Goal: Information Seeking & Learning: Learn about a topic

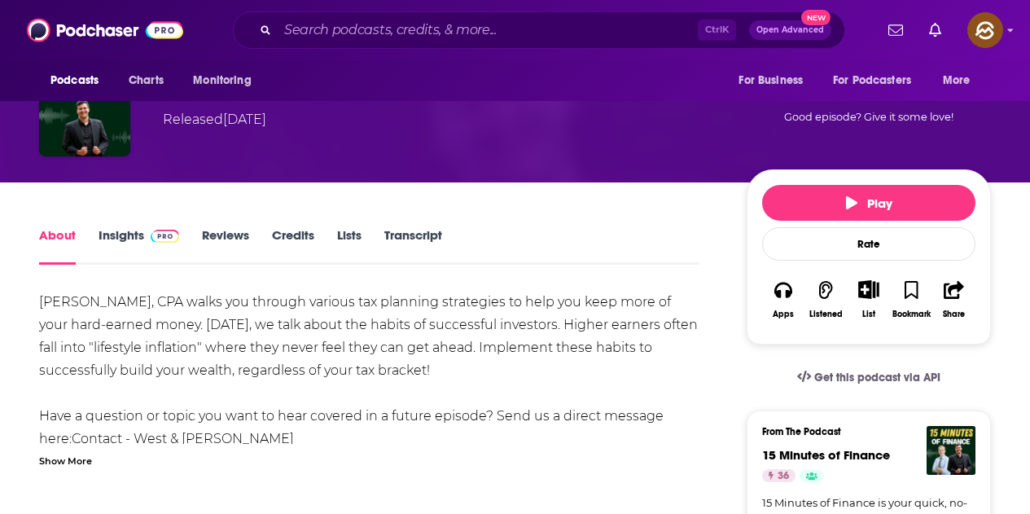
scroll to position [163, 0]
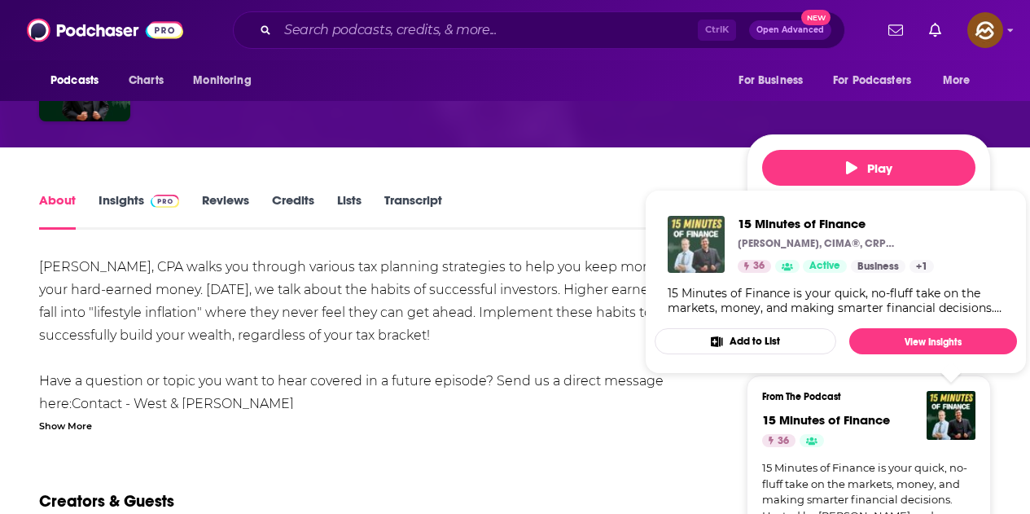
click at [685, 258] on img "15 Minutes of Finance" at bounding box center [696, 244] width 57 height 57
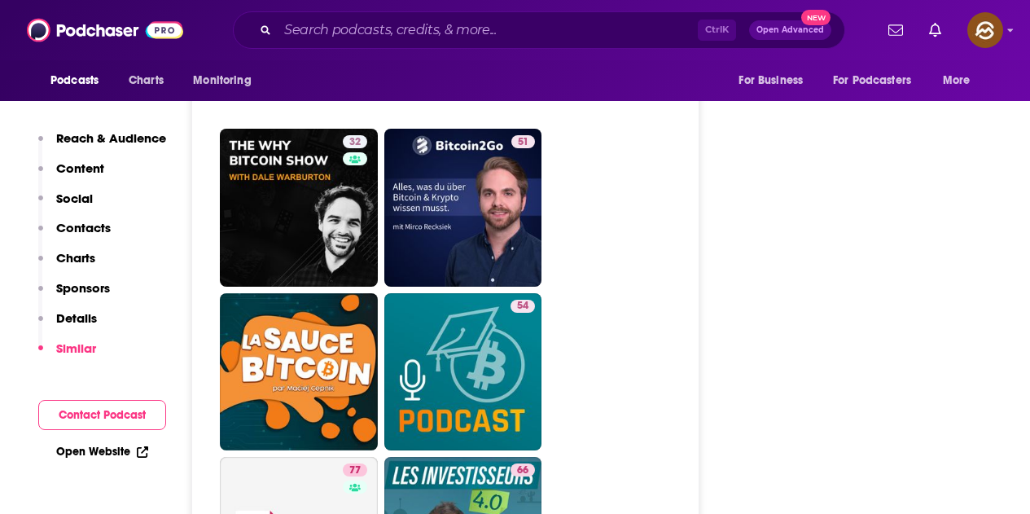
scroll to position [6594, 0]
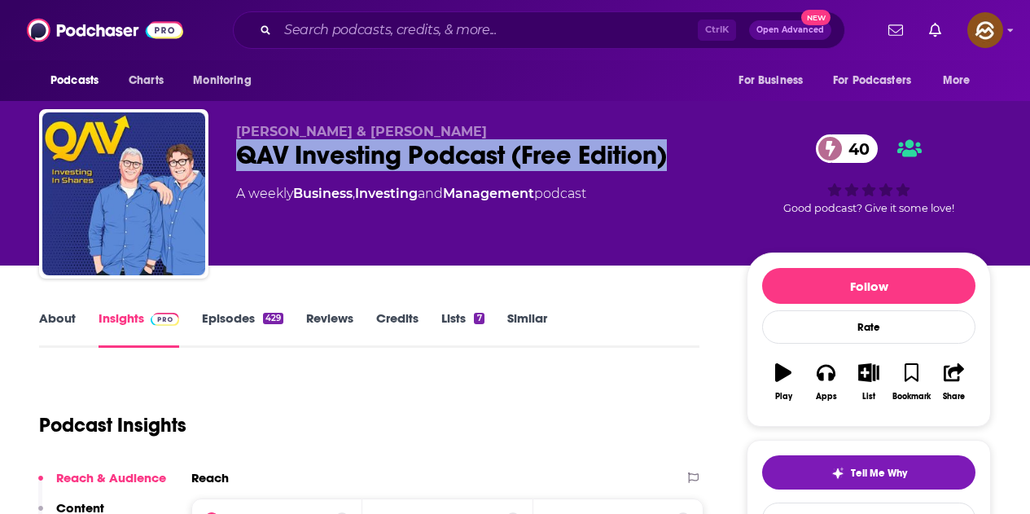
drag, startPoint x: 236, startPoint y: 161, endPoint x: 668, endPoint y: 161, distance: 432.3
click at [668, 161] on div "QAV Investing Podcast (Free Edition) 40" at bounding box center [478, 155] width 484 height 32
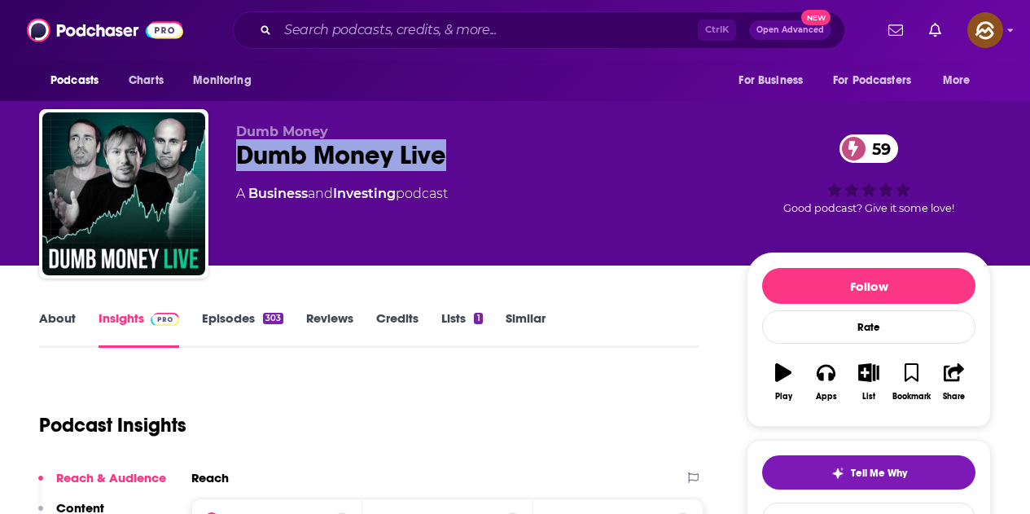
drag, startPoint x: 235, startPoint y: 162, endPoint x: 444, endPoint y: 177, distance: 209.7
click at [444, 177] on div "Dumb Money Dumb Money Live 59 A Business and Investing podcast 59 Good podcast?…" at bounding box center [515, 197] width 952 height 176
click at [825, 385] on button "Apps" at bounding box center [825, 381] width 42 height 59
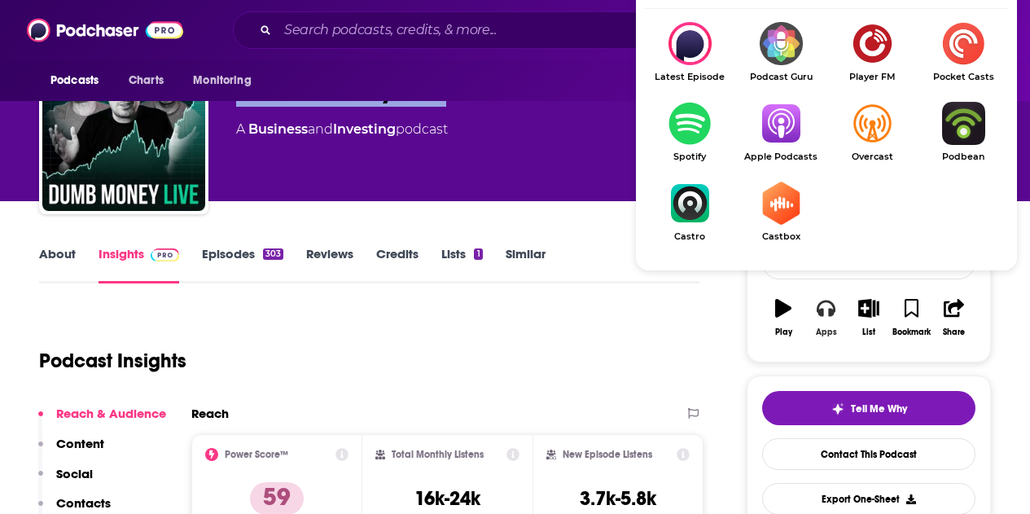
scroll to position [81, 0]
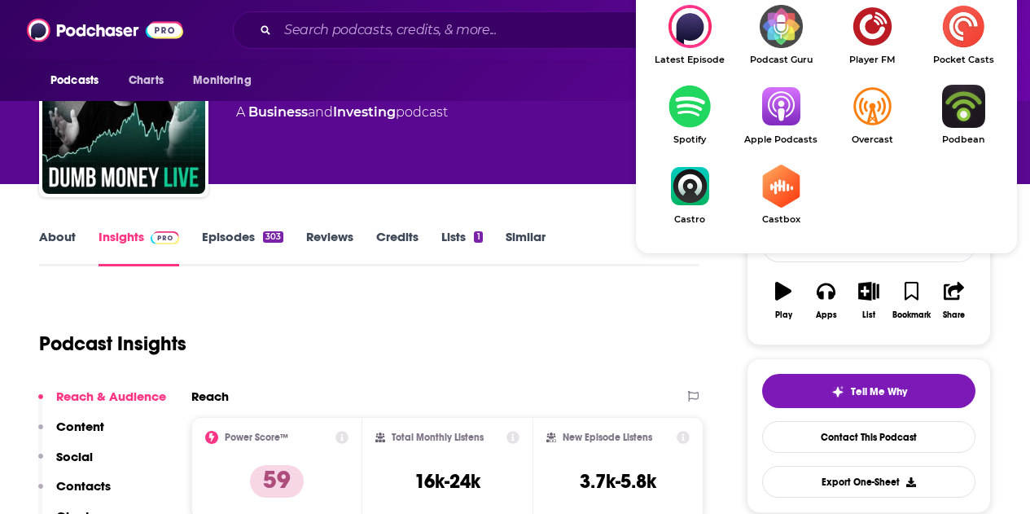
click at [781, 121] on img "Show Listen On dropdown" at bounding box center [780, 106] width 91 height 43
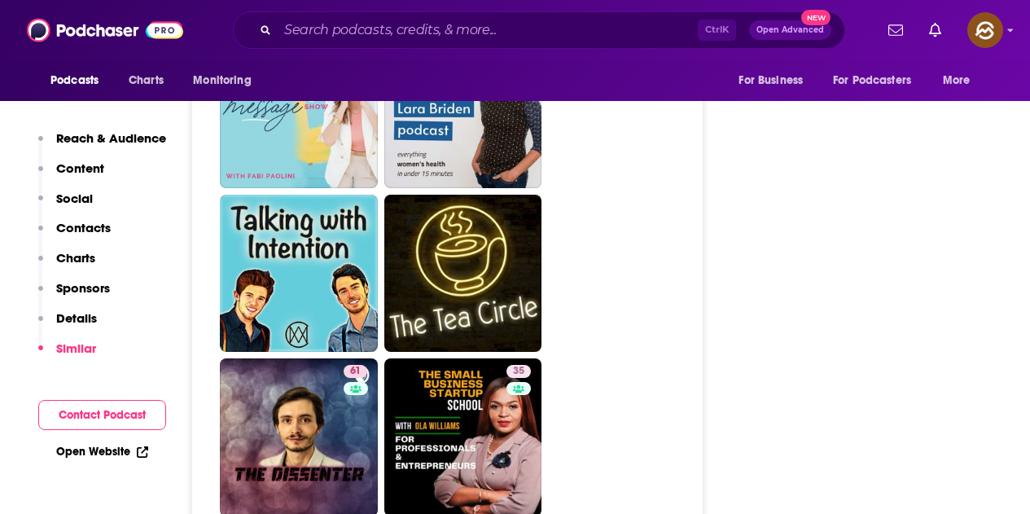
scroll to position [4152, 0]
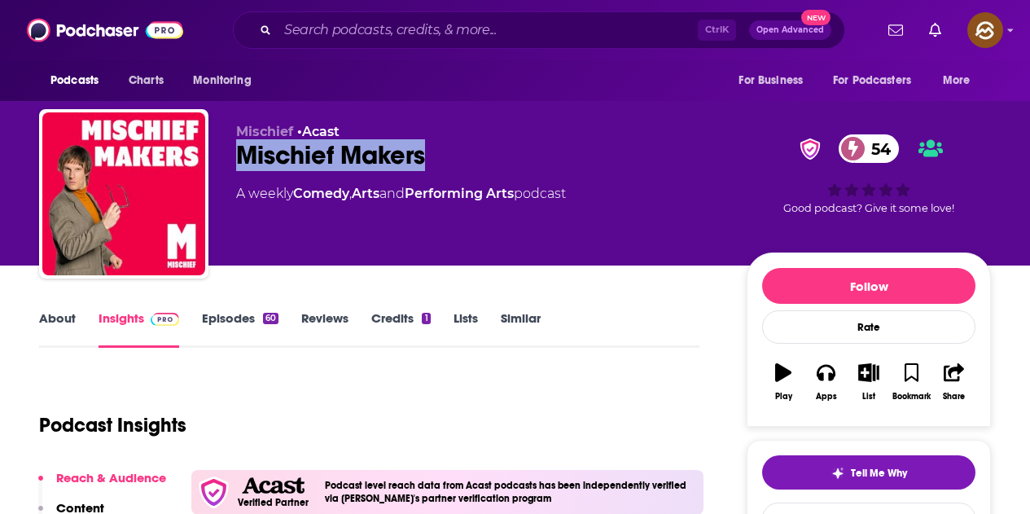
drag, startPoint x: 236, startPoint y: 164, endPoint x: 456, endPoint y: 154, distance: 220.0
click at [456, 154] on div "Mischief Makers 54" at bounding box center [478, 155] width 484 height 32
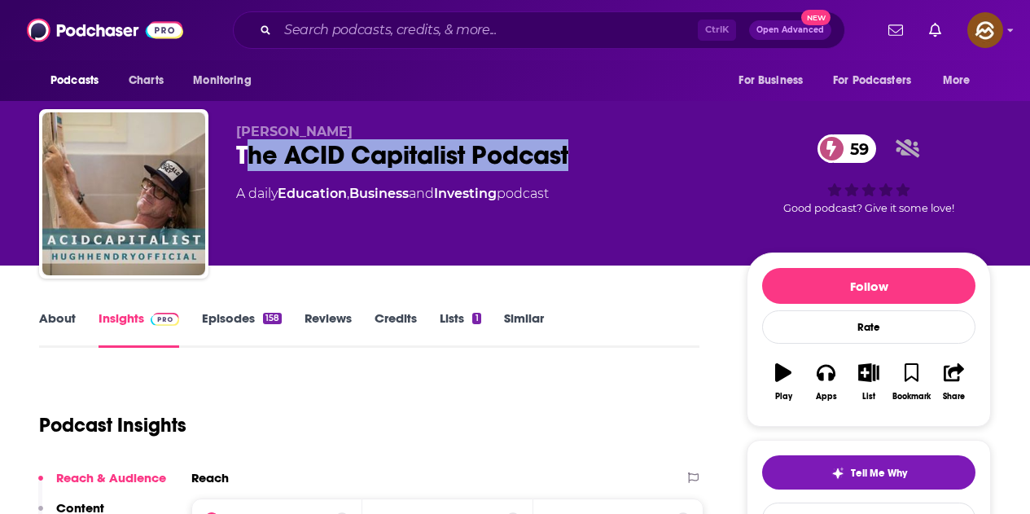
drag, startPoint x: 243, startPoint y: 154, endPoint x: 606, endPoint y: 151, distance: 363.9
click at [489, 151] on div "The ACID Capitalist Podcast 59" at bounding box center [478, 155] width 484 height 32
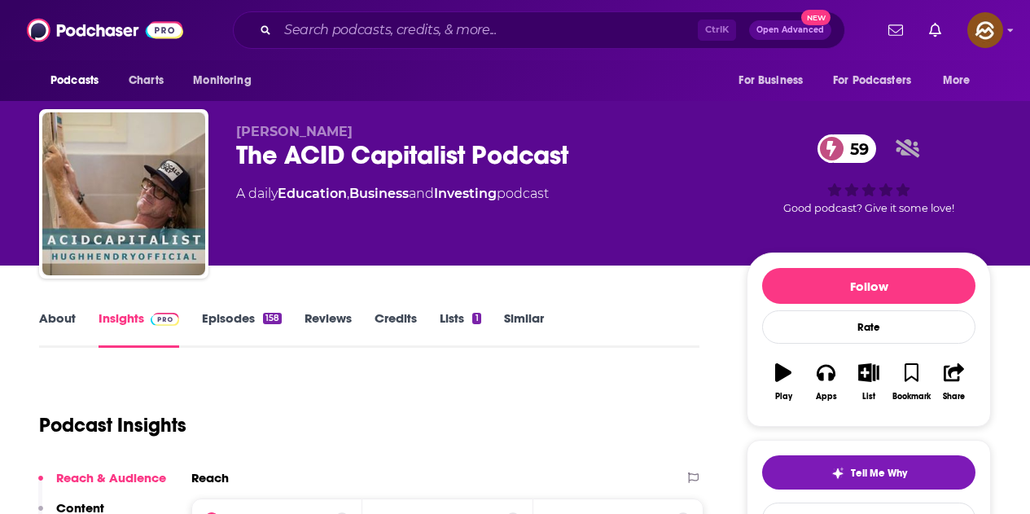
click at [489, 128] on p "Hugh Hendry" at bounding box center [478, 131] width 484 height 15
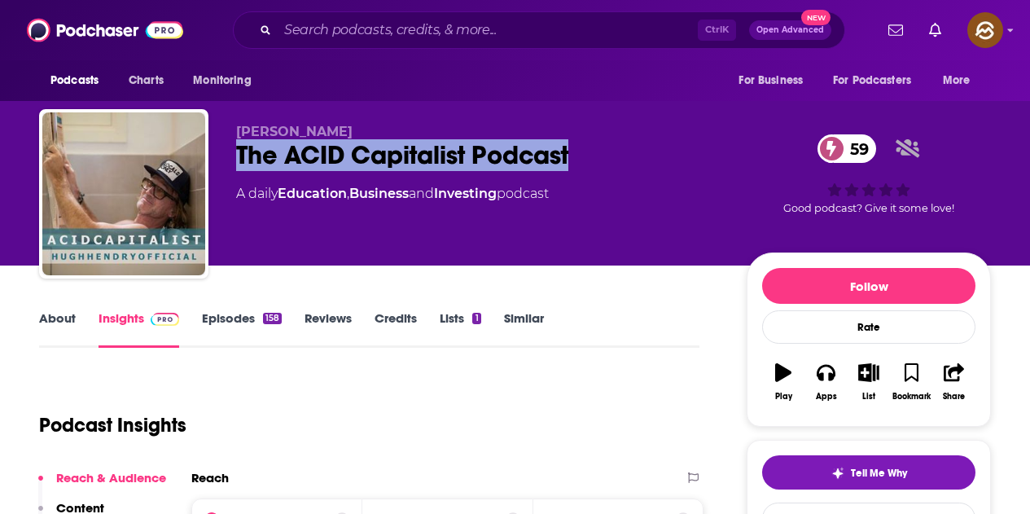
drag, startPoint x: 232, startPoint y: 151, endPoint x: 584, endPoint y: 165, distance: 352.8
click at [489, 165] on div "Hugh Hendry The ACID Capitalist Podcast 59 A daily Education , Business and Inv…" at bounding box center [515, 197] width 952 height 176
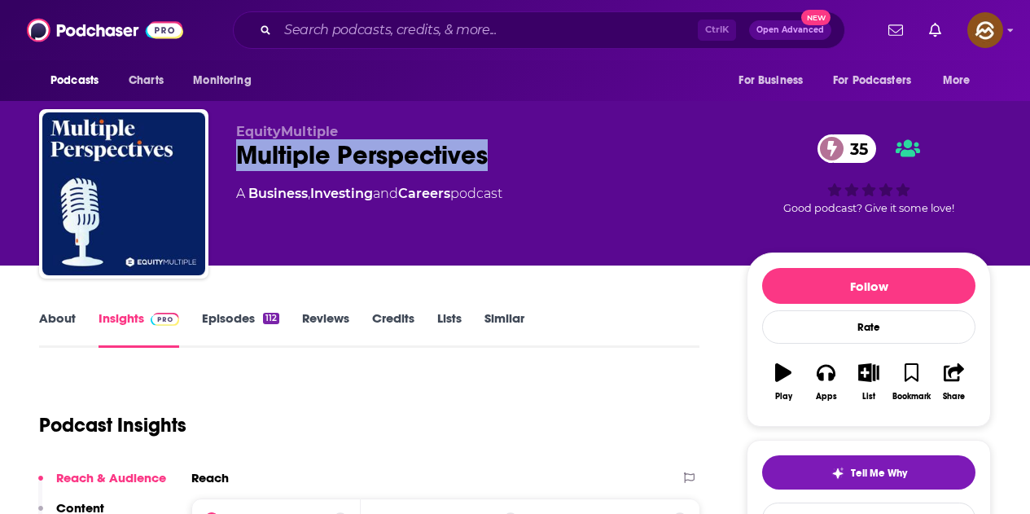
drag, startPoint x: 235, startPoint y: 157, endPoint x: 498, endPoint y: 155, distance: 262.9
click at [498, 155] on div "EquityMultiple Multiple Perspectives 35 A Business , Investing and Careers podc…" at bounding box center [515, 197] width 952 height 176
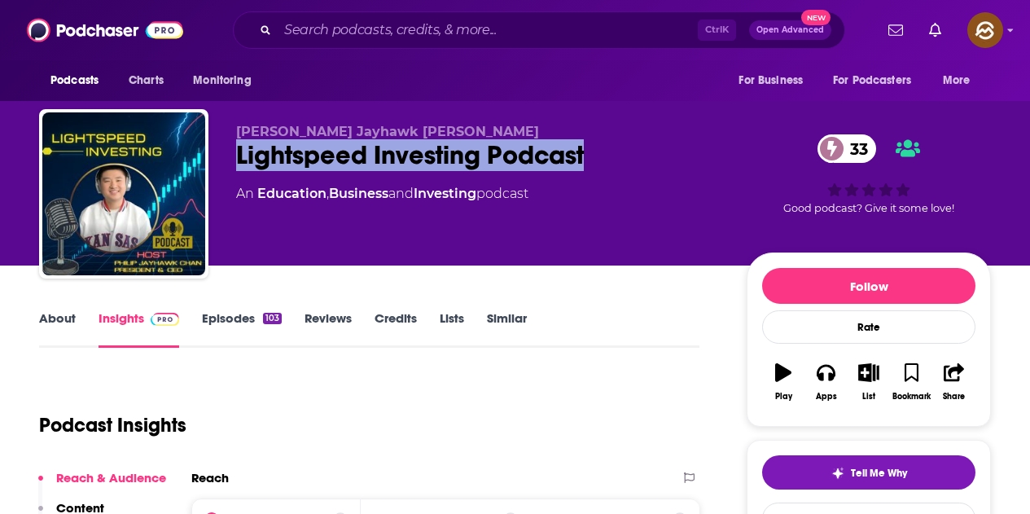
drag, startPoint x: 231, startPoint y: 164, endPoint x: 636, endPoint y: 164, distance: 404.6
click at [636, 164] on div "Philip Jayhawk Chan Lightspeed Investing Podcast 33 An Education , Business and…" at bounding box center [515, 197] width 952 height 176
click at [834, 374] on icon "button" at bounding box center [825, 373] width 18 height 16
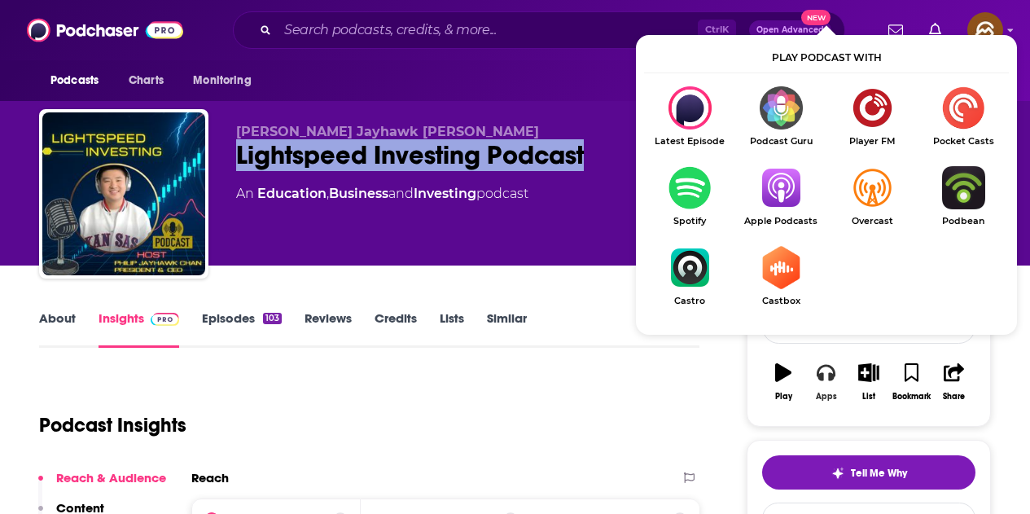
scroll to position [81, 0]
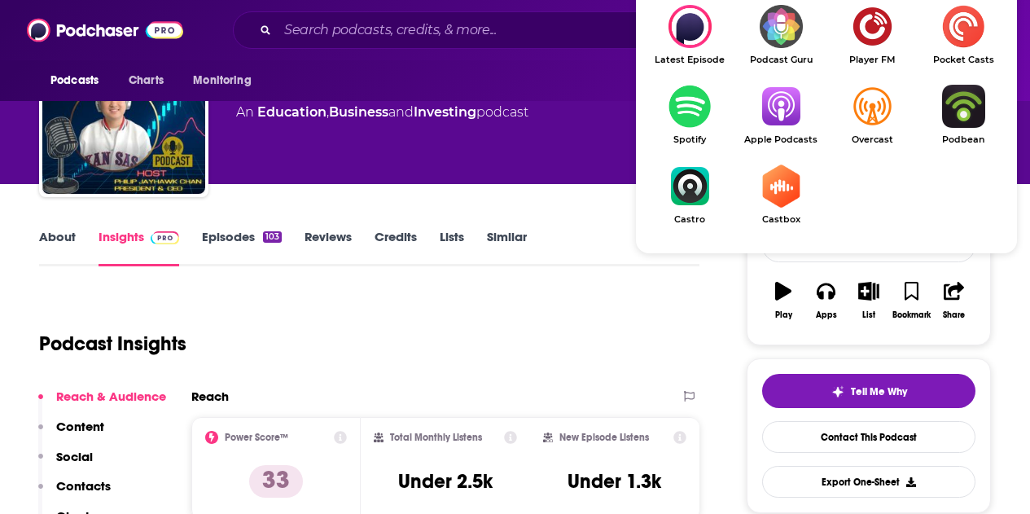
click at [778, 126] on img "Show Listen On dropdown" at bounding box center [780, 106] width 91 height 43
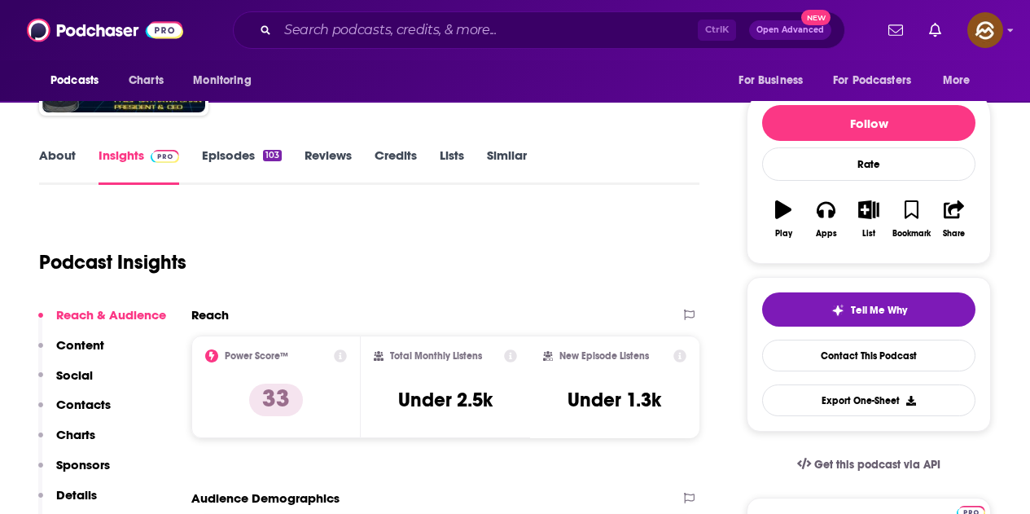
scroll to position [0, 0]
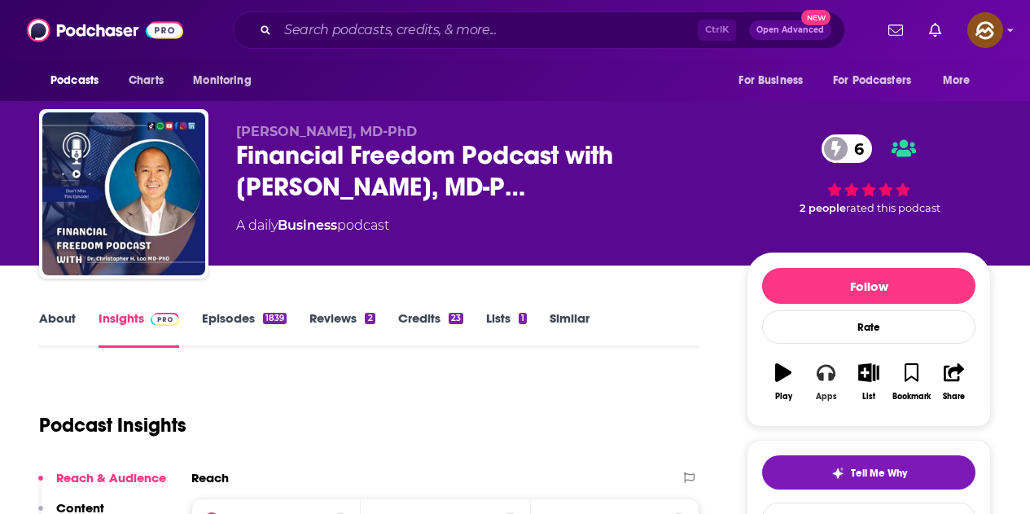
click at [818, 367] on icon "button" at bounding box center [825, 372] width 18 height 18
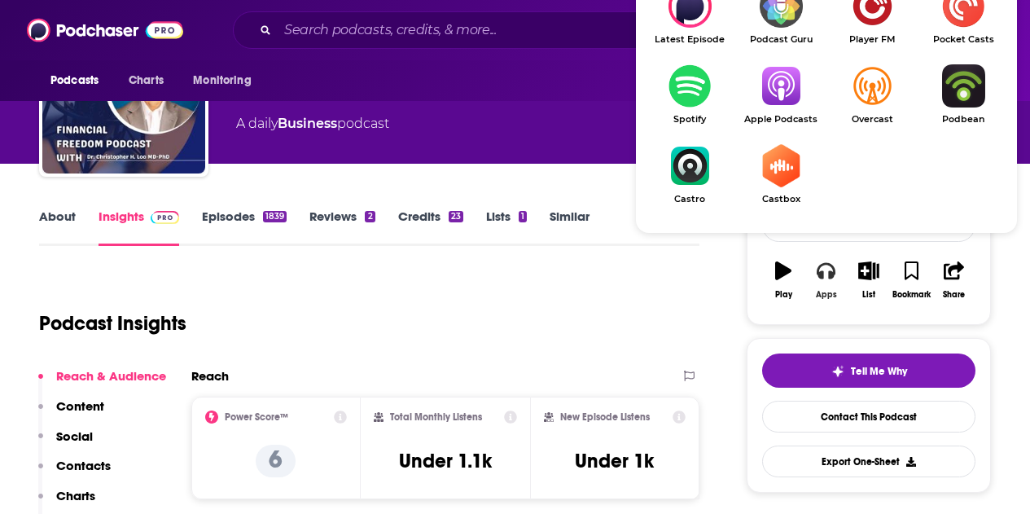
scroll to position [163, 0]
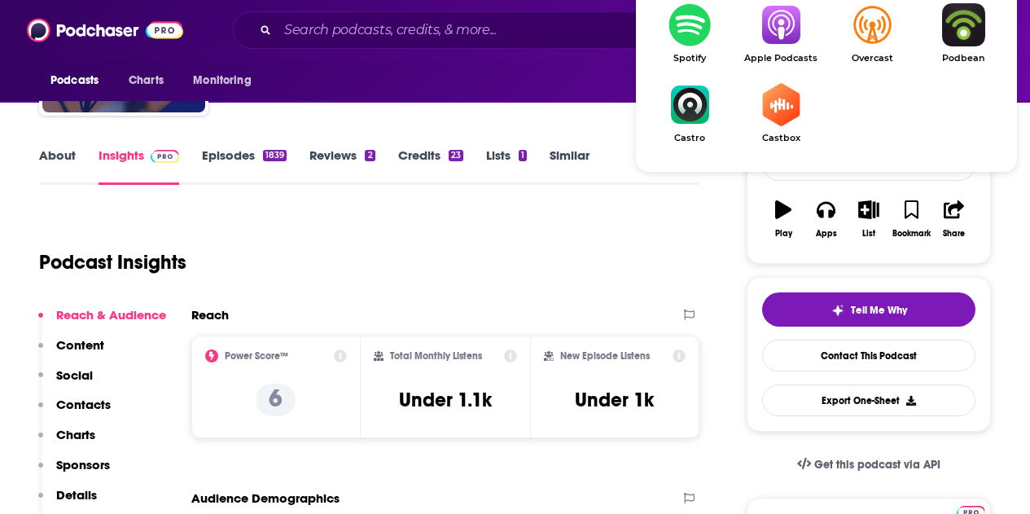
click at [793, 38] on img "Show Listen On dropdown" at bounding box center [780, 24] width 91 height 43
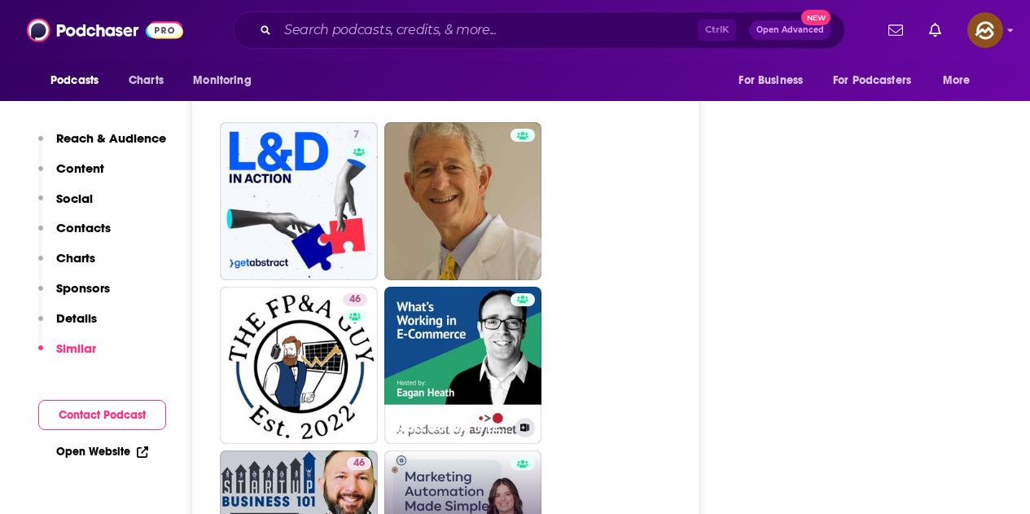
scroll to position [3582, 0]
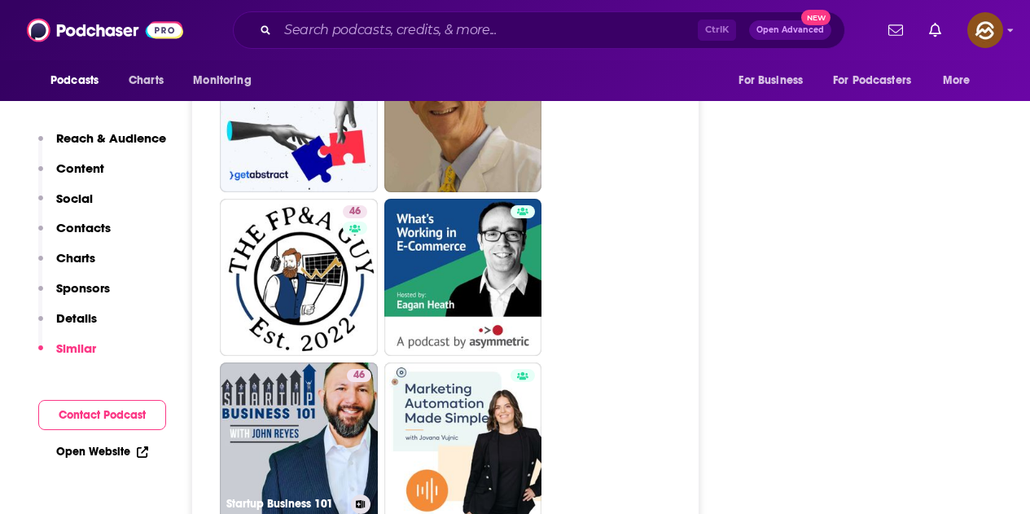
drag, startPoint x: 312, startPoint y: 331, endPoint x: 381, endPoint y: 177, distance: 168.0
click at [312, 362] on link "46 Startup Business 101" at bounding box center [299, 441] width 158 height 158
type input "https://www.podchaser.com/podcasts/startup-business-101-5460429"
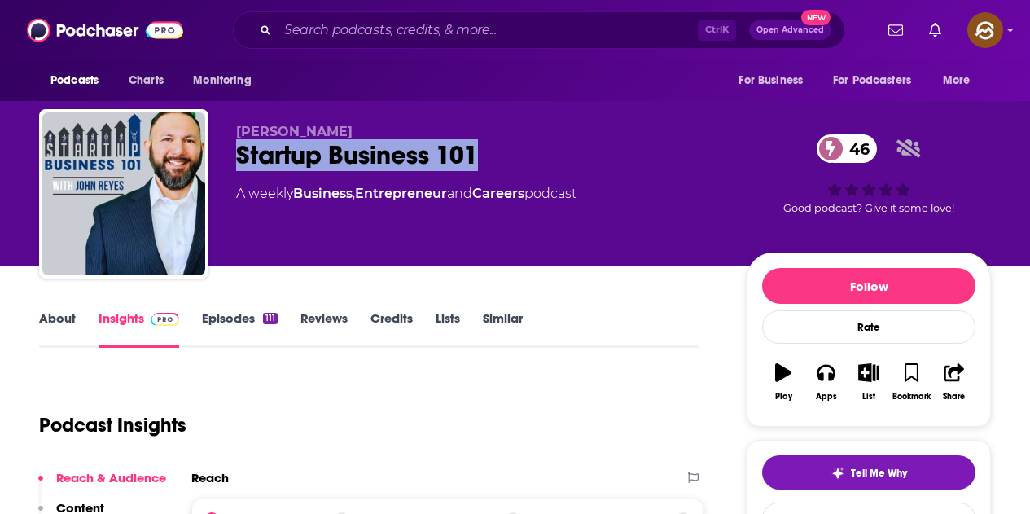
drag, startPoint x: 233, startPoint y: 151, endPoint x: 532, endPoint y: 151, distance: 299.6
click at [532, 151] on div "John Reyes Startup Business 101 46 A weekly Business , Entrepreneur and Careers…" at bounding box center [515, 197] width 952 height 176
click at [820, 380] on icon "button" at bounding box center [825, 372] width 18 height 18
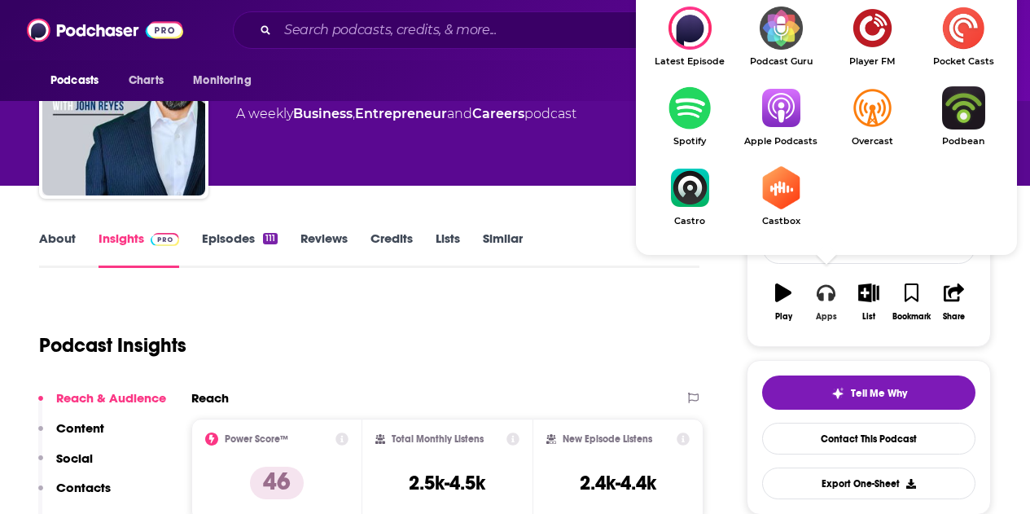
scroll to position [81, 0]
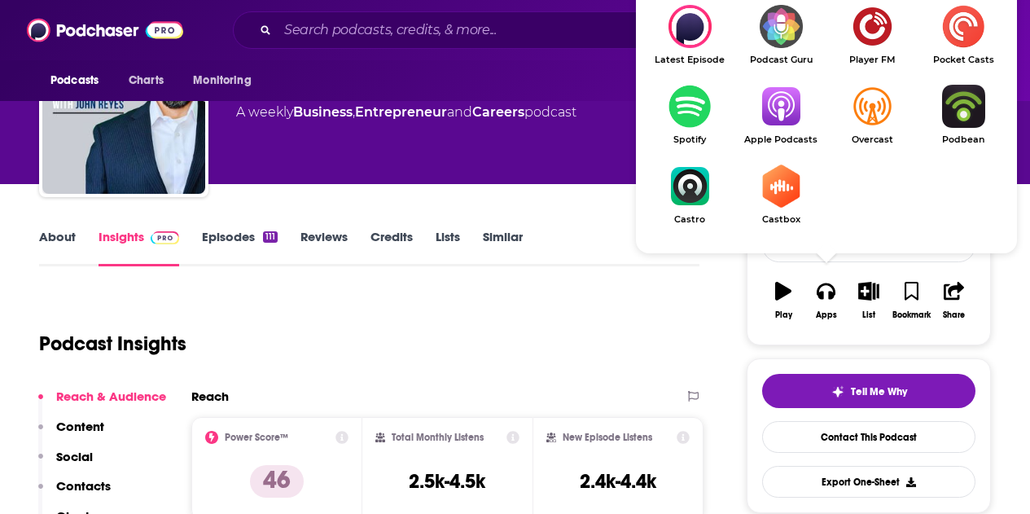
click at [567, 63] on div "Podcasts Charts Monitoring For Business For Podcasters More" at bounding box center [515, 80] width 1030 height 41
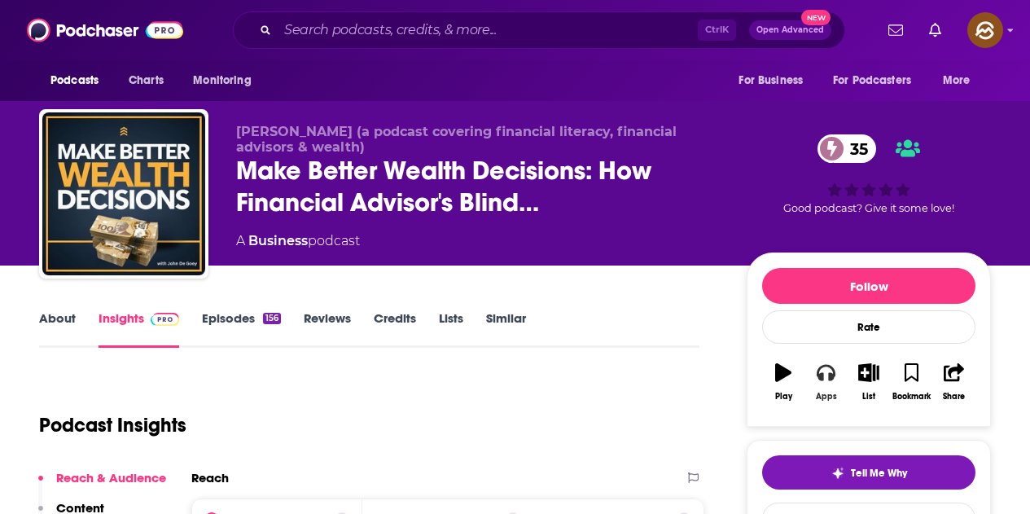
click at [831, 378] on icon "button" at bounding box center [825, 373] width 18 height 16
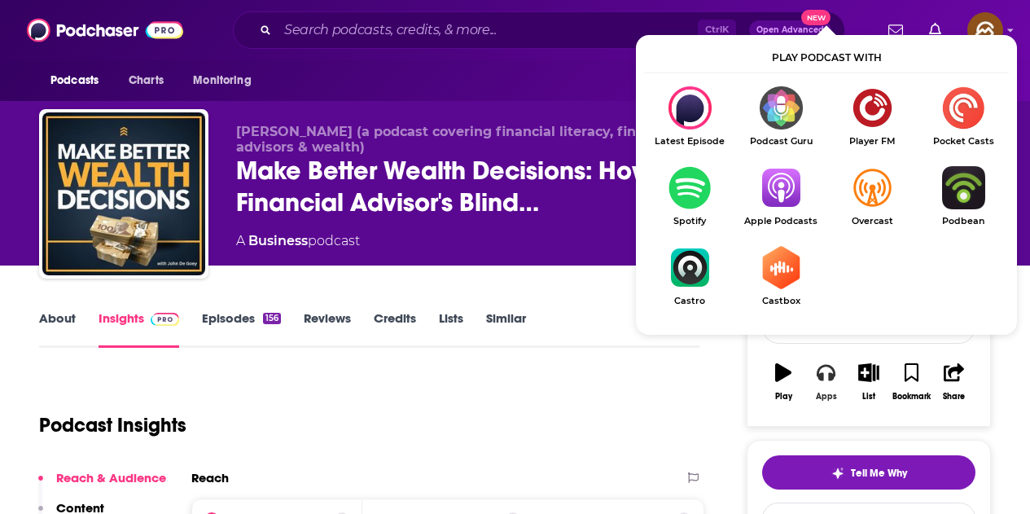
scroll to position [81, 0]
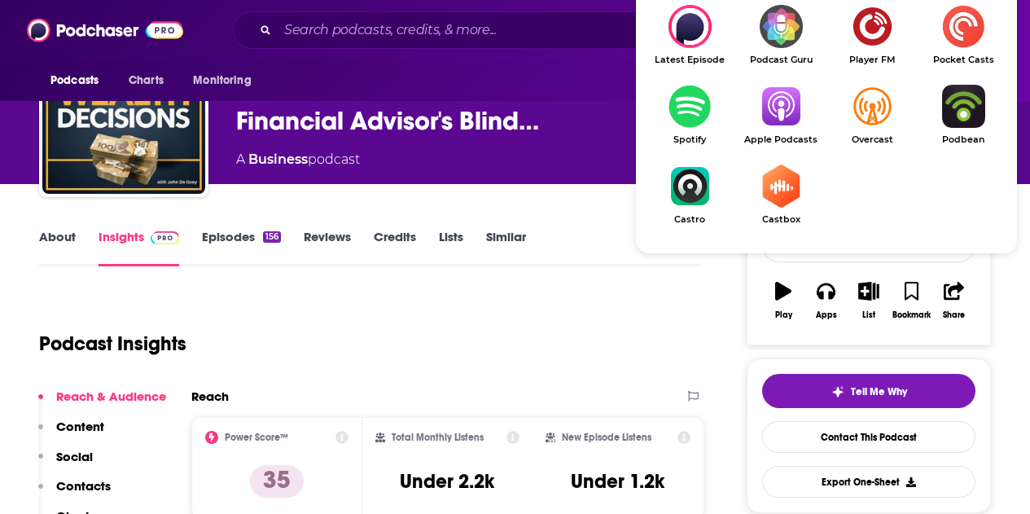
click at [794, 101] on img "Show Listen On dropdown" at bounding box center [780, 106] width 91 height 43
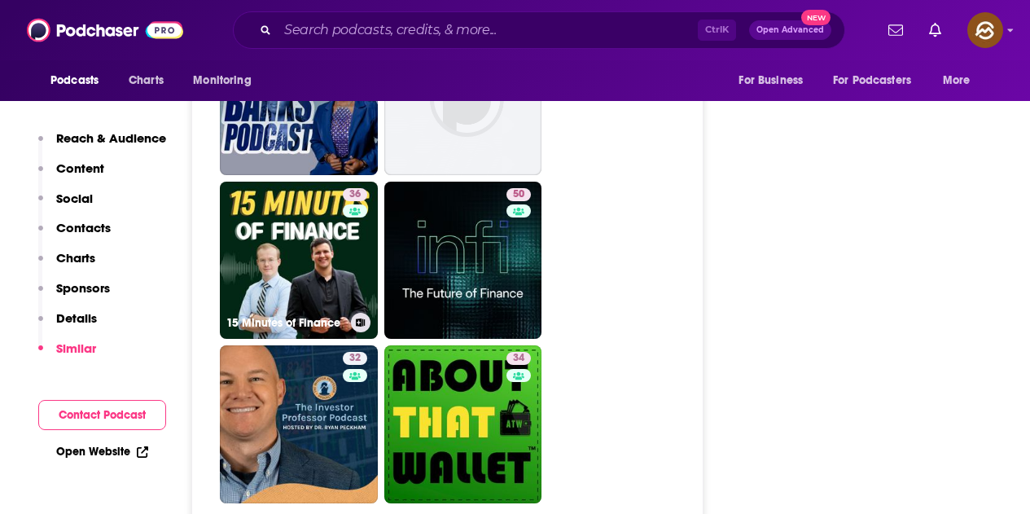
scroll to position [3907, 0]
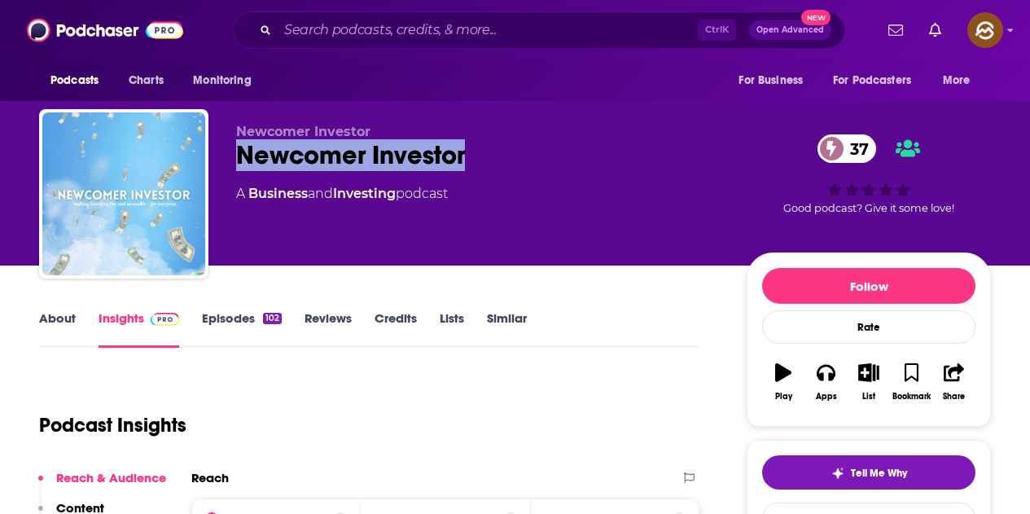
drag, startPoint x: 242, startPoint y: 155, endPoint x: 474, endPoint y: 148, distance: 232.1
click at [474, 148] on div "Newcomer Investor 37" at bounding box center [478, 155] width 484 height 32
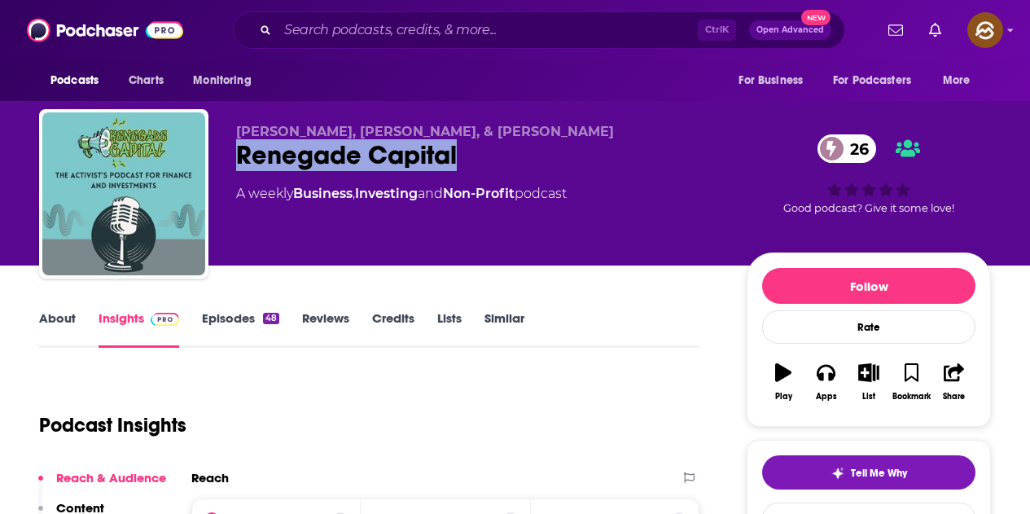
drag, startPoint x: 446, startPoint y: 147, endPoint x: 464, endPoint y: 150, distance: 18.1
click at [464, 150] on div "Renegade Capital 26" at bounding box center [478, 155] width 484 height 32
click at [837, 378] on button "Apps" at bounding box center [825, 381] width 42 height 59
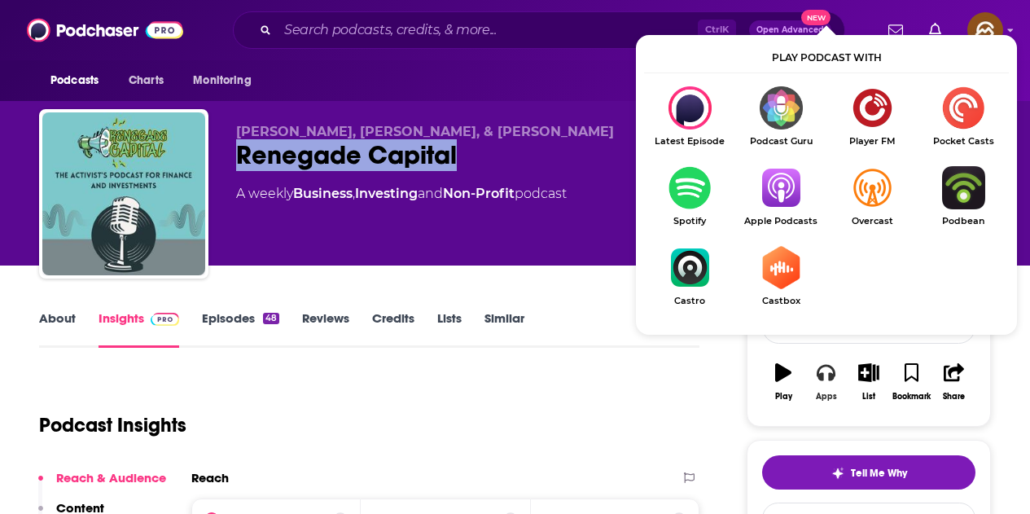
scroll to position [163, 0]
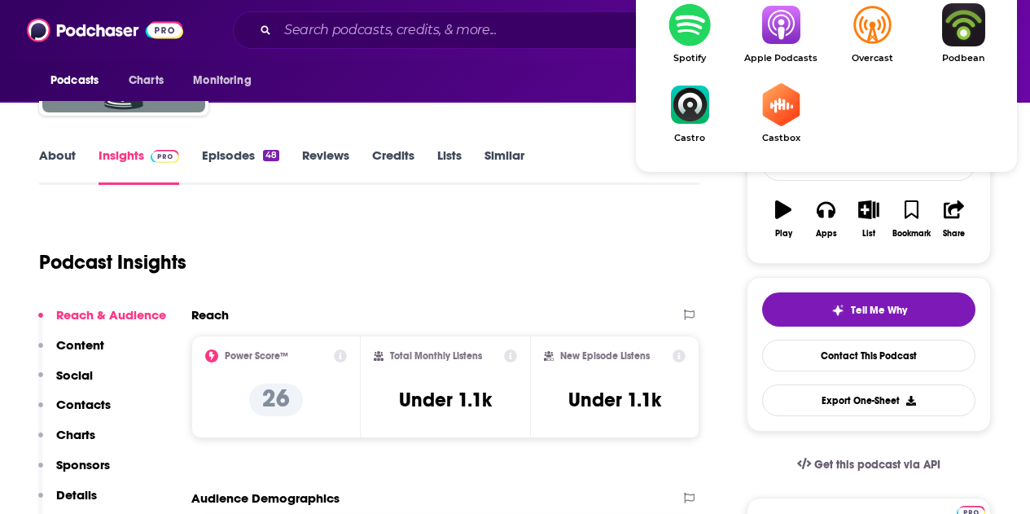
click at [775, 35] on img "Show Listen On dropdown" at bounding box center [780, 24] width 91 height 43
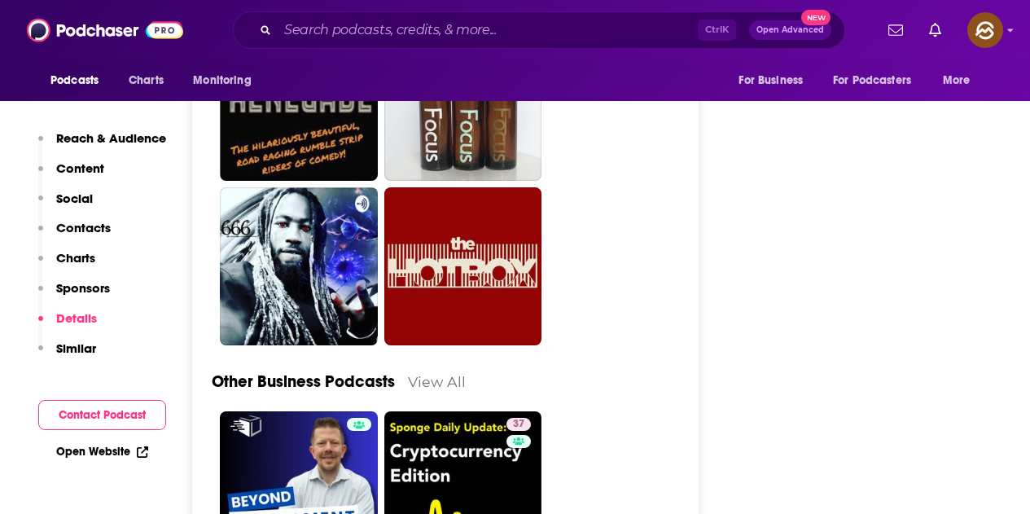
scroll to position [4070, 0]
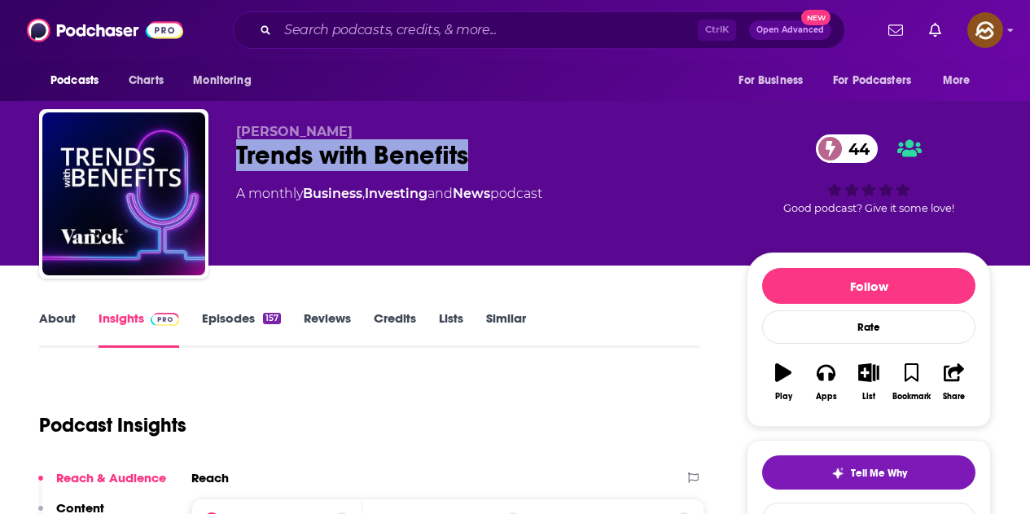
drag, startPoint x: 239, startPoint y: 161, endPoint x: 525, endPoint y: 159, distance: 286.6
click at [525, 159] on div "Trends with Benefits 44" at bounding box center [478, 155] width 484 height 32
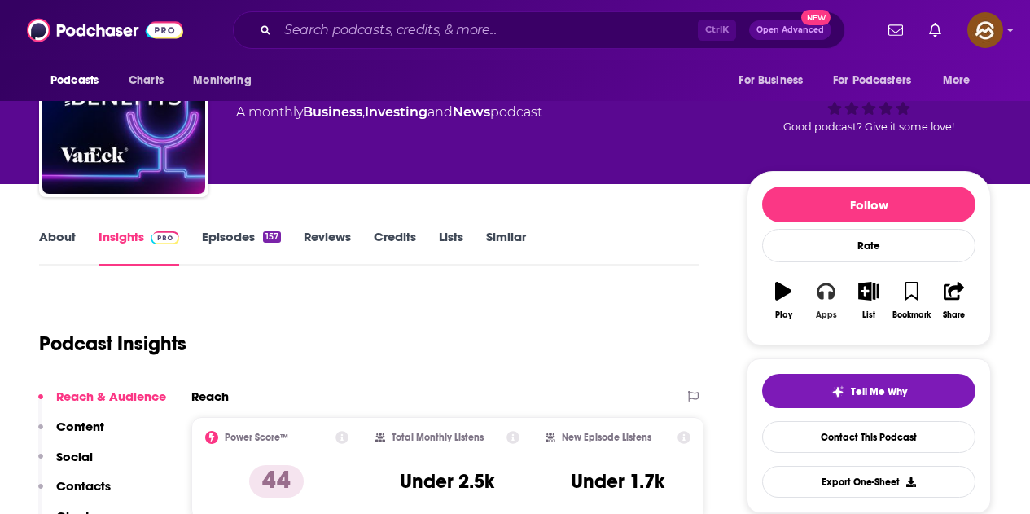
click at [834, 304] on button "Apps" at bounding box center [825, 300] width 42 height 59
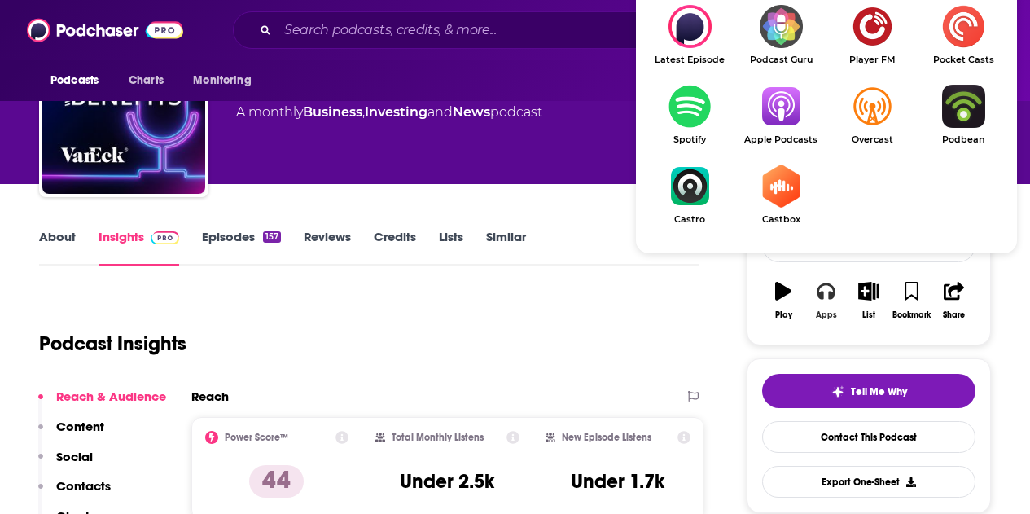
scroll to position [244, 0]
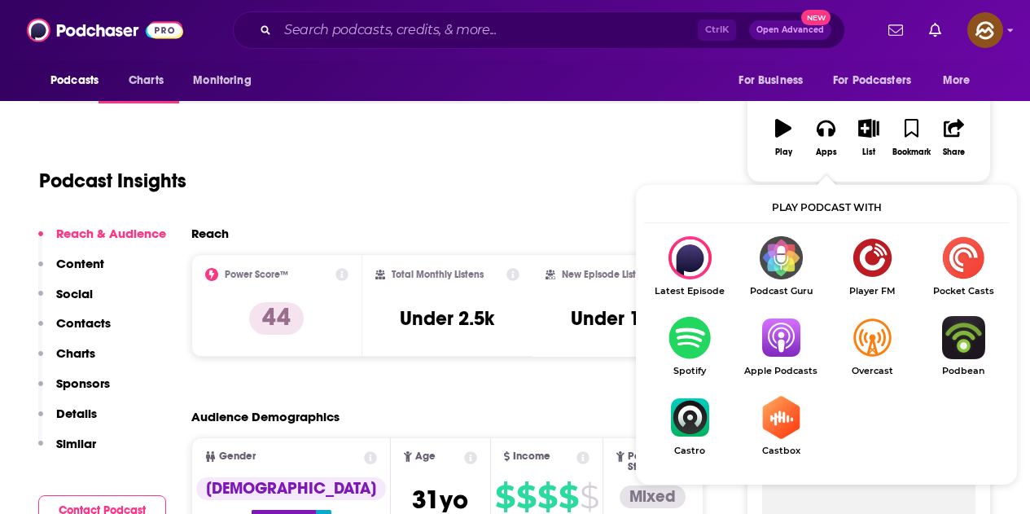
click at [774, 336] on img "Show Listen On dropdown" at bounding box center [780, 337] width 91 height 43
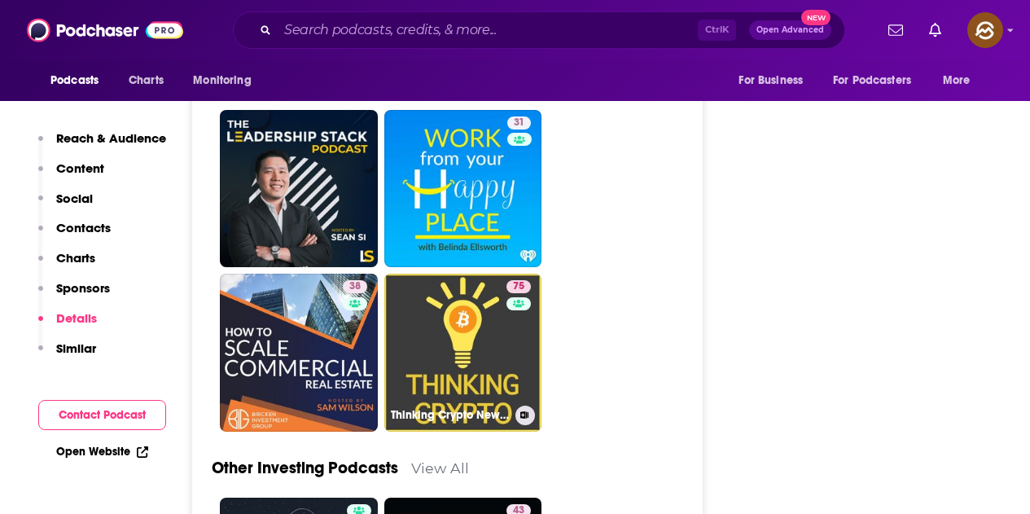
scroll to position [6187, 0]
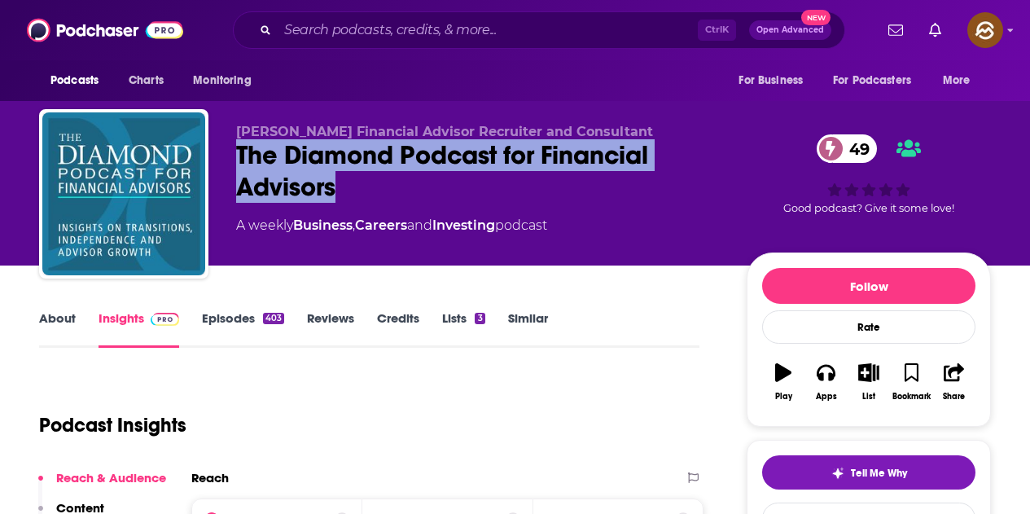
drag, startPoint x: 231, startPoint y: 153, endPoint x: 397, endPoint y: 180, distance: 168.2
click at [397, 179] on div "Mindy Diamond Financial Advisor Recruiter and Consultant The Diamond Podcast fo…" at bounding box center [515, 197] width 952 height 176
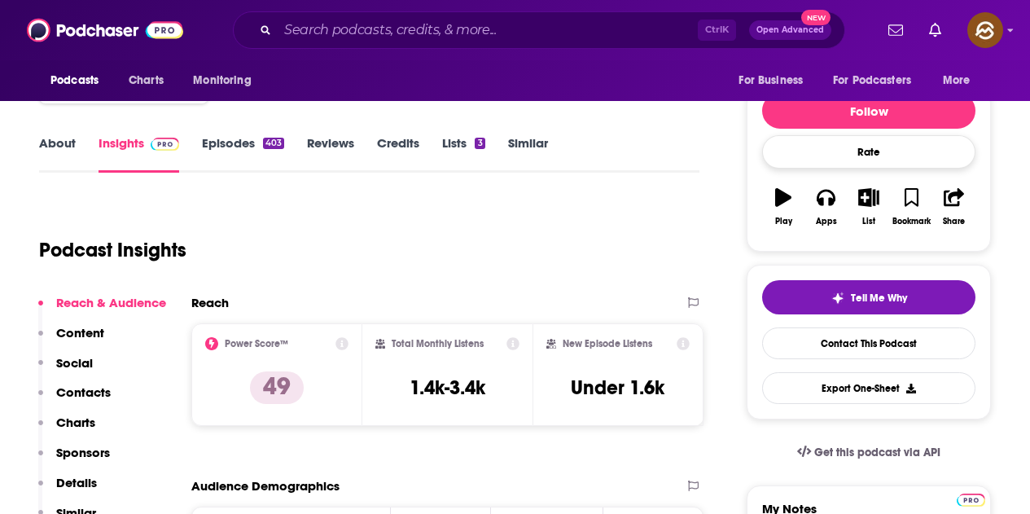
scroll to position [81, 0]
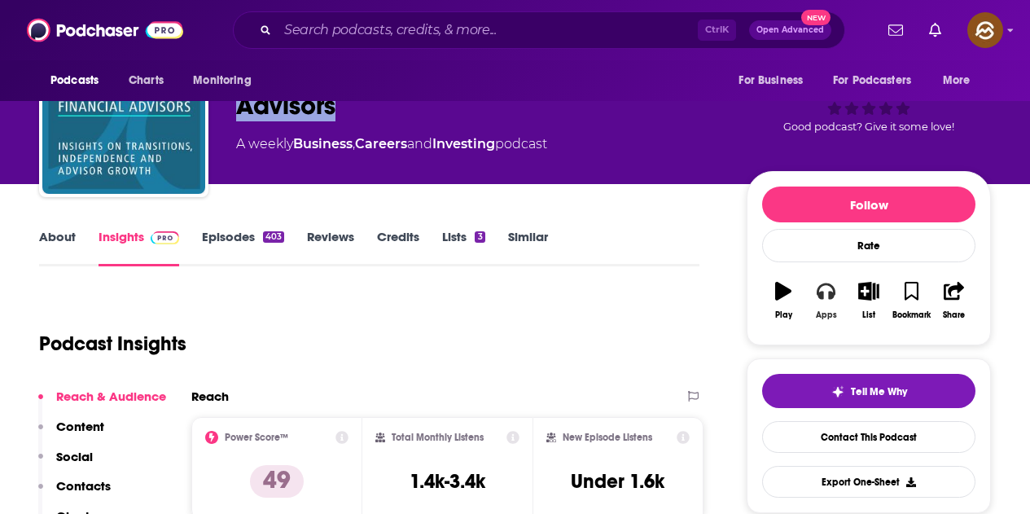
click at [814, 309] on button "Apps" at bounding box center [825, 300] width 42 height 59
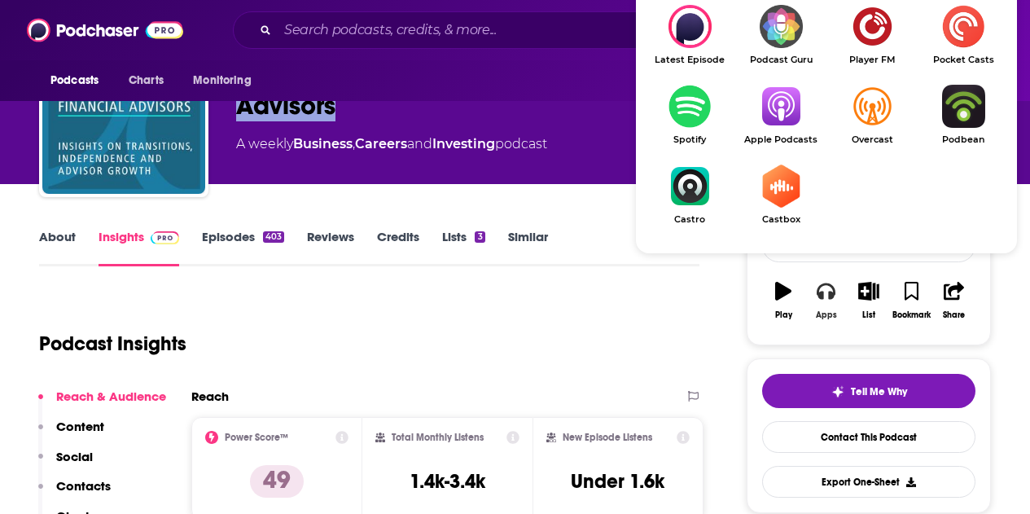
scroll to position [163, 0]
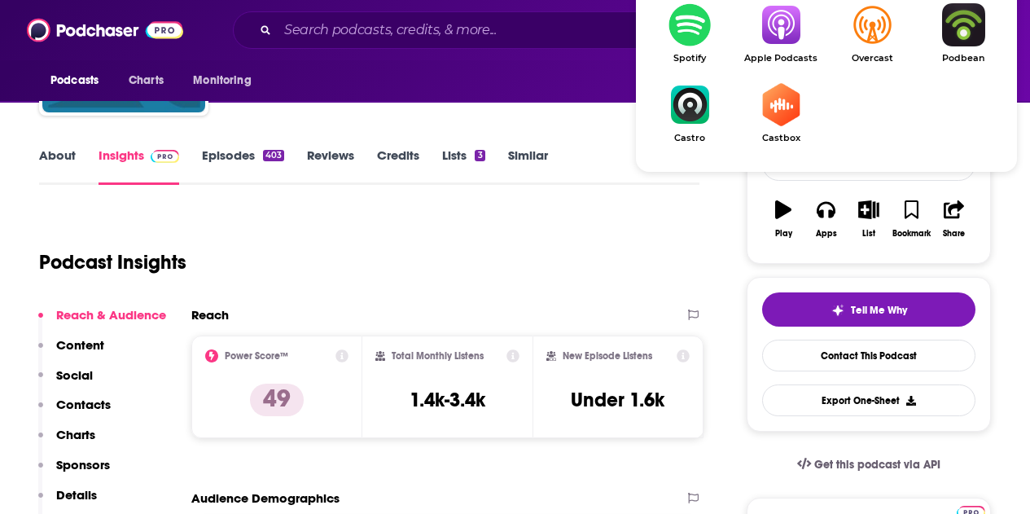
click at [781, 36] on img "Show Listen On dropdown" at bounding box center [780, 24] width 91 height 43
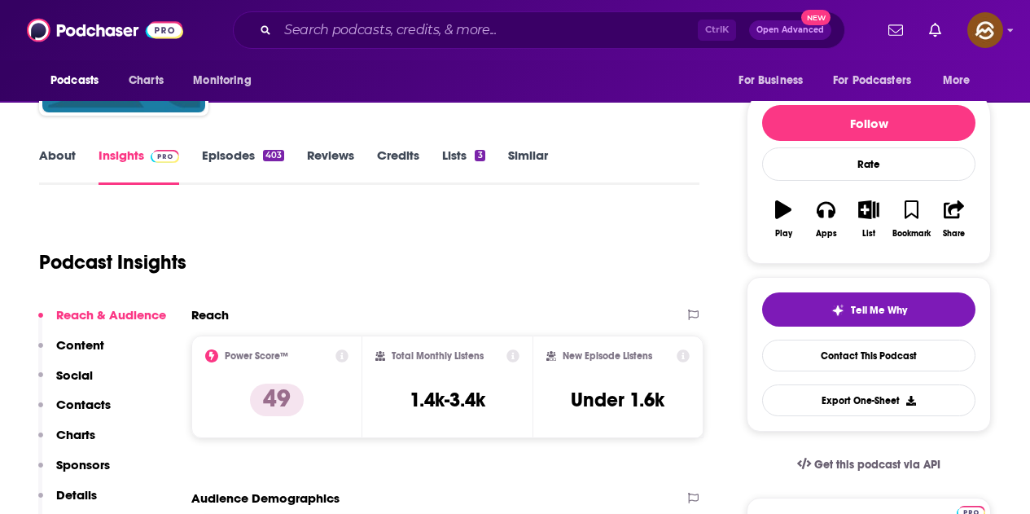
scroll to position [0, 0]
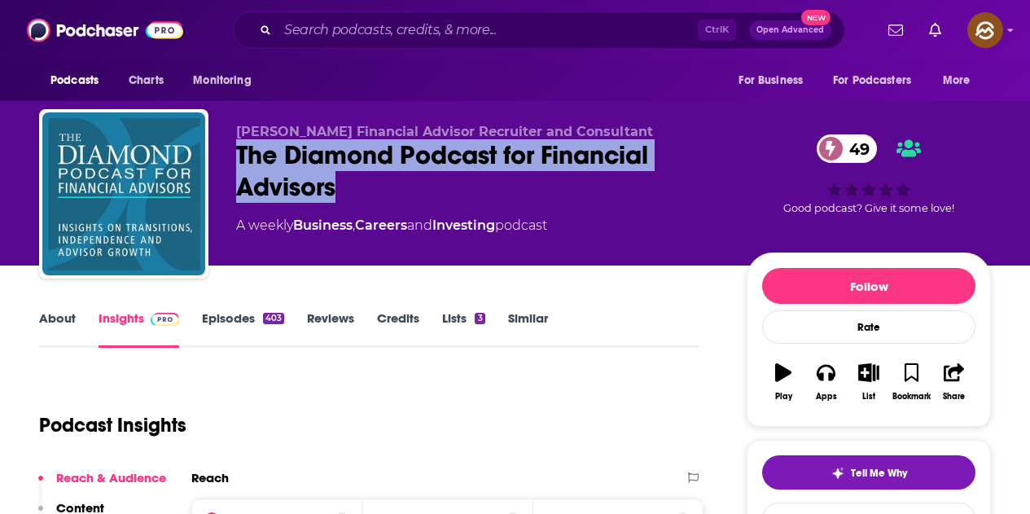
click at [239, 320] on link "Episodes 403" at bounding box center [243, 328] width 82 height 37
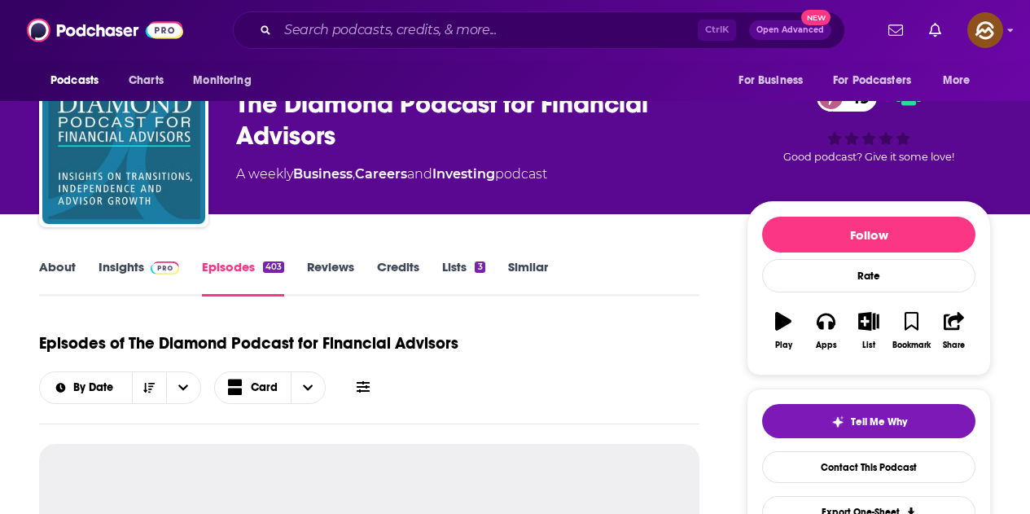
scroll to position [81, 0]
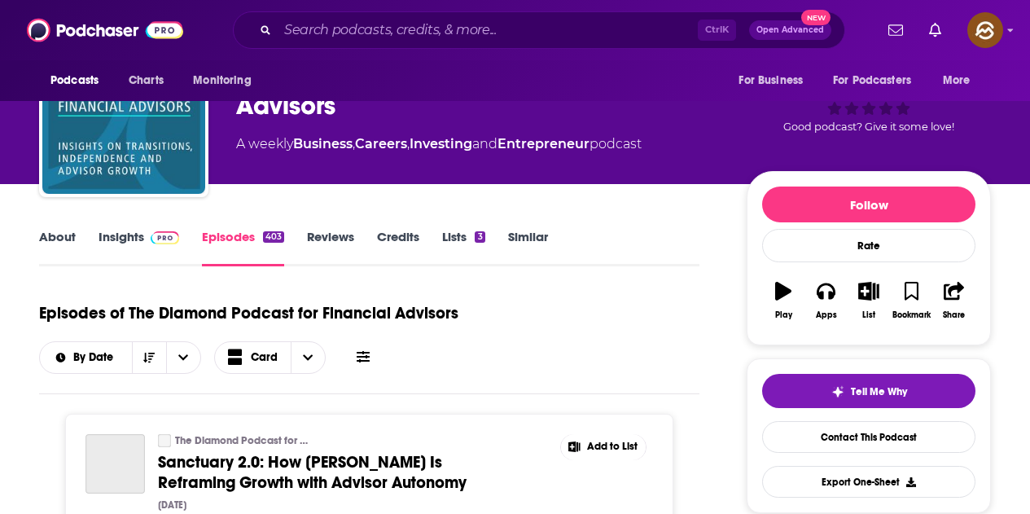
click at [357, 350] on icon at bounding box center [363, 356] width 13 height 13
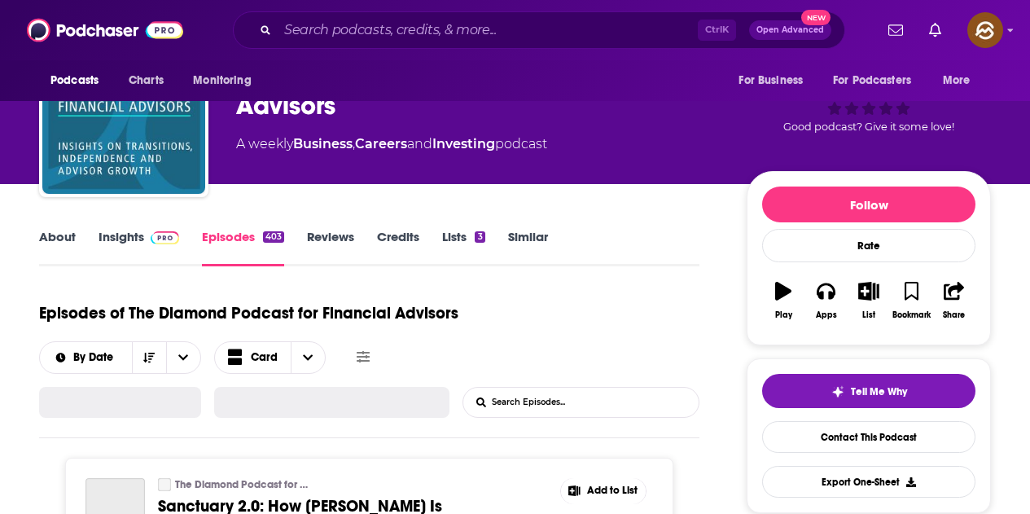
click at [513, 387] on input "List Search Input" at bounding box center [548, 401] width 170 height 29
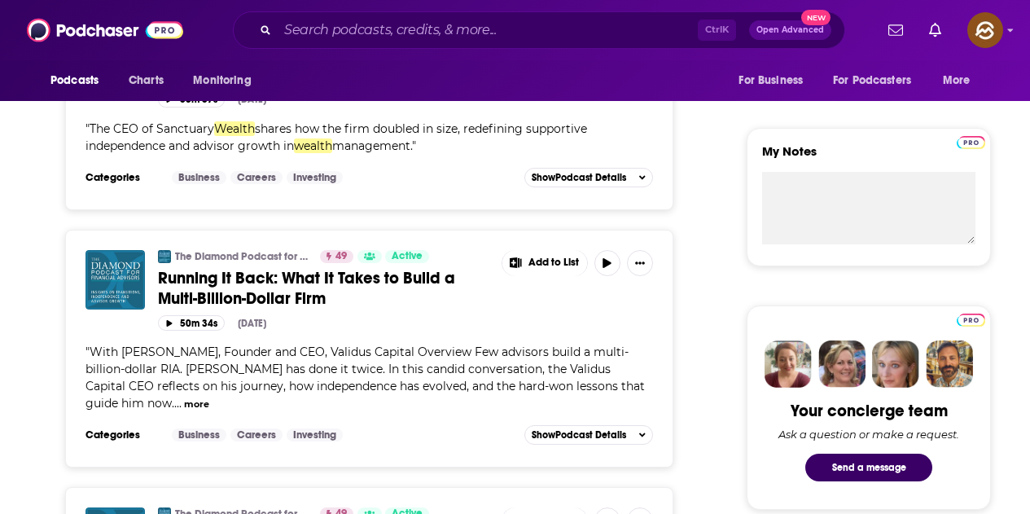
scroll to position [570, 0]
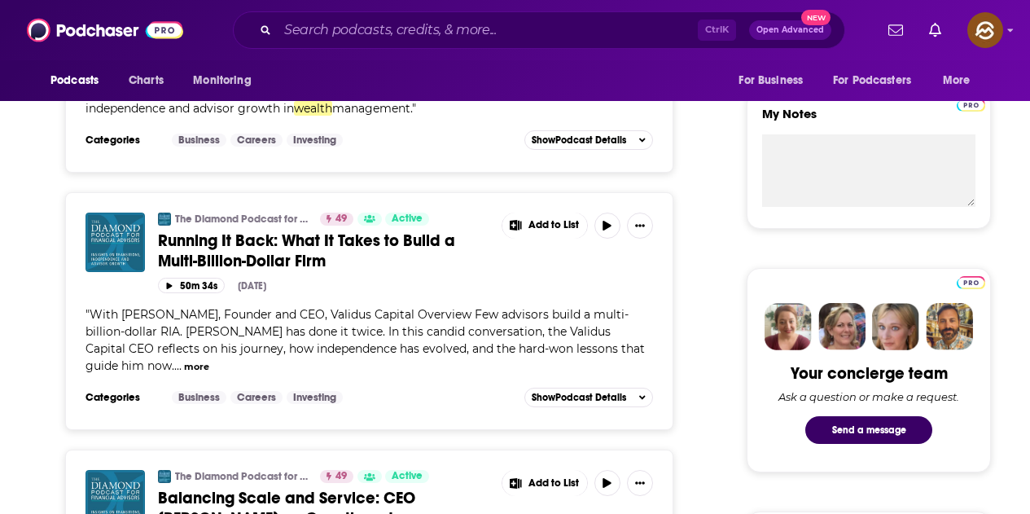
type input "wealth"
click at [184, 365] on button "more" at bounding box center [196, 367] width 25 height 14
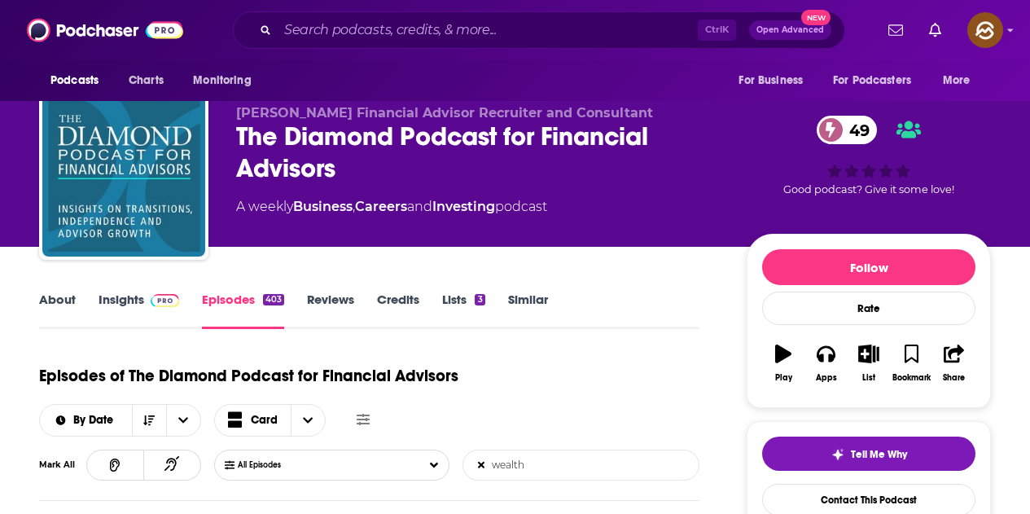
scroll to position [0, 0]
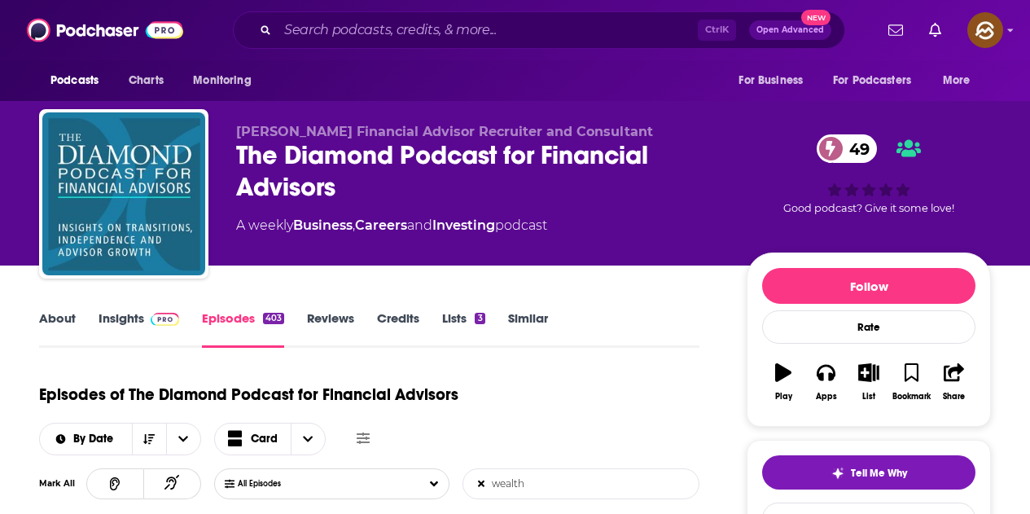
click at [144, 318] on span at bounding box center [161, 317] width 35 height 15
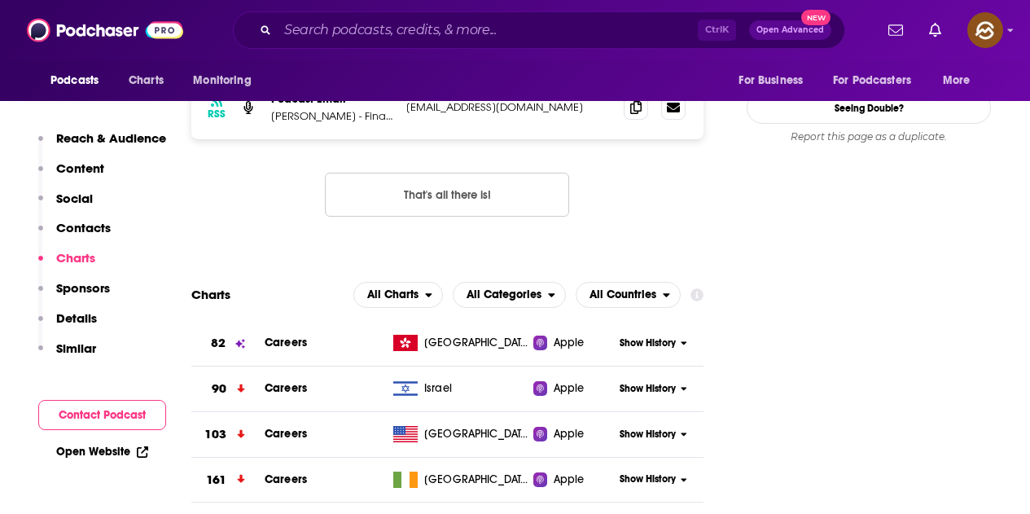
scroll to position [1465, 0]
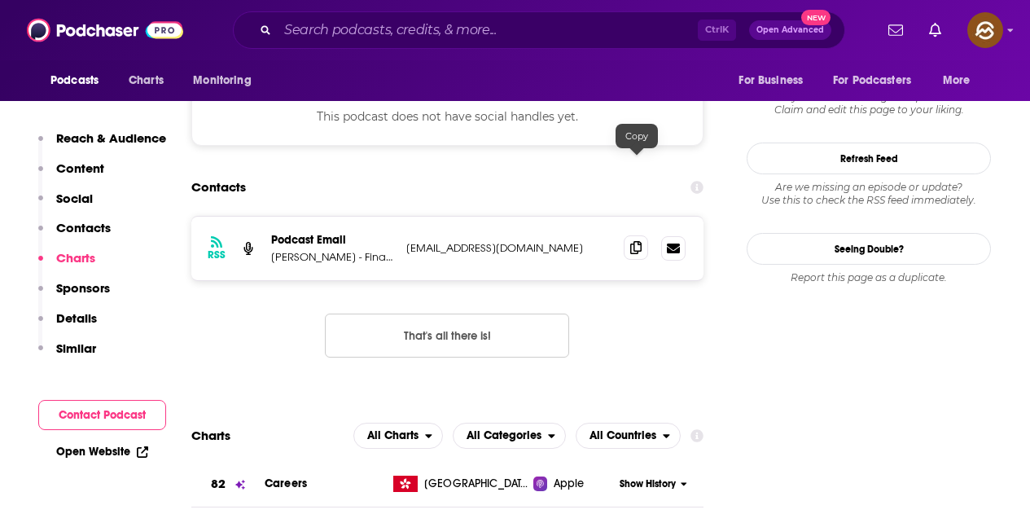
click at [643, 235] on span at bounding box center [636, 247] width 24 height 24
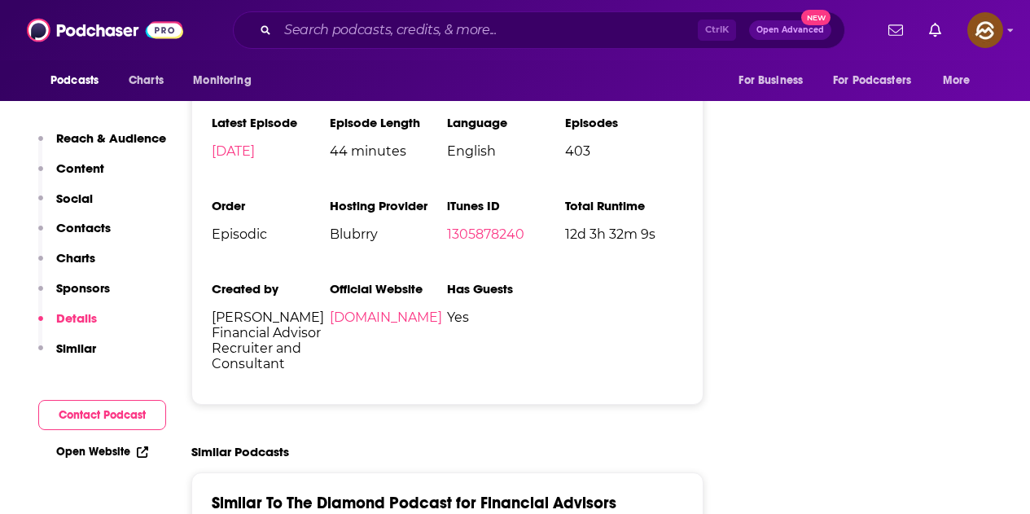
scroll to position [2849, 0]
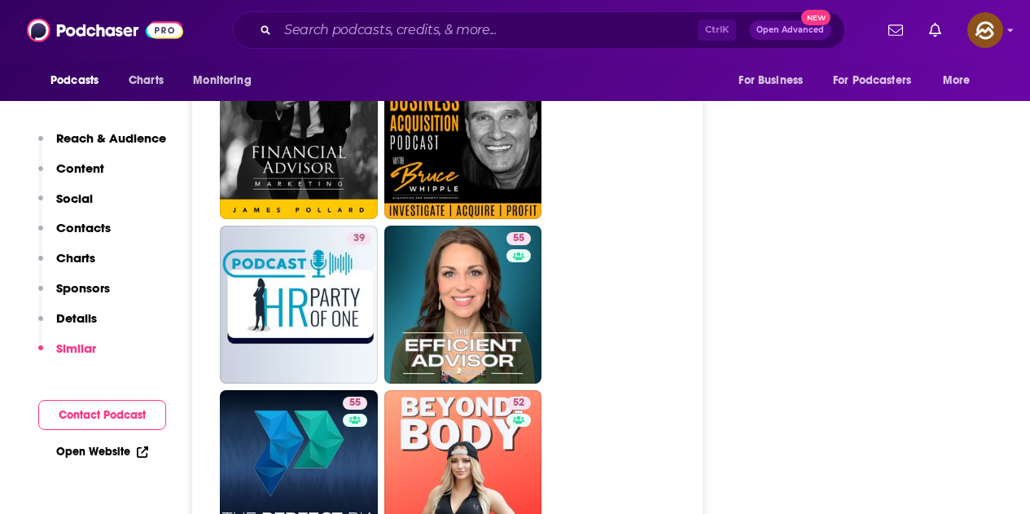
click at [322, 390] on link "55 The Perfect RIA" at bounding box center [299, 469] width 158 height 158
type input "https://www.podchaser.com/podcasts/the-perfect-ria-795908"
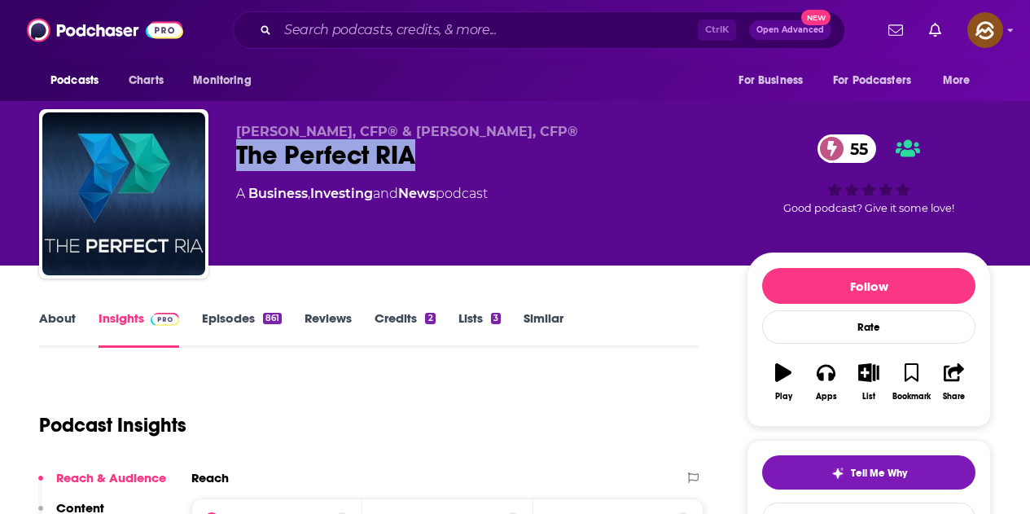
drag, startPoint x: 239, startPoint y: 158, endPoint x: 433, endPoint y: 163, distance: 193.8
click at [433, 163] on div "The Perfect RIA 55" at bounding box center [478, 155] width 484 height 32
click at [818, 379] on icon "button" at bounding box center [825, 372] width 18 height 18
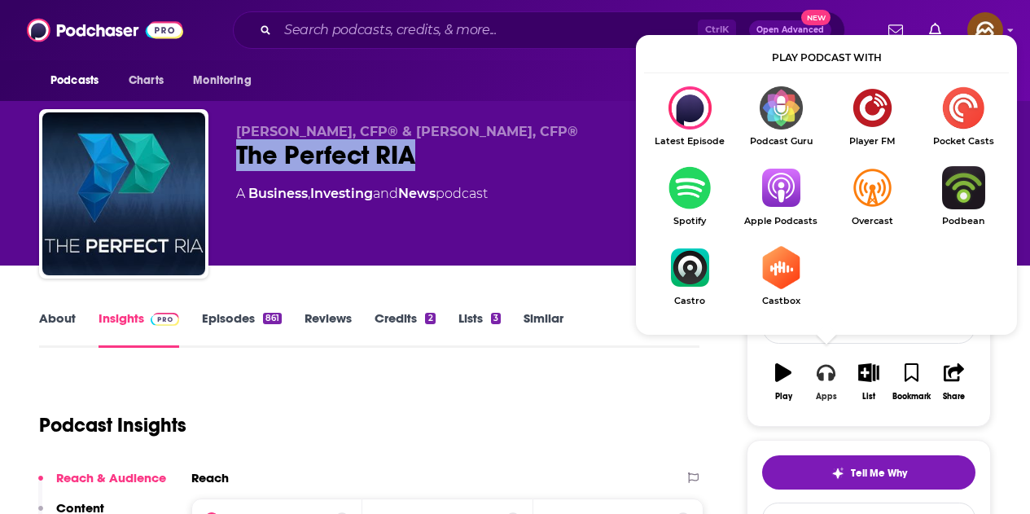
scroll to position [81, 0]
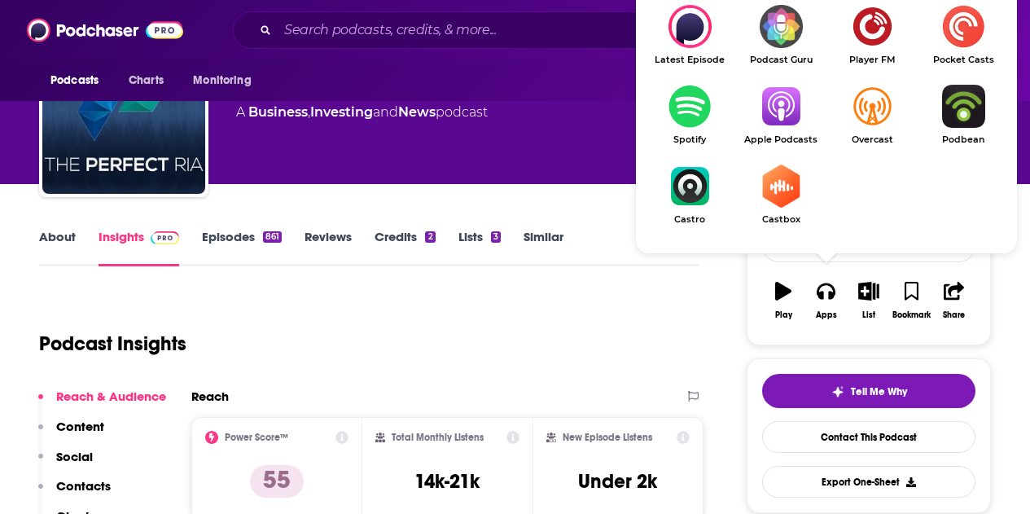
click at [796, 113] on img "Show Listen On dropdown" at bounding box center [780, 106] width 91 height 43
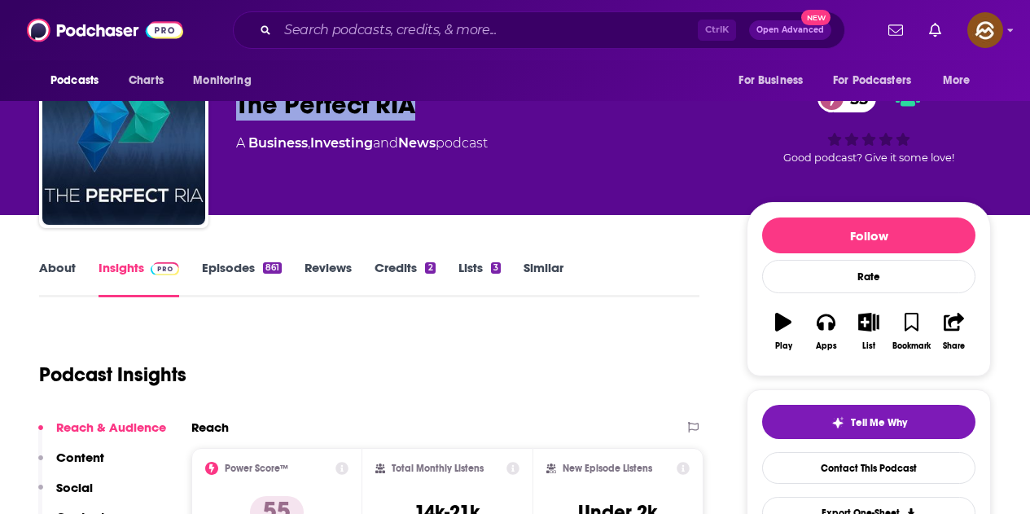
scroll to position [0, 0]
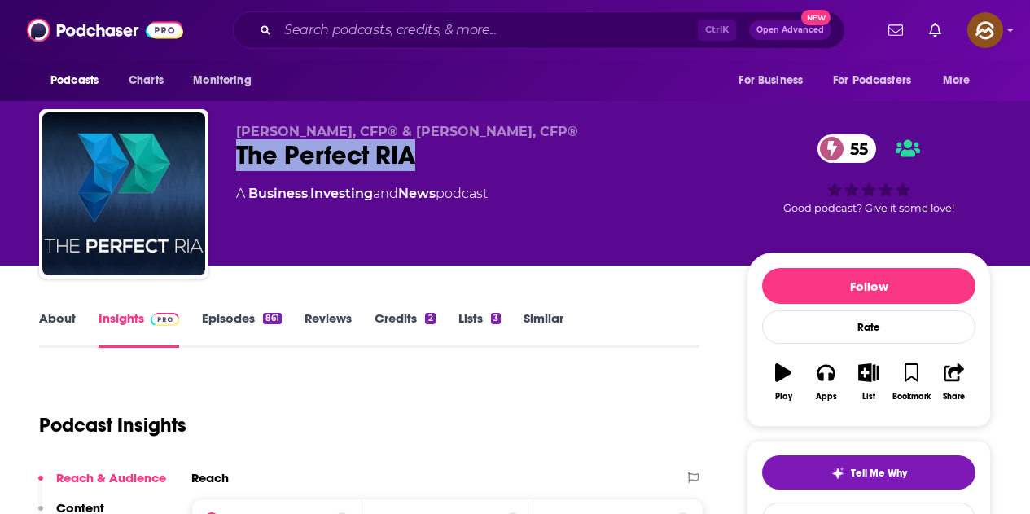
drag, startPoint x: 237, startPoint y: 129, endPoint x: 582, endPoint y: 123, distance: 345.2
click at [582, 123] on div "Matthew Jarvis, CFP® & Micah Shilanski, CFP® The Perfect RIA 55 A Business , In…" at bounding box center [515, 197] width 952 height 176
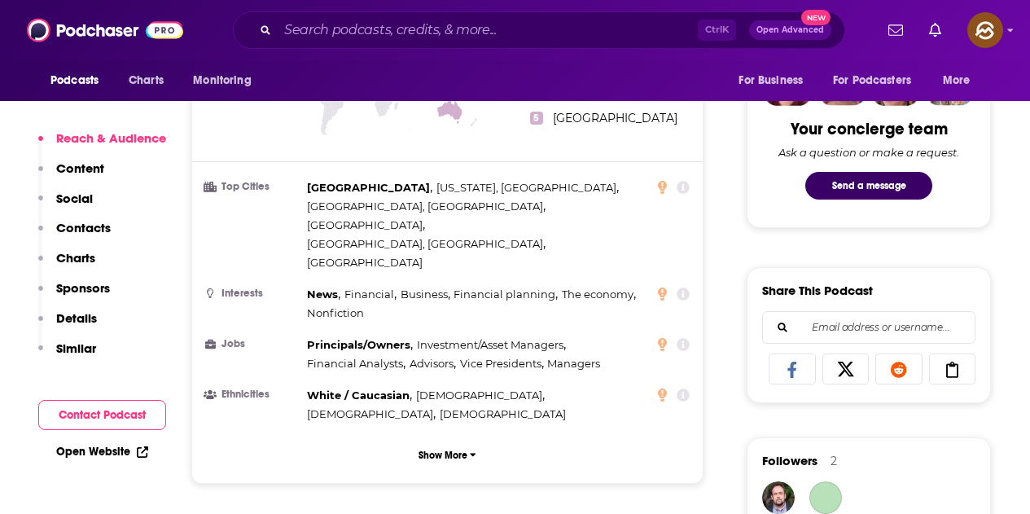
scroll to position [1221, 0]
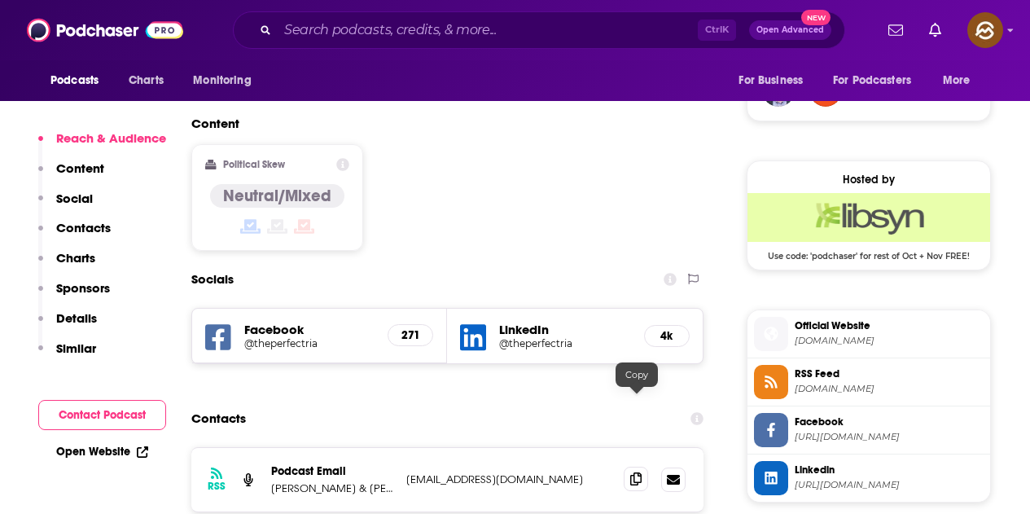
click at [629, 466] on span at bounding box center [636, 478] width 24 height 24
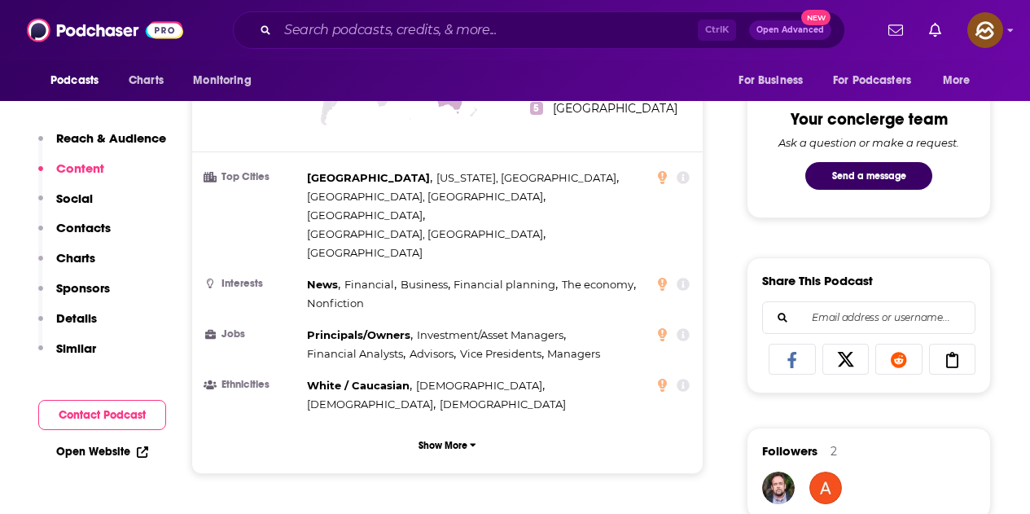
scroll to position [0, 0]
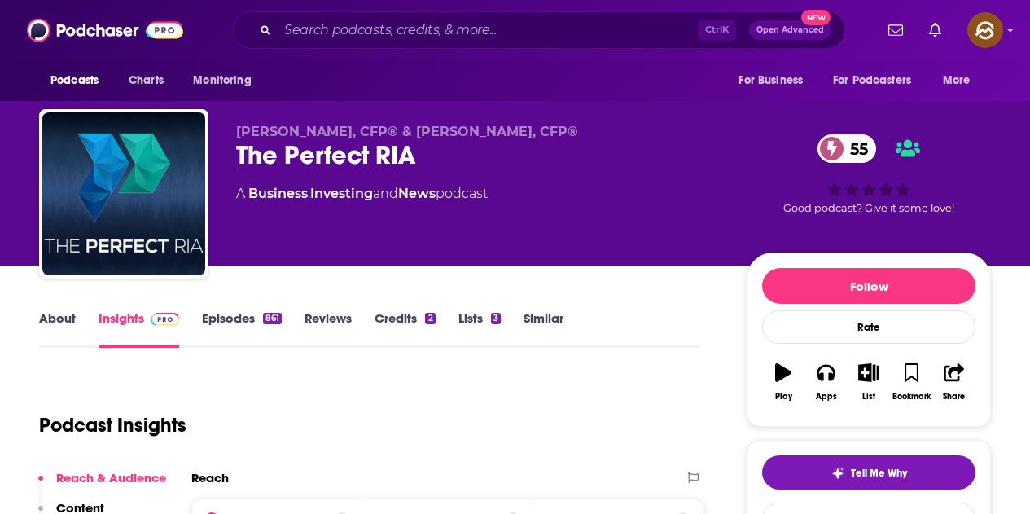
click at [225, 315] on link "Episodes 861" at bounding box center [242, 328] width 80 height 37
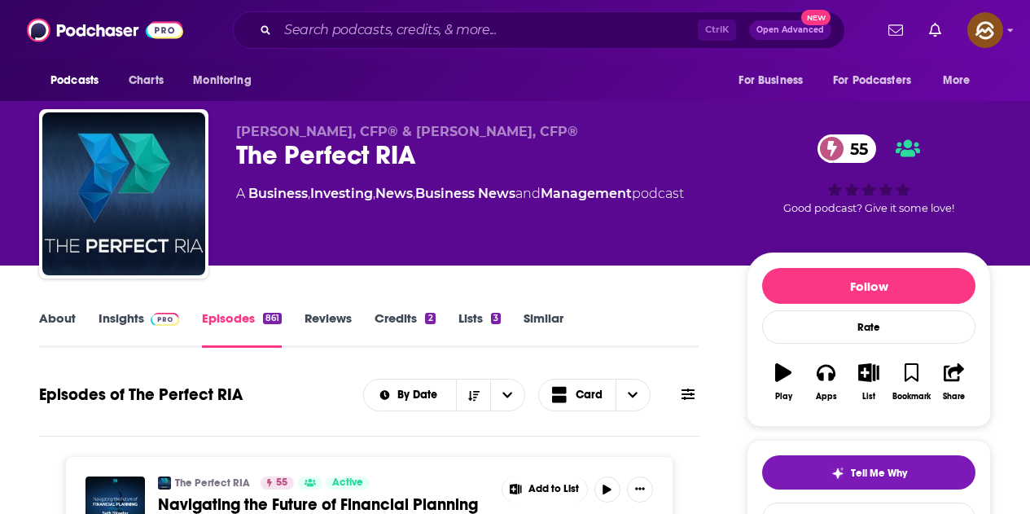
click at [103, 316] on link "Insights" at bounding box center [138, 328] width 81 height 37
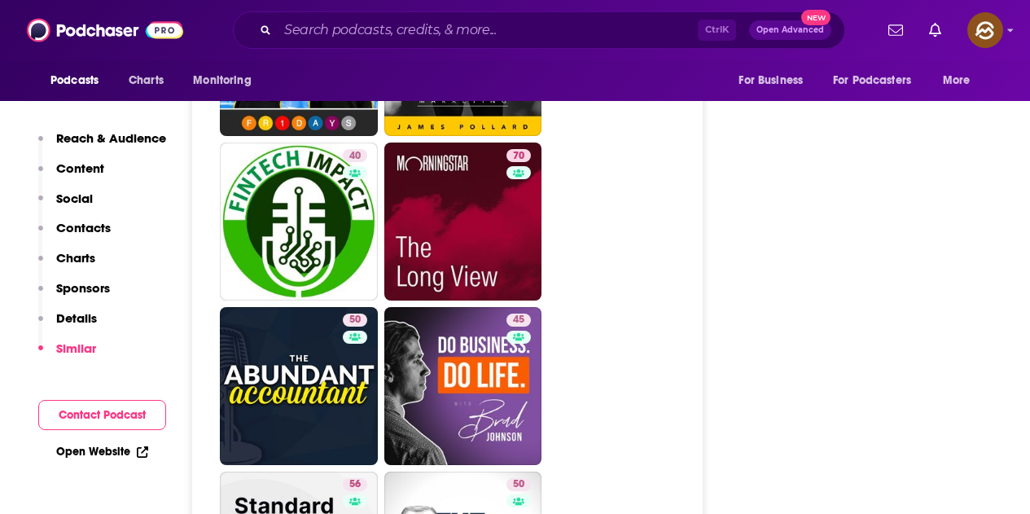
scroll to position [3175, 0]
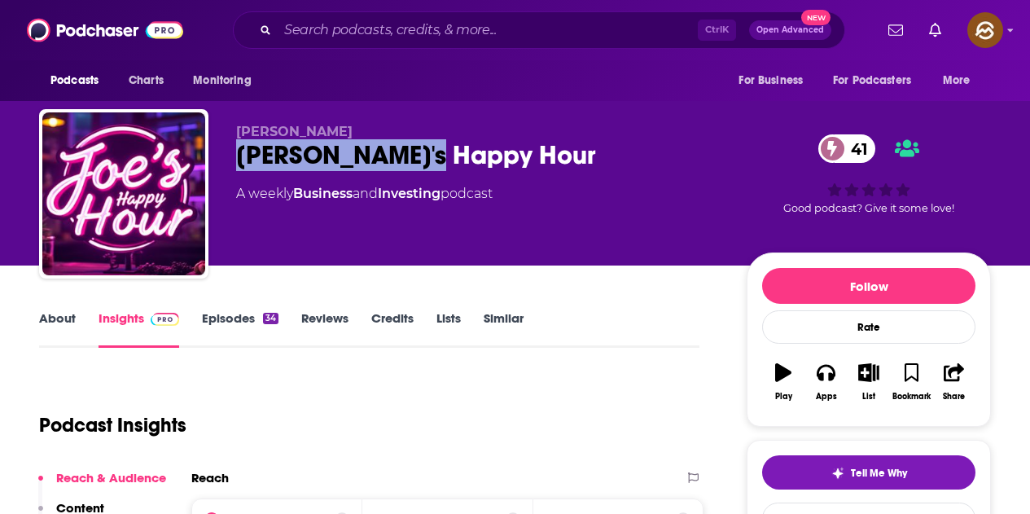
drag, startPoint x: 244, startPoint y: 160, endPoint x: 458, endPoint y: 159, distance: 214.1
click at [458, 159] on div "Joe's Happy Hour 41" at bounding box center [478, 155] width 484 height 32
click at [834, 377] on icon "button" at bounding box center [825, 372] width 18 height 18
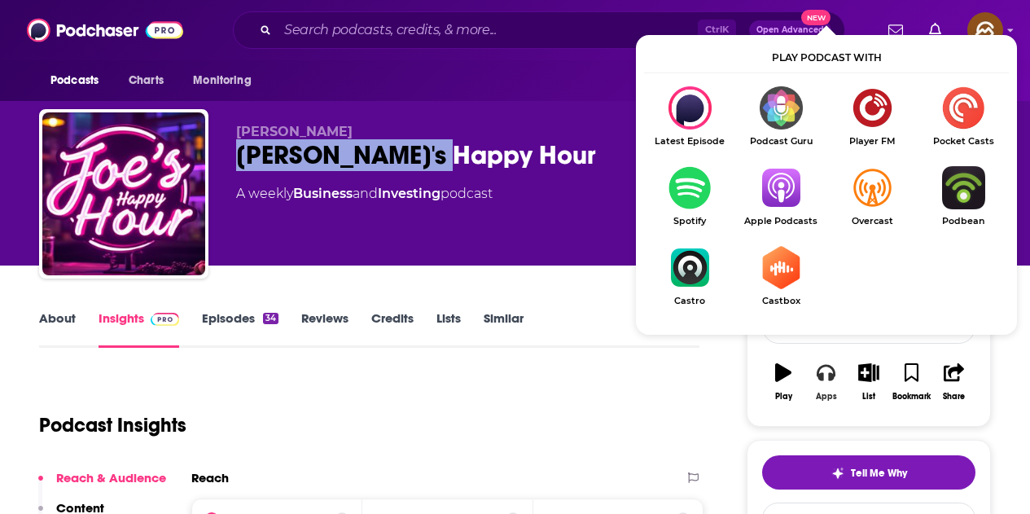
scroll to position [81, 0]
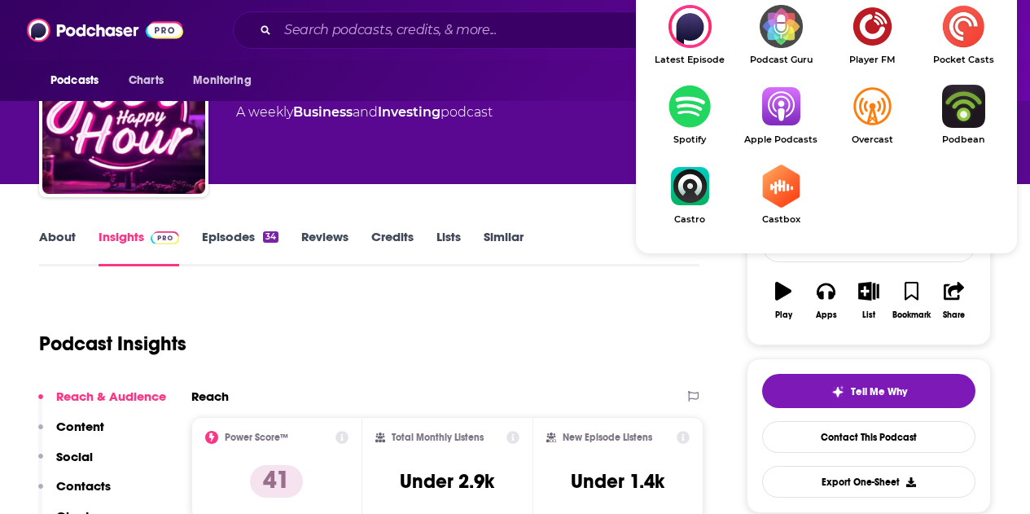
click at [777, 103] on img "Show Listen On dropdown" at bounding box center [780, 106] width 91 height 43
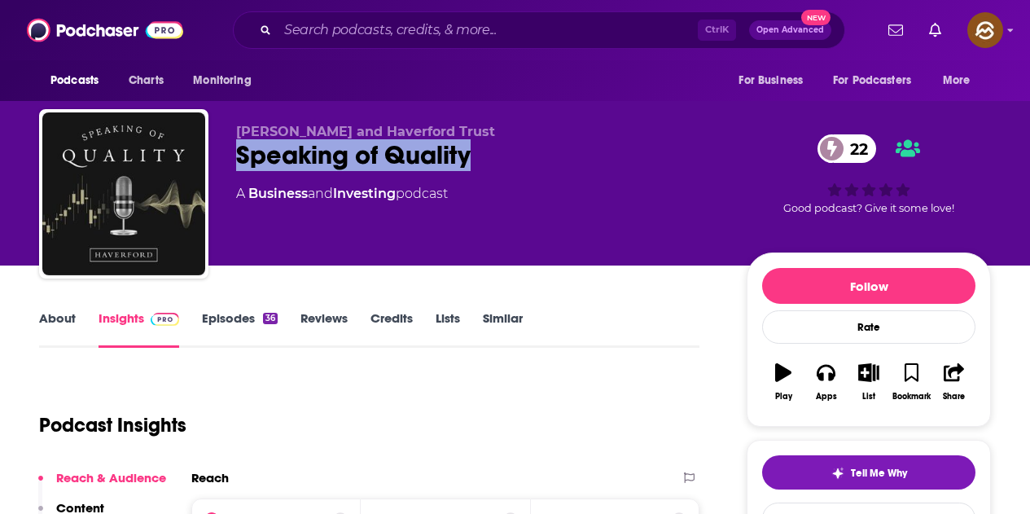
drag, startPoint x: 236, startPoint y: 146, endPoint x: 477, endPoint y: 140, distance: 241.0
click at [477, 140] on div "Speaking of Quality 22" at bounding box center [478, 155] width 484 height 32
click at [827, 374] on icon "button" at bounding box center [825, 372] width 18 height 18
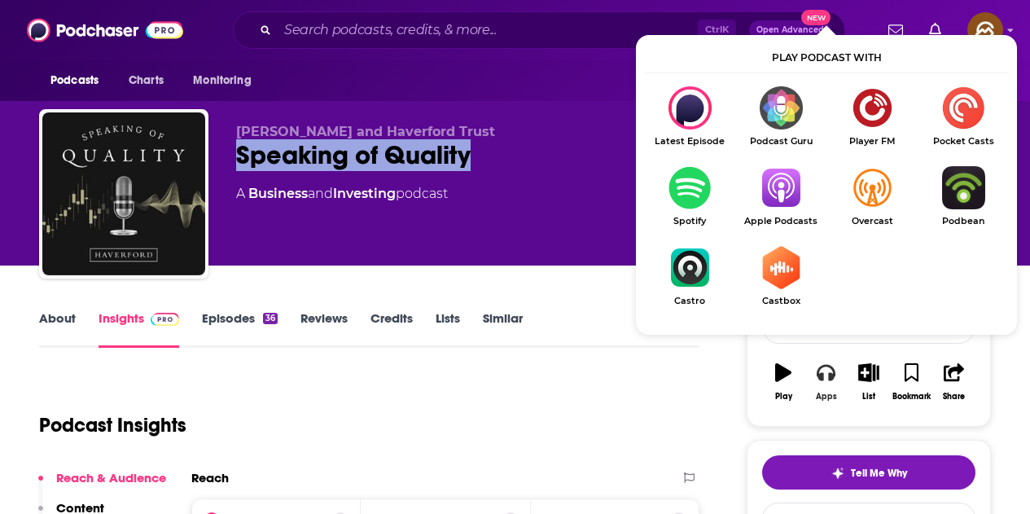
scroll to position [163, 0]
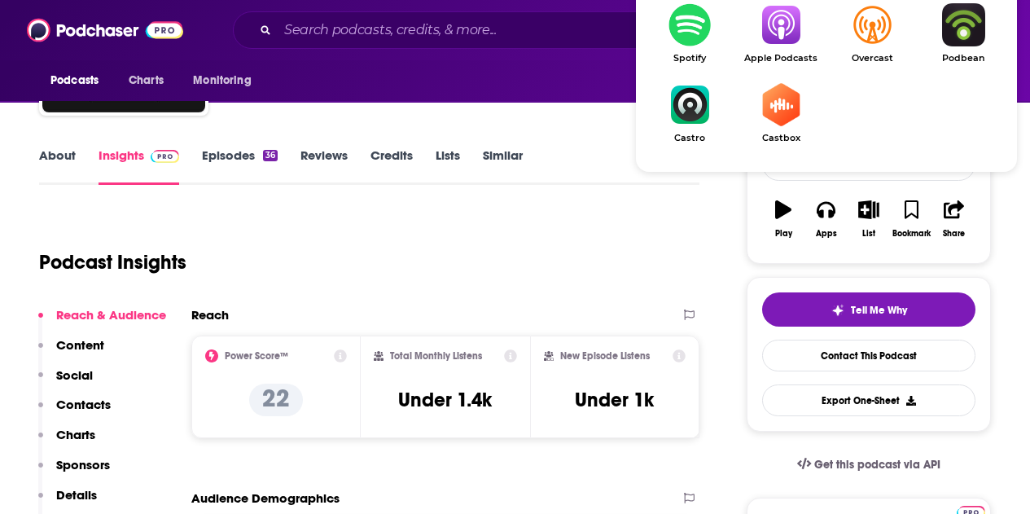
click at [771, 33] on img "Show Listen On dropdown" at bounding box center [780, 24] width 91 height 43
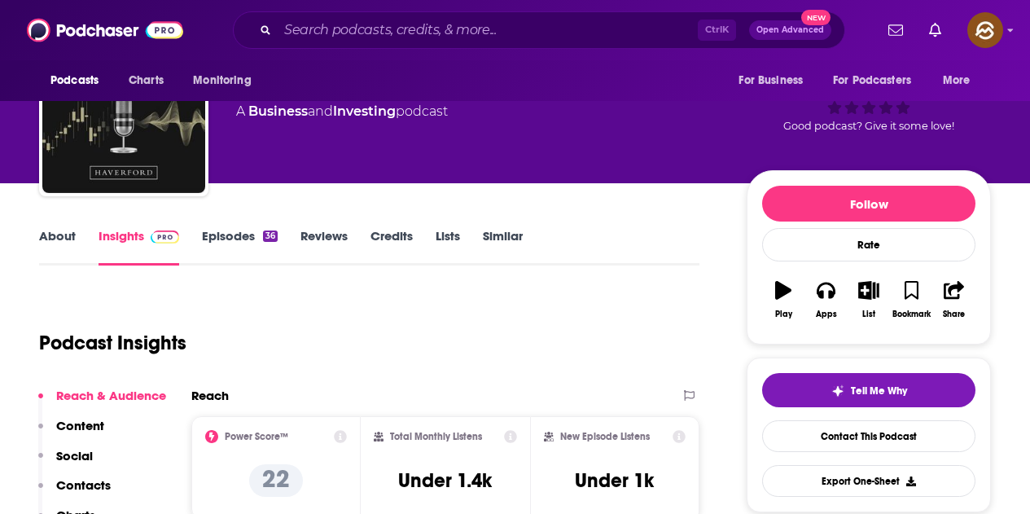
scroll to position [81, 0]
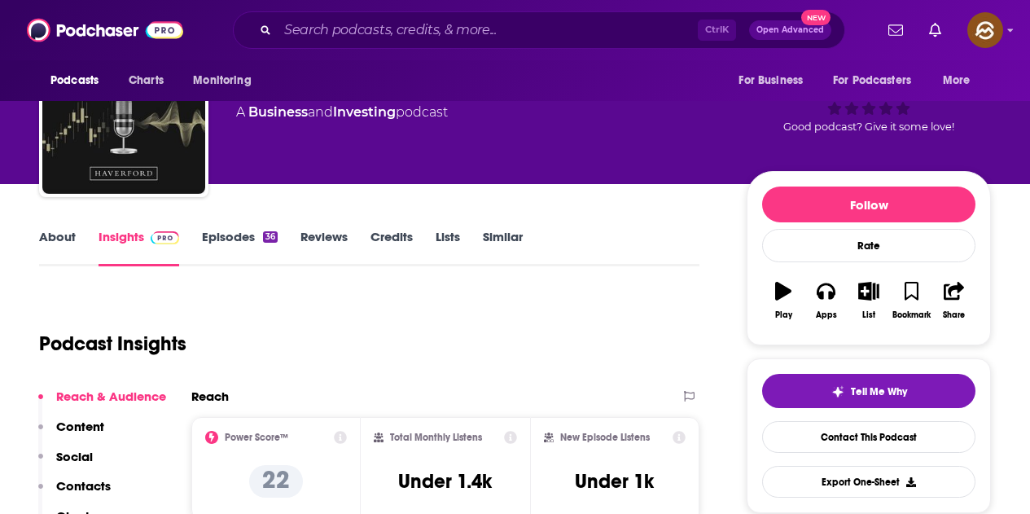
click at [255, 241] on link "Episodes 36" at bounding box center [240, 247] width 76 height 37
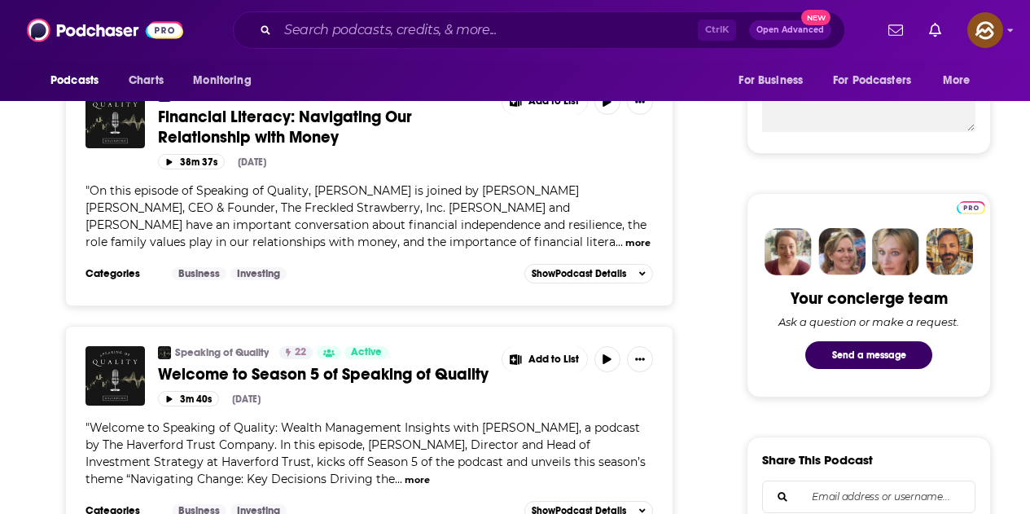
scroll to position [407, 0]
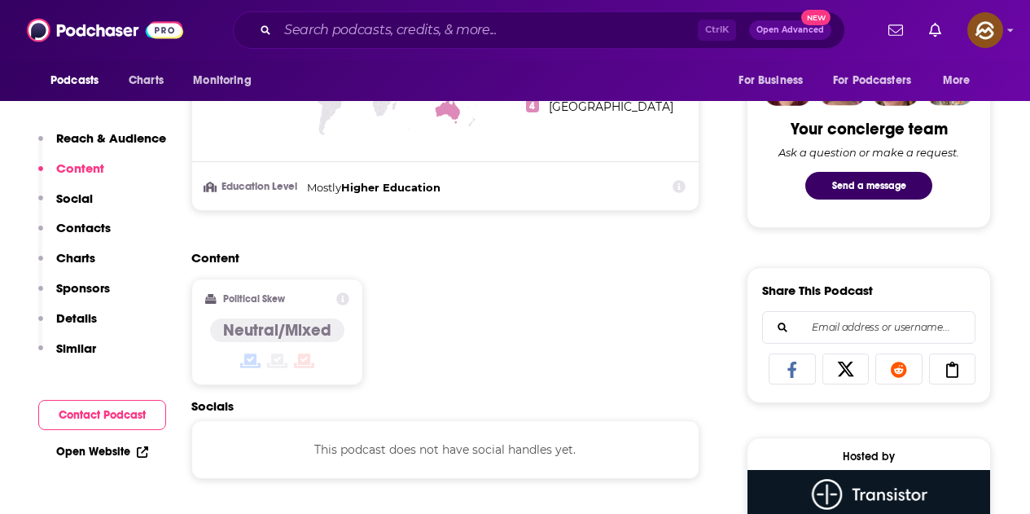
scroll to position [1058, 0]
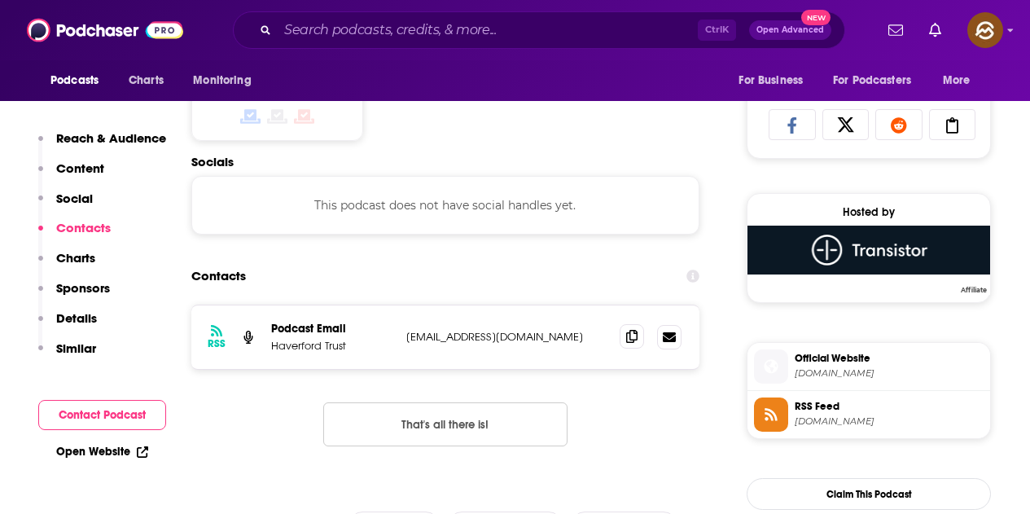
click at [623, 336] on span at bounding box center [631, 336] width 24 height 24
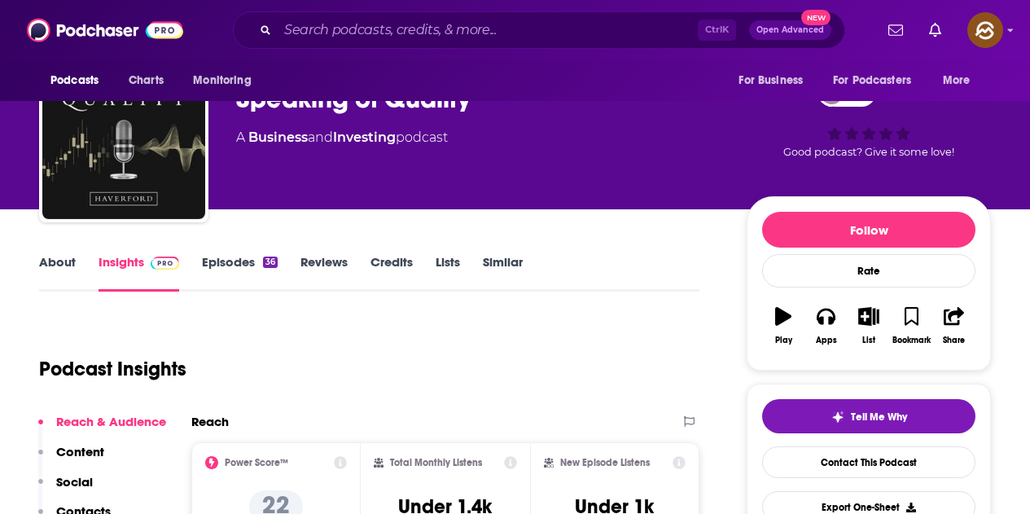
scroll to position [0, 0]
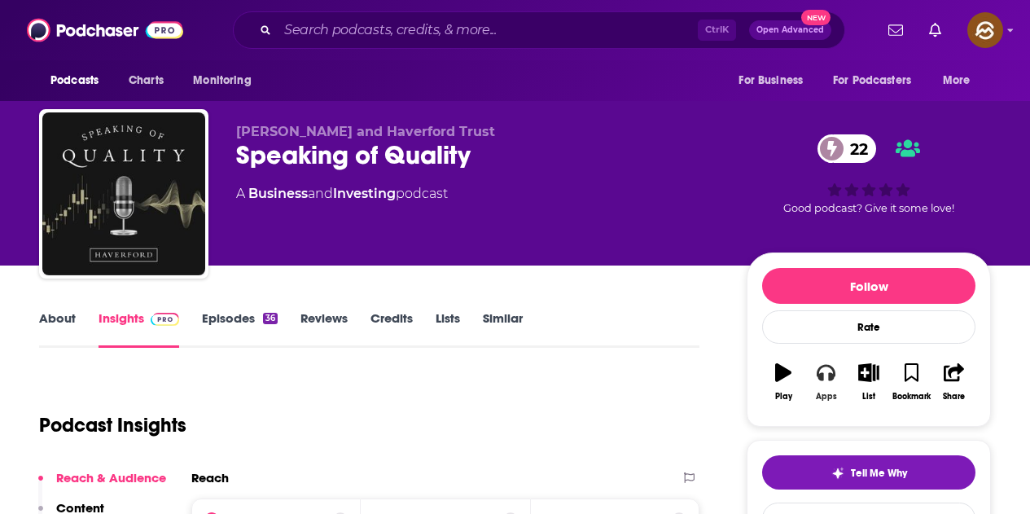
click at [835, 382] on button "Apps" at bounding box center [825, 381] width 42 height 59
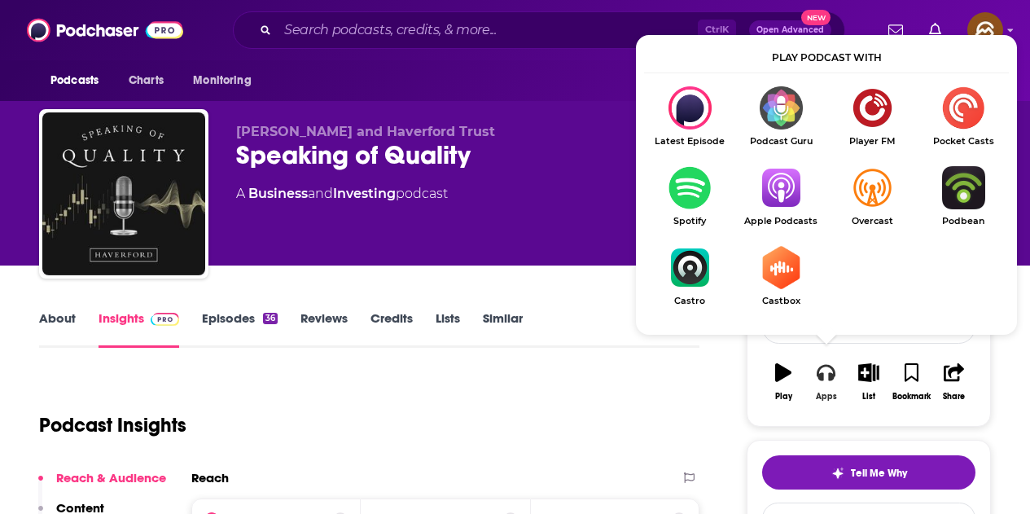
scroll to position [81, 0]
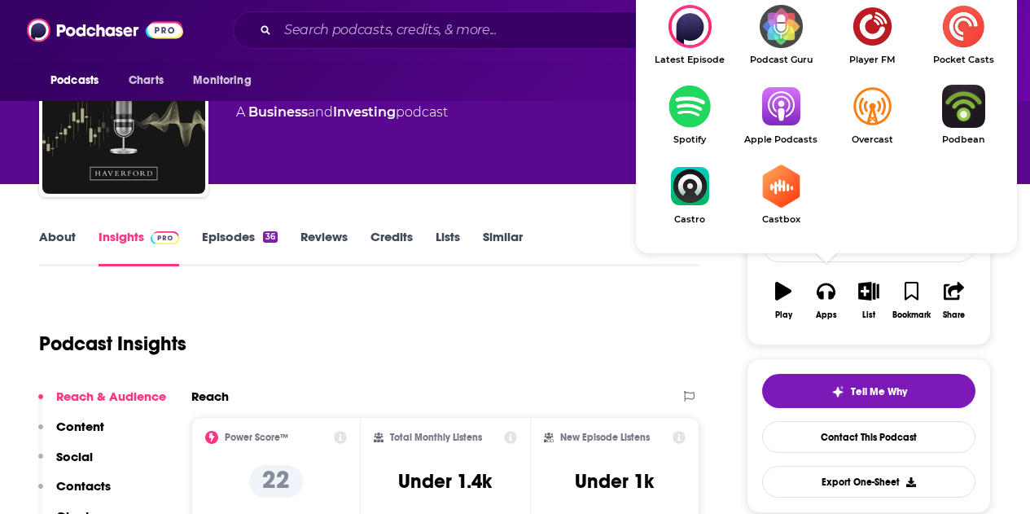
click at [779, 128] on img "Show Listen On dropdown" at bounding box center [780, 106] width 91 height 43
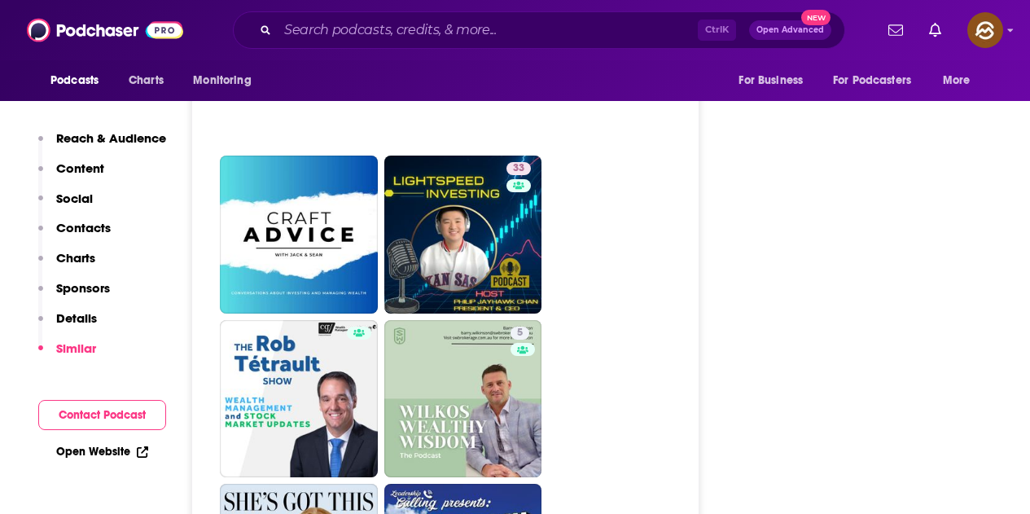
scroll to position [3256, 0]
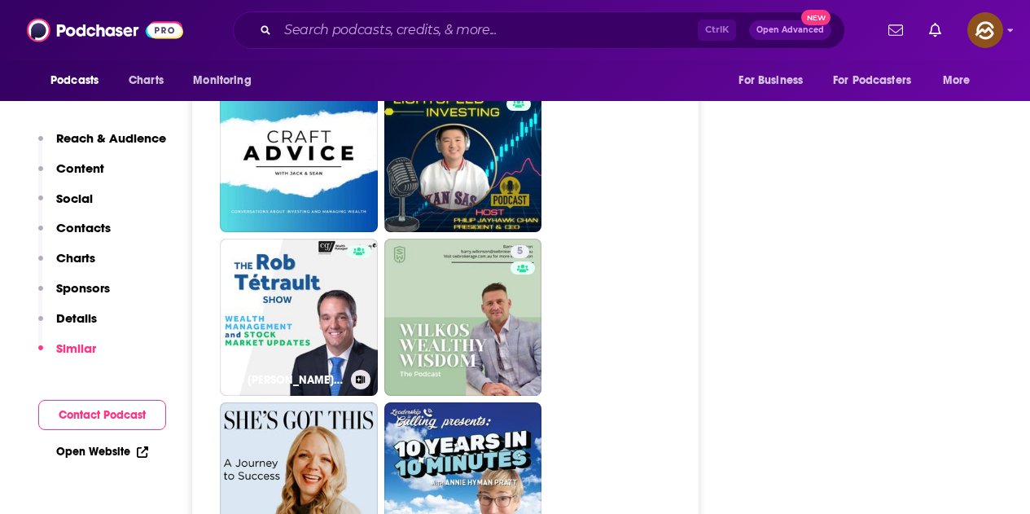
drag, startPoint x: 306, startPoint y: 289, endPoint x: 786, endPoint y: 299, distance: 479.6
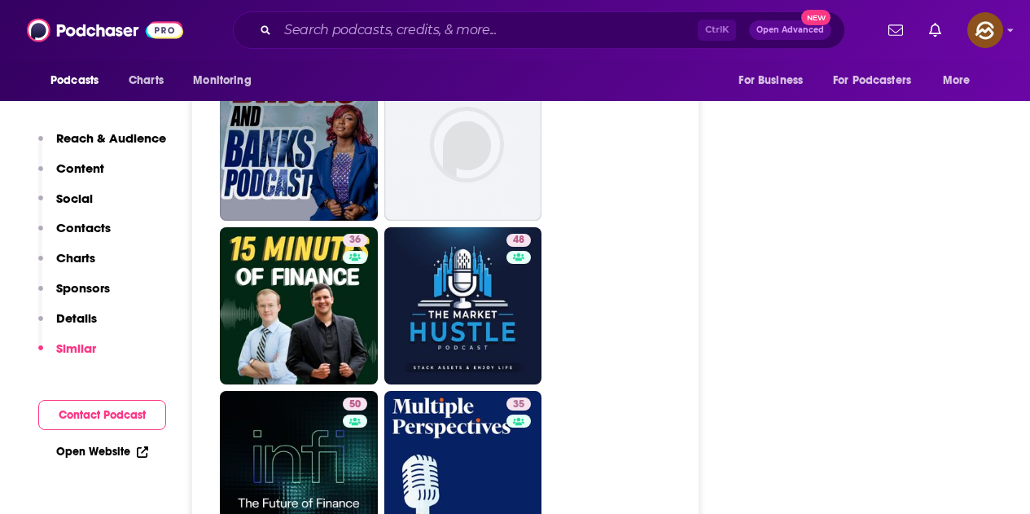
scroll to position [2768, 0]
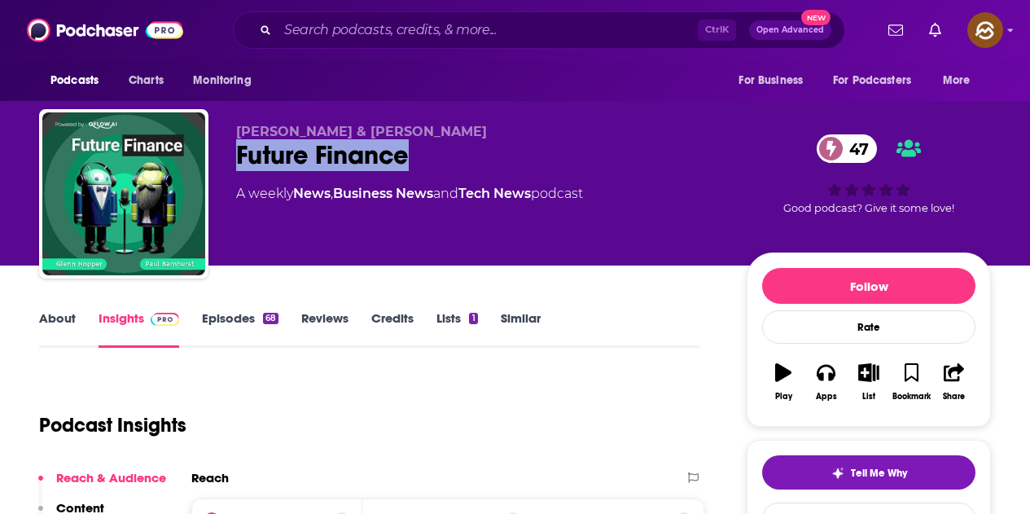
drag, startPoint x: 235, startPoint y: 164, endPoint x: 426, endPoint y: 155, distance: 190.7
click at [426, 155] on div "[PERSON_NAME] & [PERSON_NAME] Future Finance 47 A weekly News , Business News a…" at bounding box center [515, 197] width 952 height 176
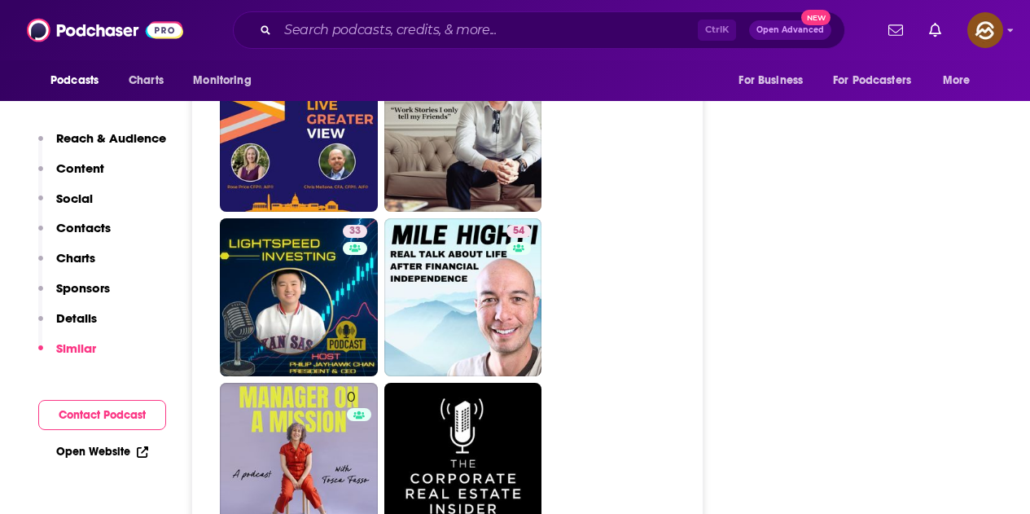
scroll to position [4233, 0]
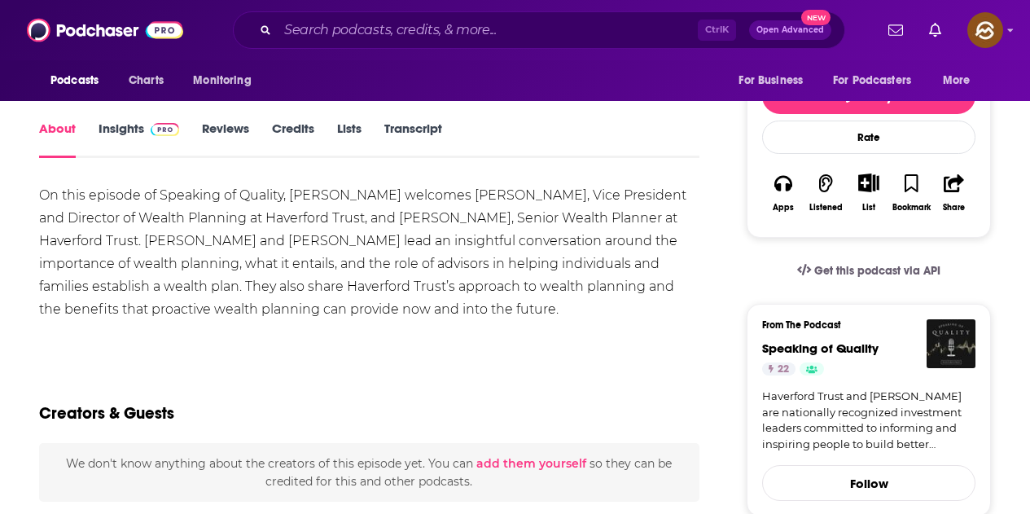
scroll to position [163, 0]
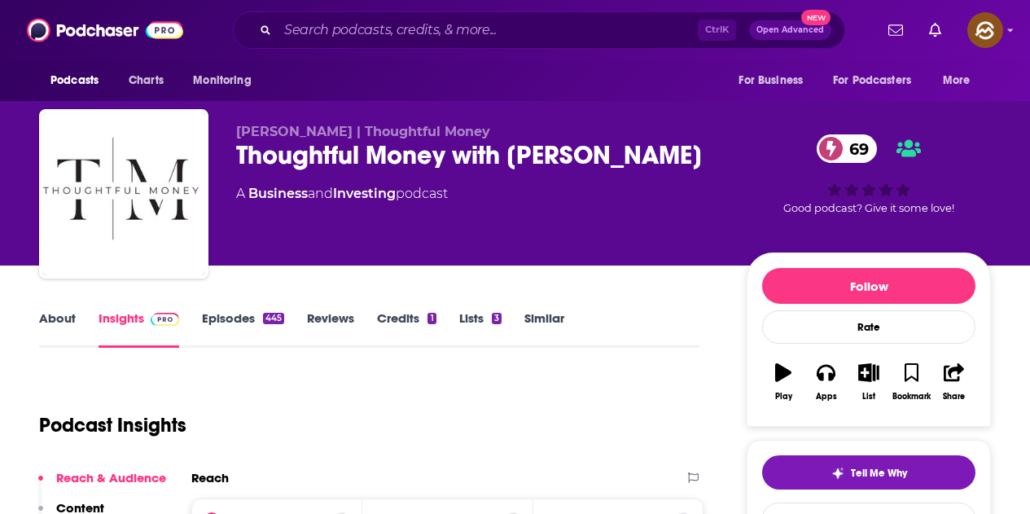
drag, startPoint x: 240, startPoint y: 154, endPoint x: 684, endPoint y: 169, distance: 443.9
click at [684, 169] on div "Thoughtful Money with Adam Taggart 69" at bounding box center [478, 155] width 484 height 32
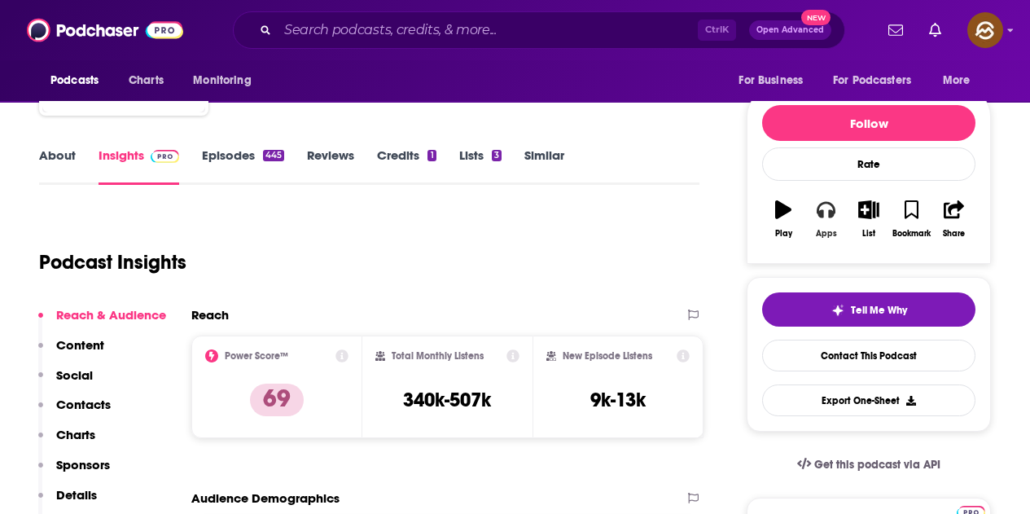
click at [830, 207] on icon "button" at bounding box center [825, 209] width 18 height 18
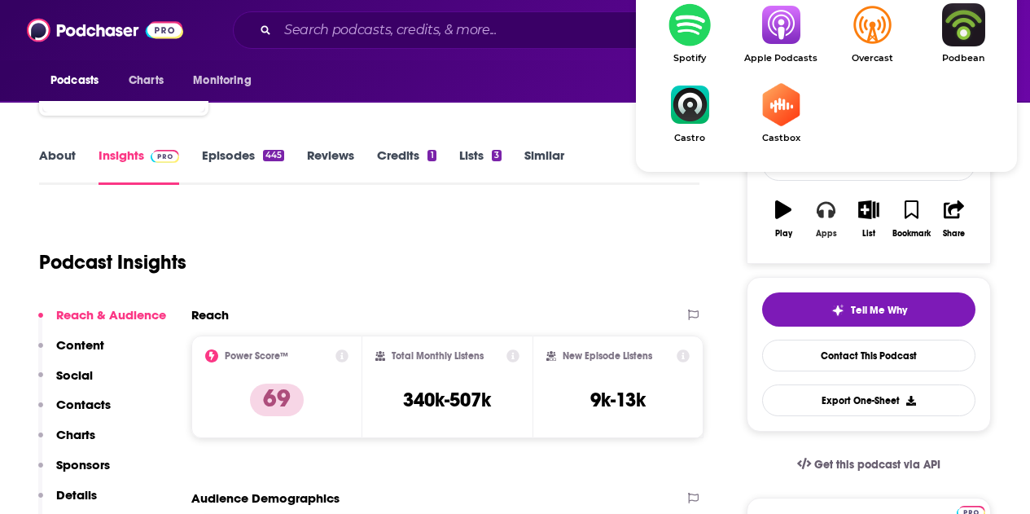
scroll to position [244, 0]
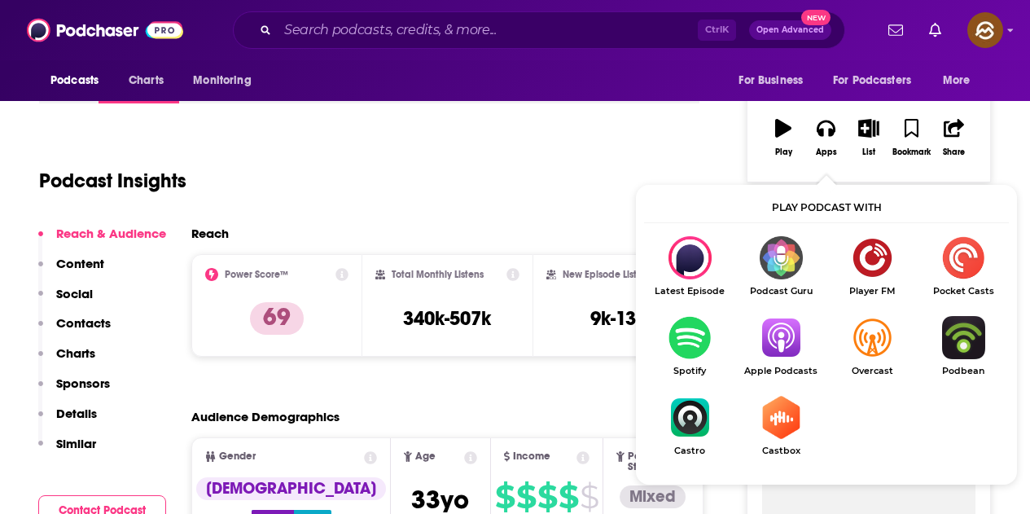
click at [768, 335] on img "Show Listen On dropdown" at bounding box center [780, 337] width 91 height 43
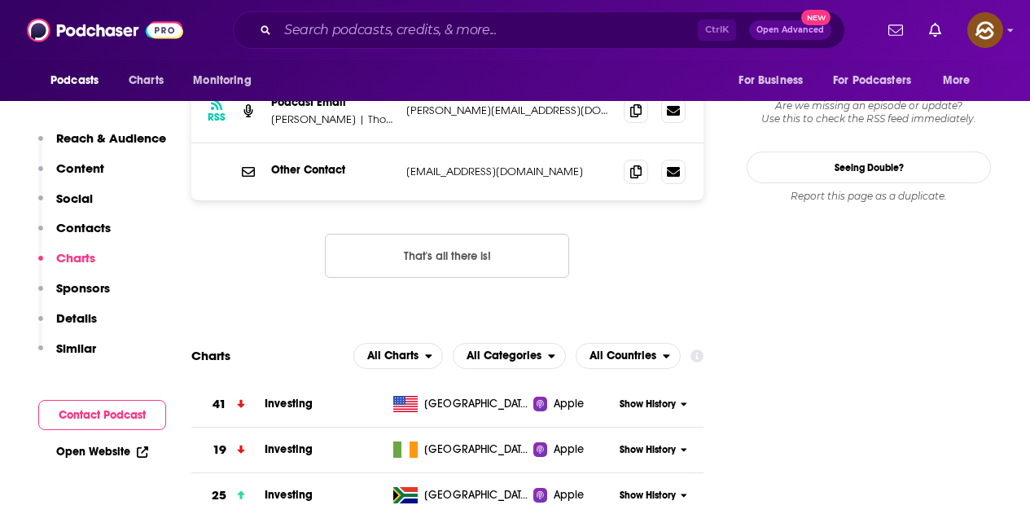
scroll to position [1384, 0]
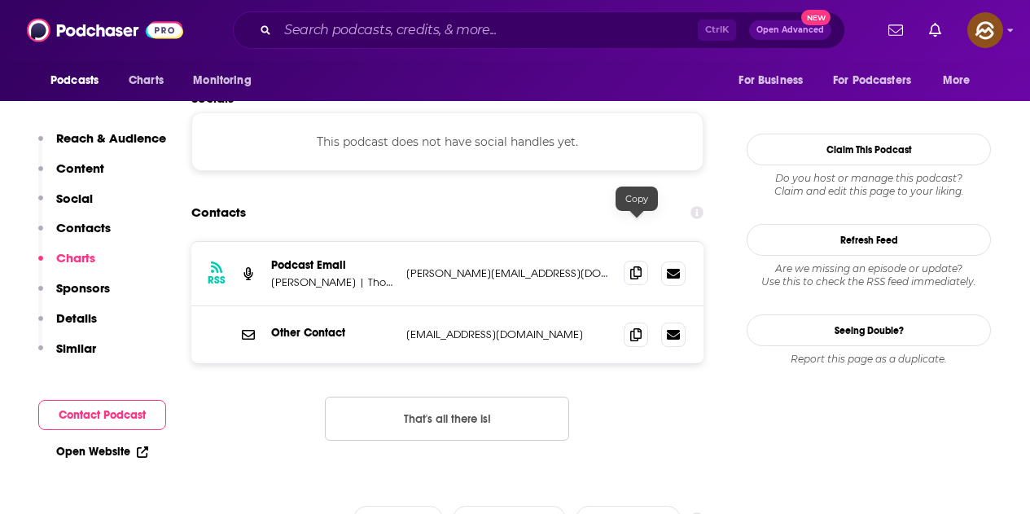
click at [627, 260] on span at bounding box center [636, 272] width 24 height 24
click at [641, 327] on icon at bounding box center [635, 333] width 11 height 13
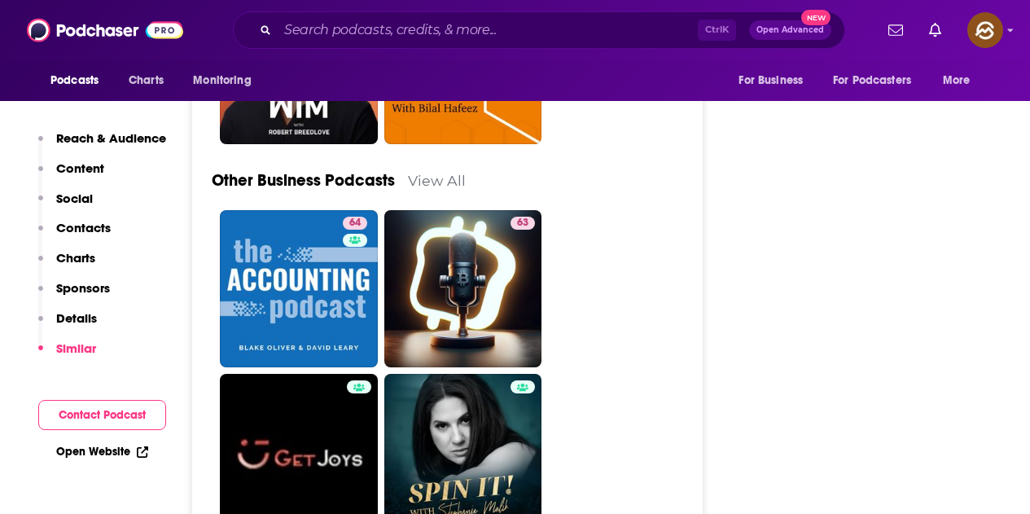
scroll to position [5047, 0]
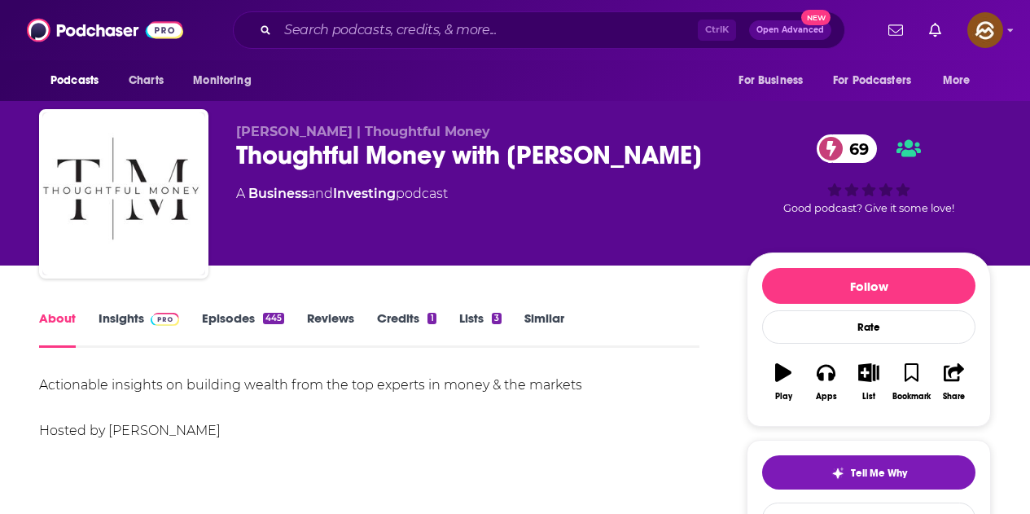
click at [243, 317] on link "Episodes 445" at bounding box center [243, 328] width 82 height 37
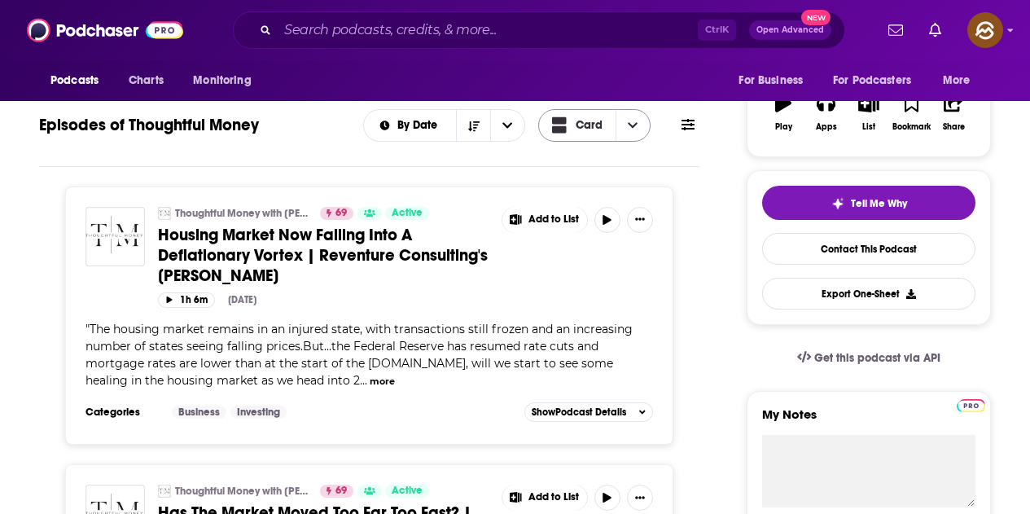
scroll to position [81, 0]
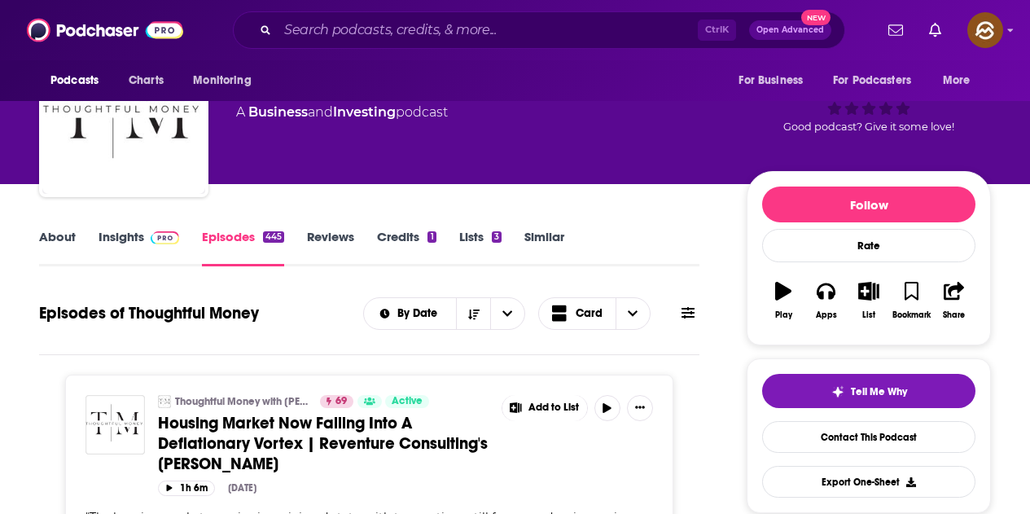
click at [672, 311] on div "By Date Card" at bounding box center [530, 313] width 335 height 33
click at [684, 314] on icon at bounding box center [687, 312] width 13 height 13
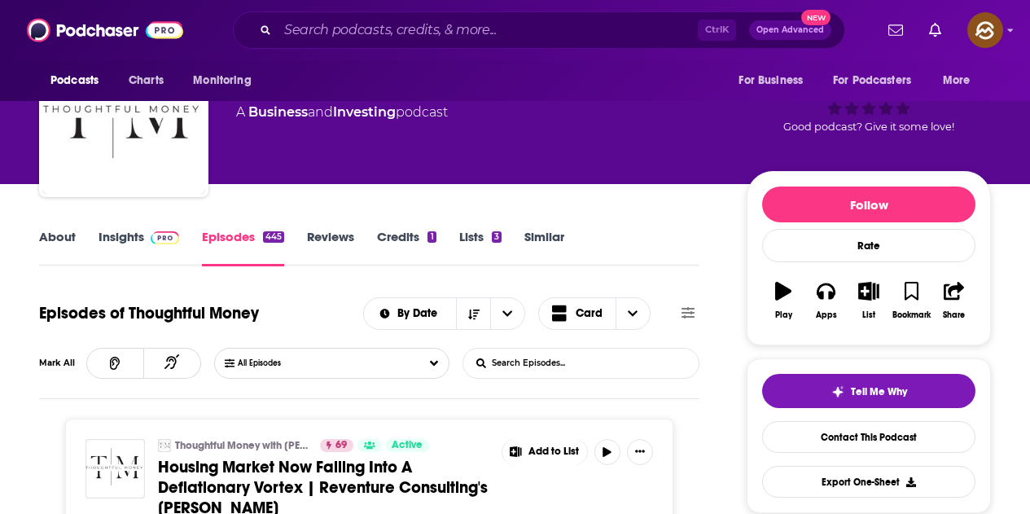
click at [538, 364] on input "List Search Input" at bounding box center [548, 362] width 170 height 29
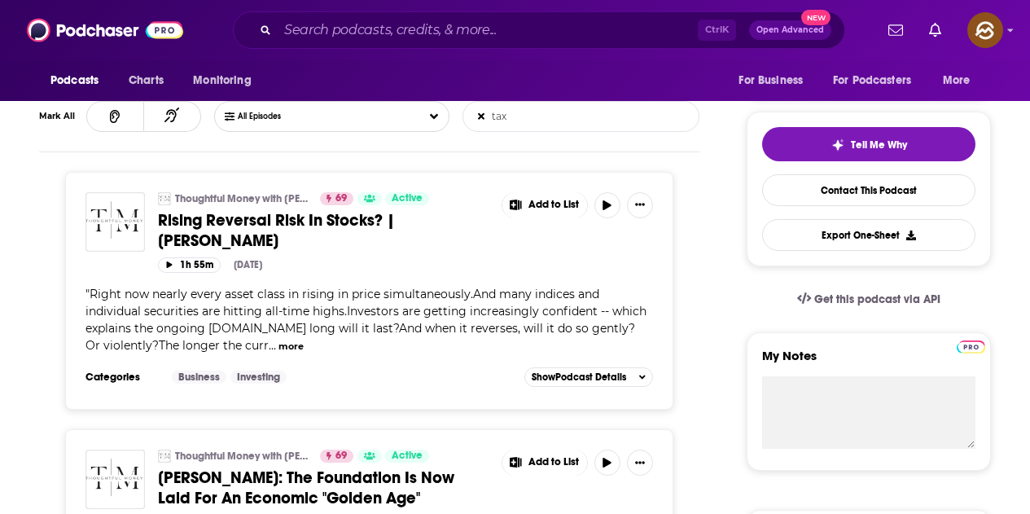
scroll to position [407, 0]
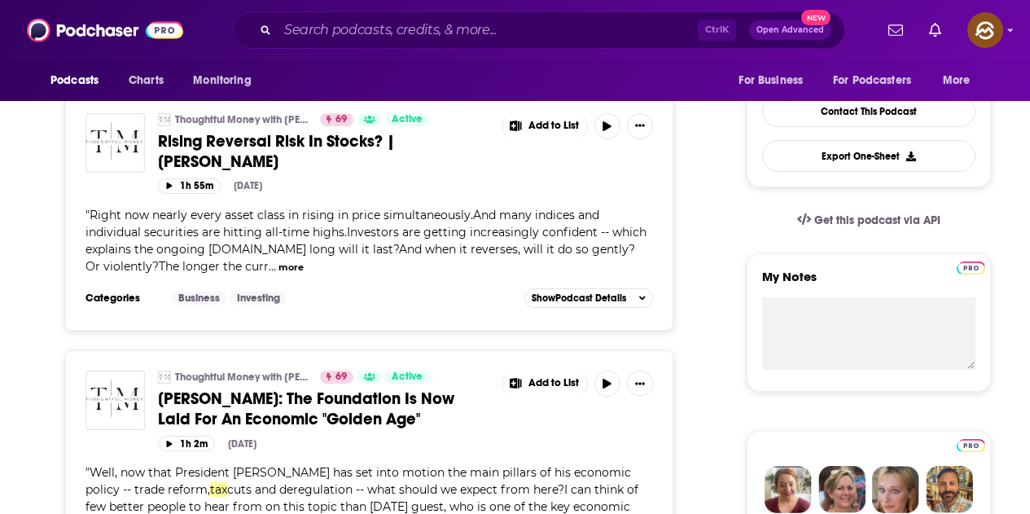
click at [278, 265] on button "more" at bounding box center [290, 267] width 25 height 14
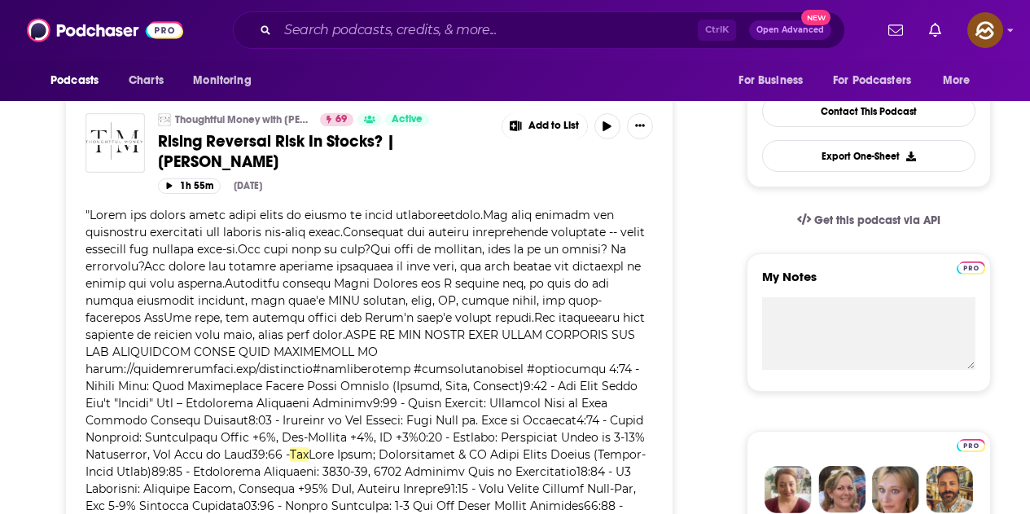
scroll to position [488, 0]
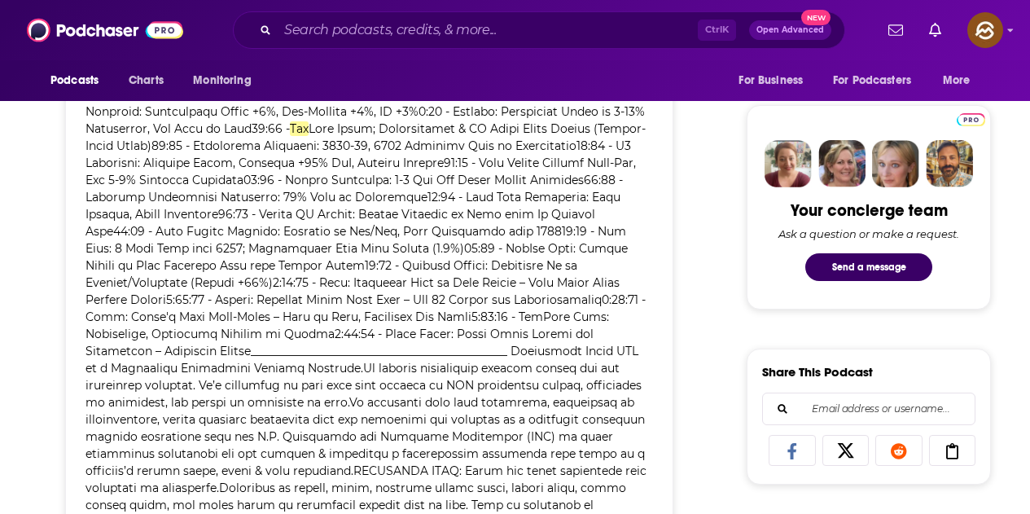
scroll to position [977, 0]
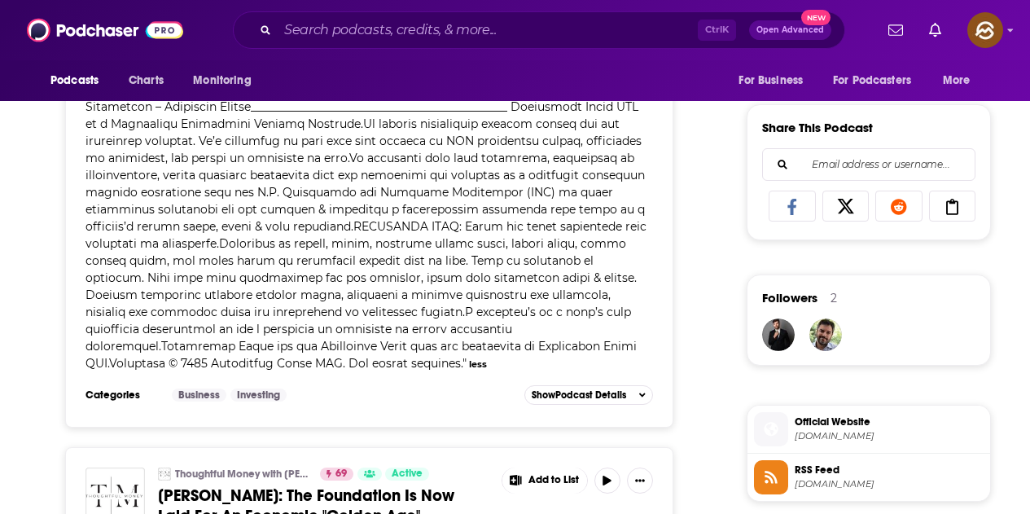
click at [469, 357] on button "less" at bounding box center [478, 364] width 18 height 14
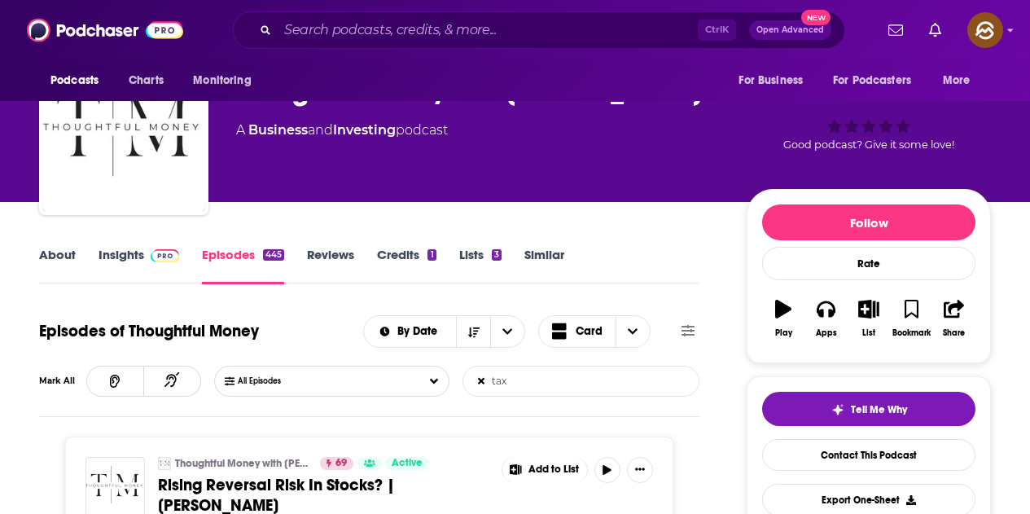
scroll to position [81, 0]
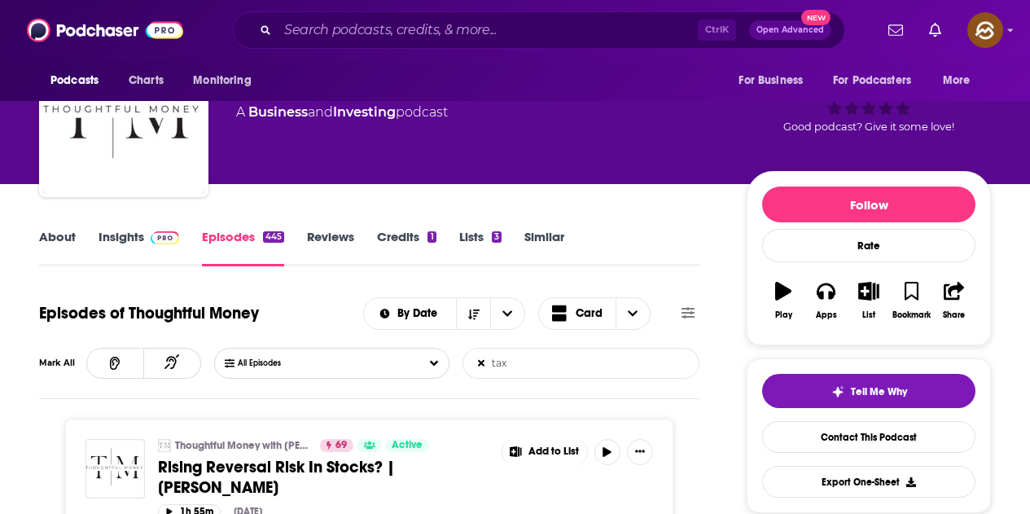
click at [560, 367] on input "tax" at bounding box center [548, 362] width 170 height 29
type input "t"
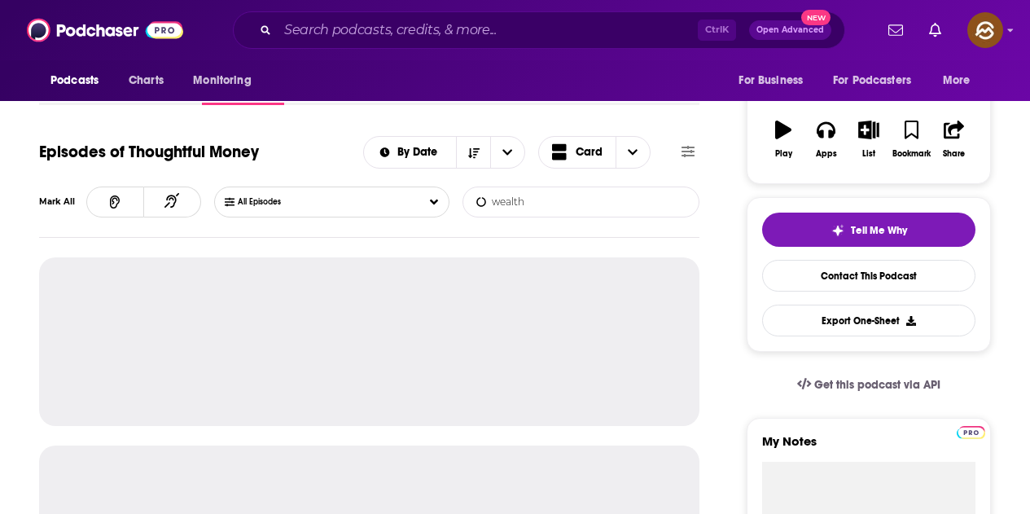
scroll to position [244, 0]
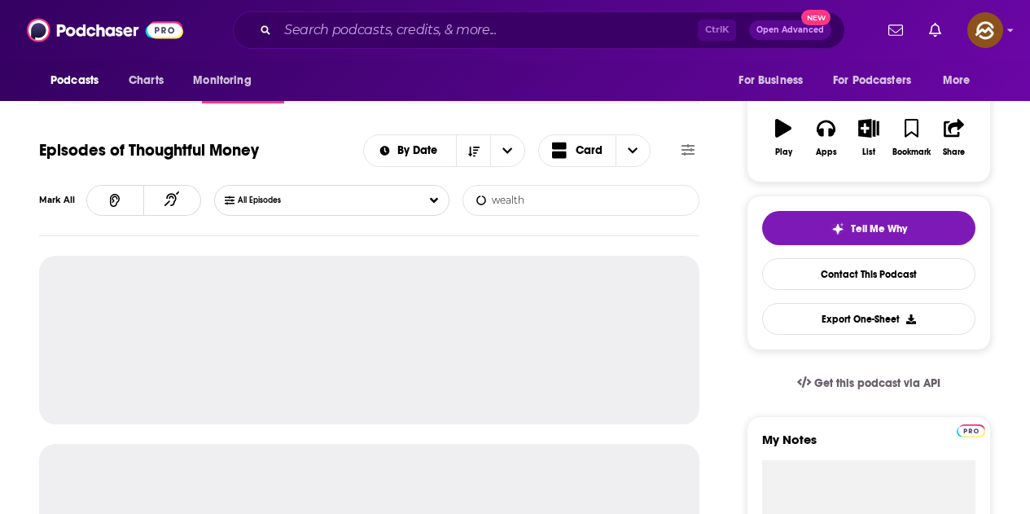
type input "wealth"
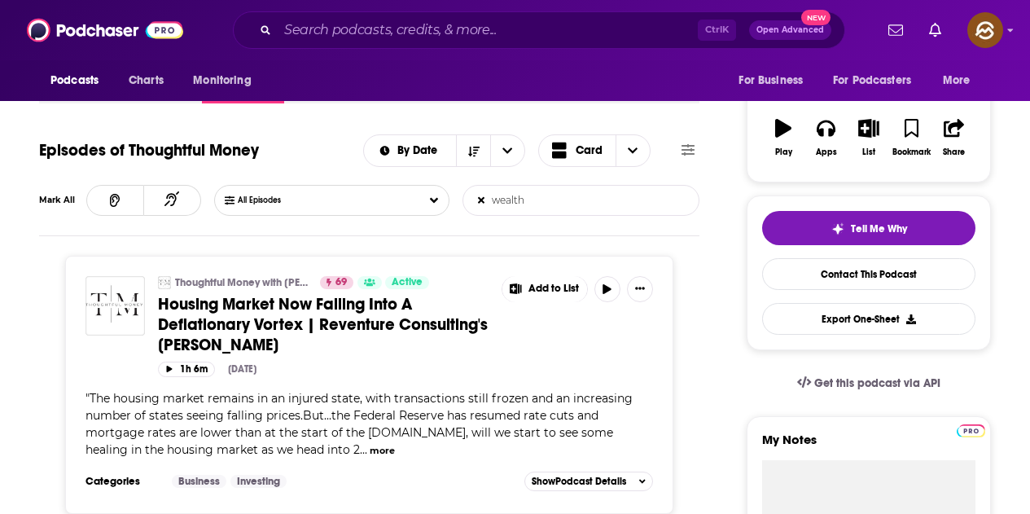
scroll to position [326, 0]
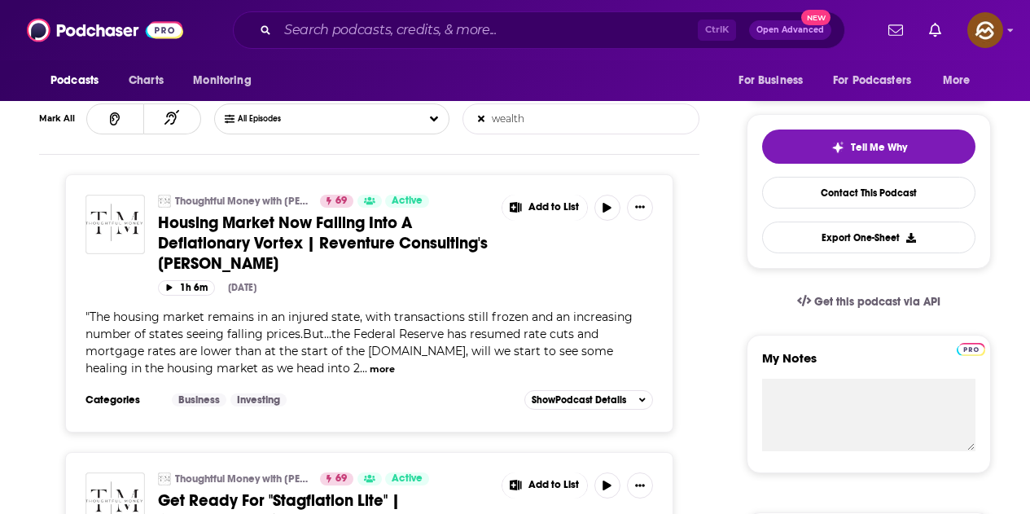
click at [370, 366] on button "more" at bounding box center [382, 369] width 25 height 14
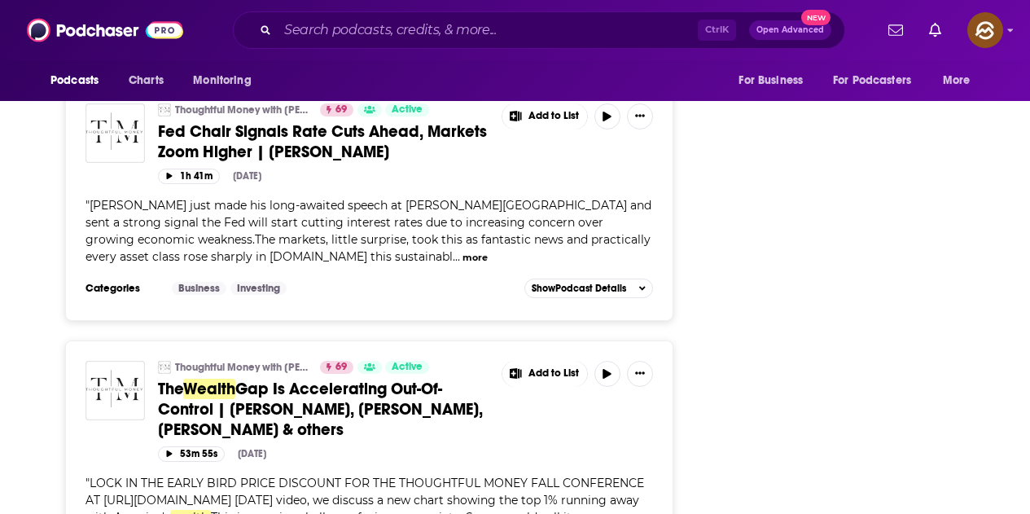
scroll to position [2198, 0]
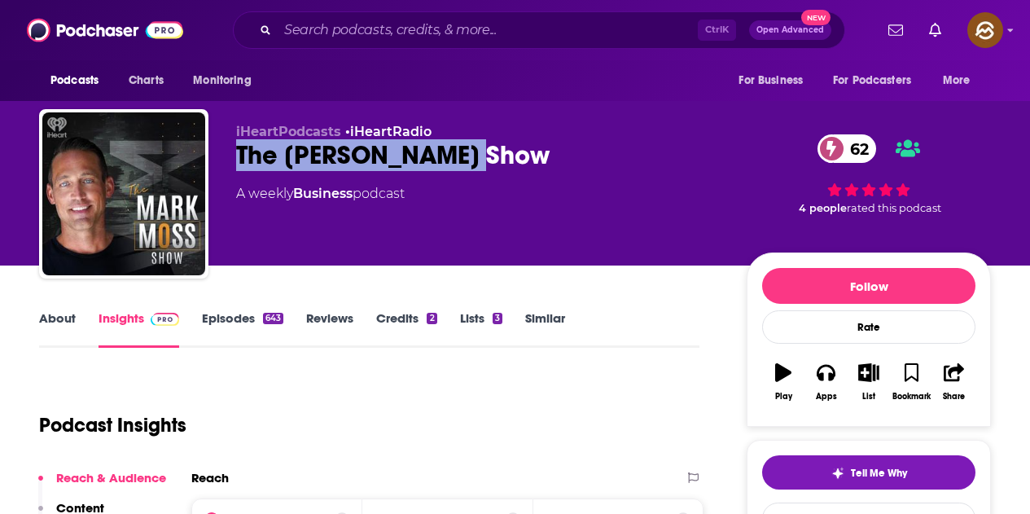
drag, startPoint x: 232, startPoint y: 156, endPoint x: 476, endPoint y: 158, distance: 244.2
click at [476, 158] on div "iHeartPodcasts • iHeartRadio The [PERSON_NAME] Show 62 A weekly Business podcas…" at bounding box center [515, 197] width 952 height 176
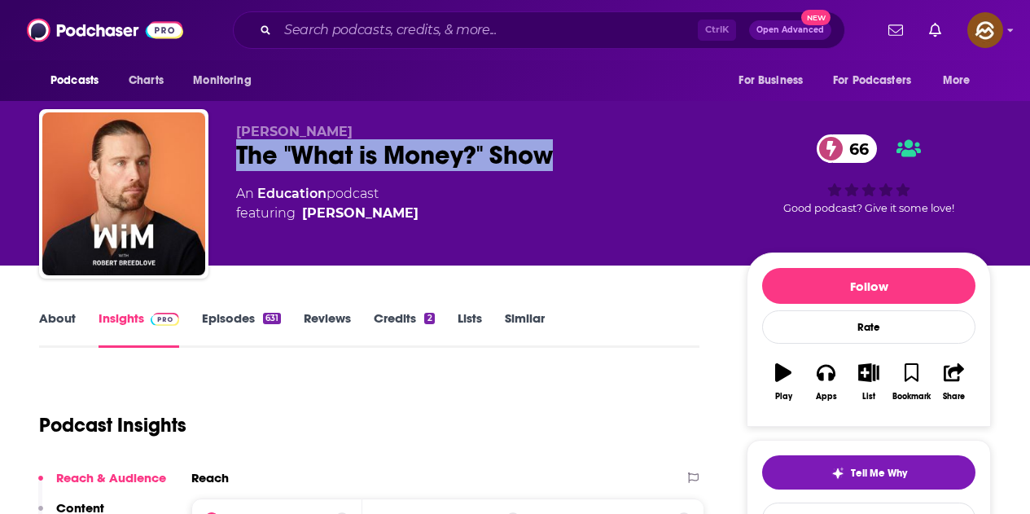
click at [409, 154] on div "The "What is Money?" Show 66" at bounding box center [478, 155] width 484 height 32
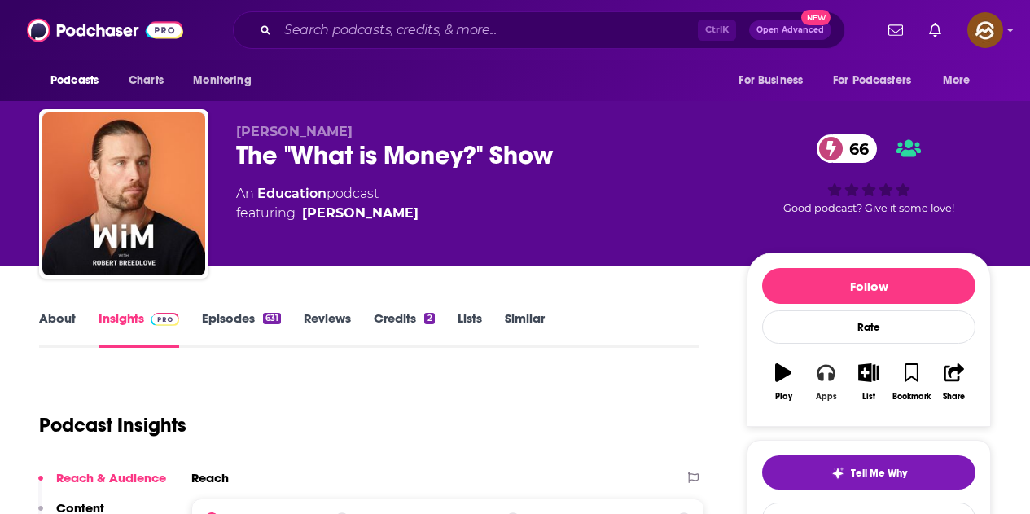
click at [824, 373] on icon "button" at bounding box center [825, 372] width 18 height 18
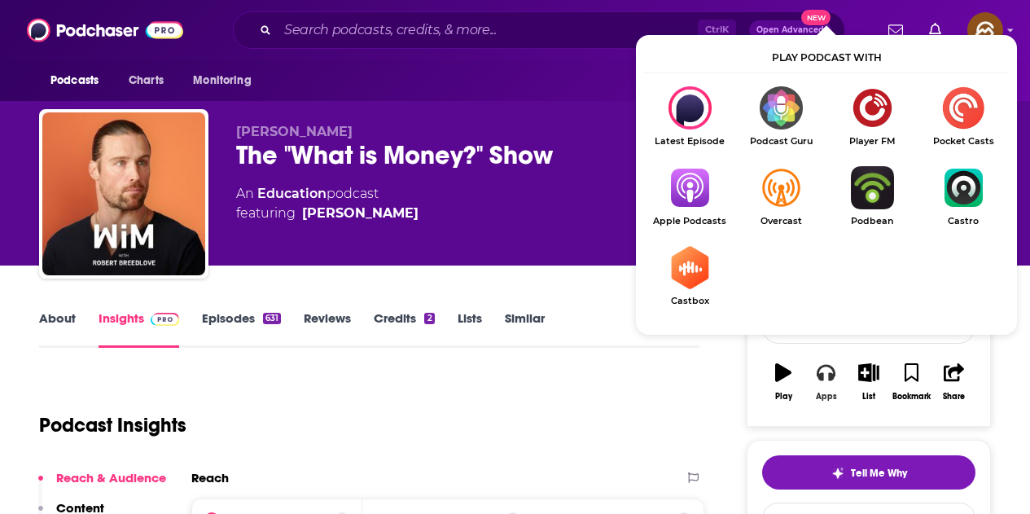
scroll to position [81, 0]
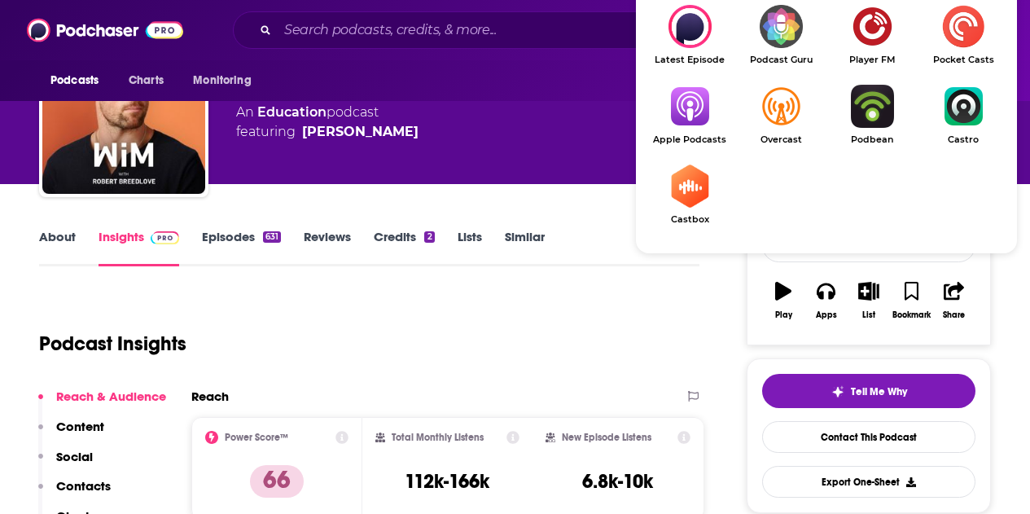
click at [702, 115] on img "Show Listen On dropdown" at bounding box center [689, 106] width 91 height 43
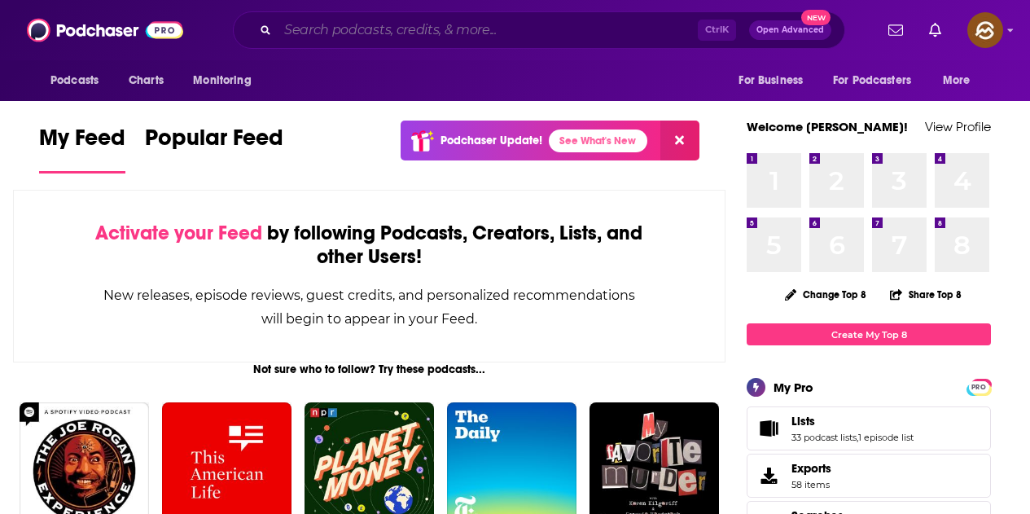
click at [453, 33] on input "Search podcasts, credits, & more..." at bounding box center [488, 30] width 420 height 26
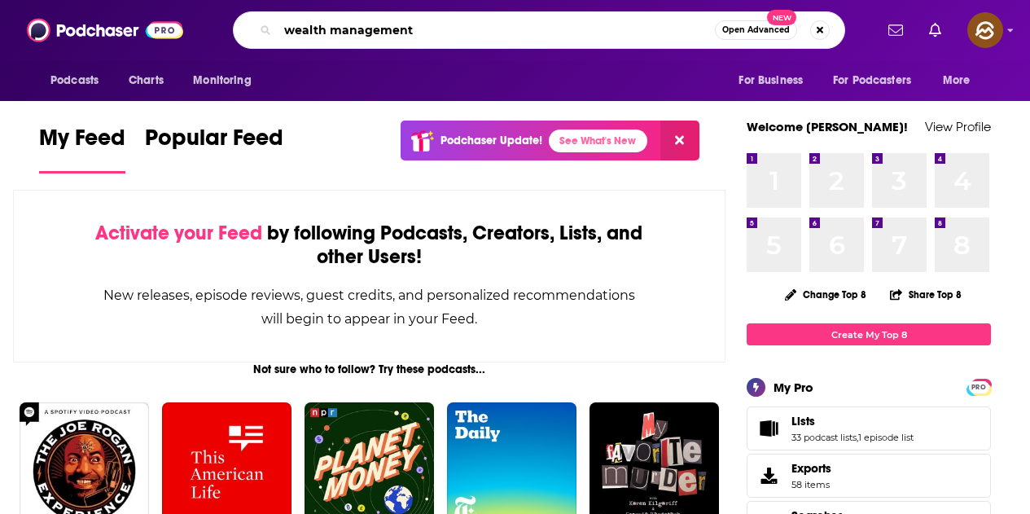
type input "wealth management"
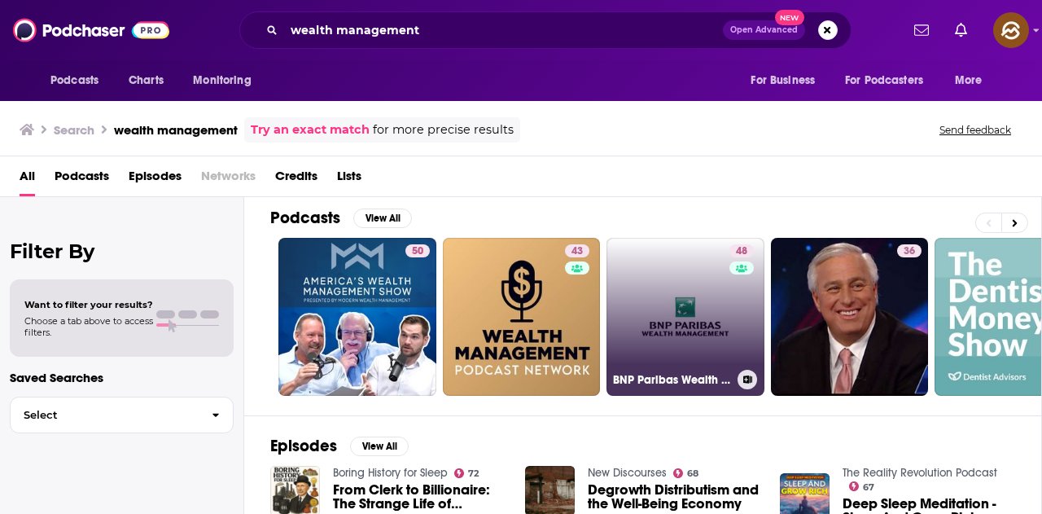
scroll to position [81, 0]
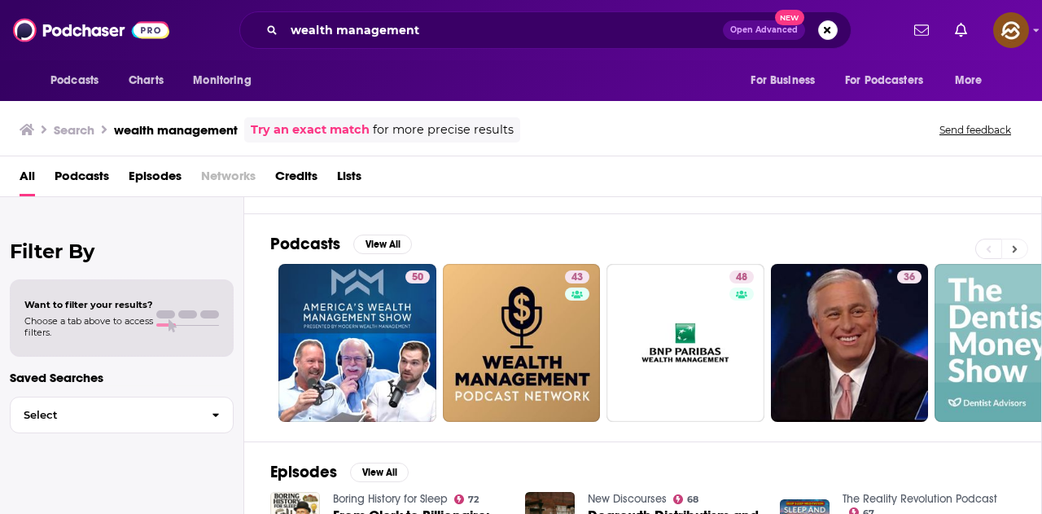
click at [1017, 252] on icon at bounding box center [1015, 248] width 6 height 11
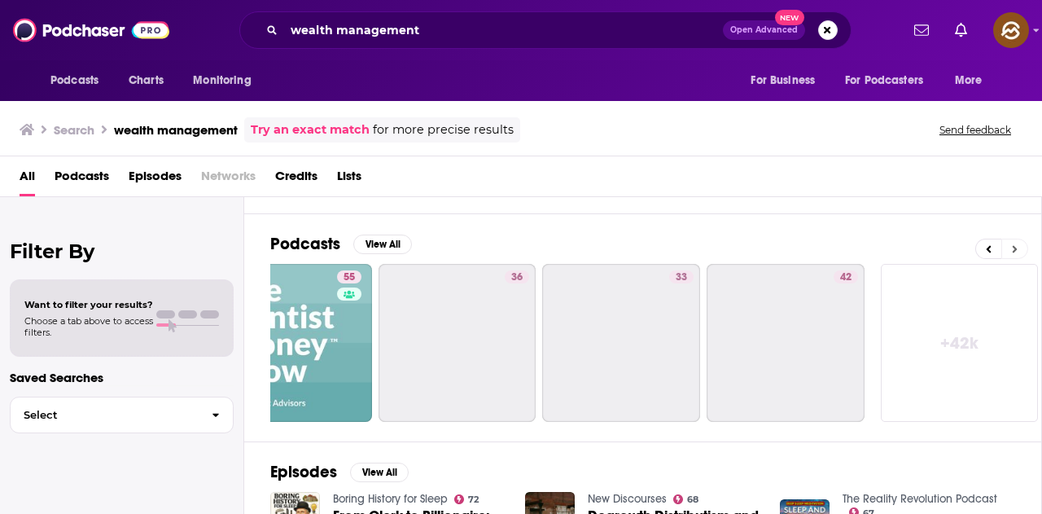
scroll to position [0, 724]
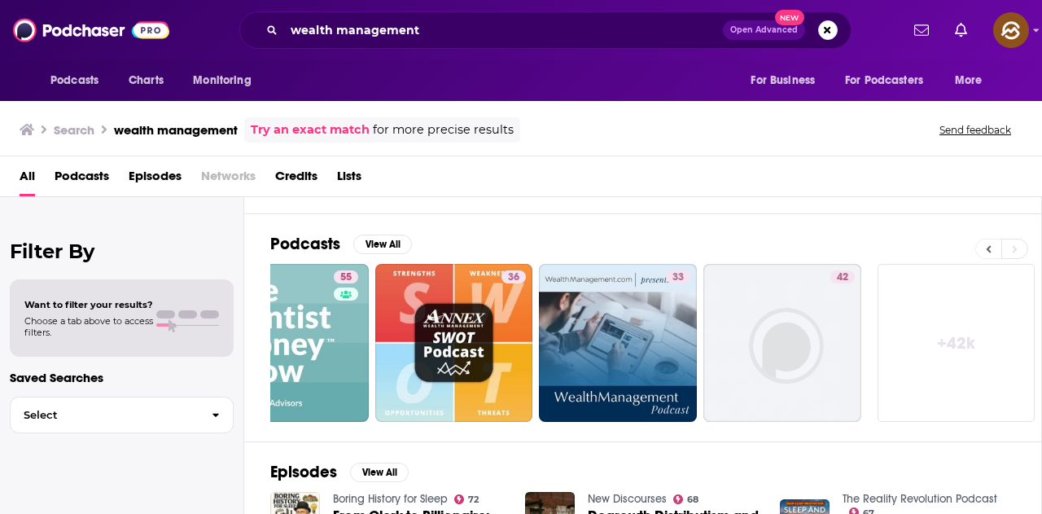
click at [978, 246] on button at bounding box center [988, 249] width 26 height 20
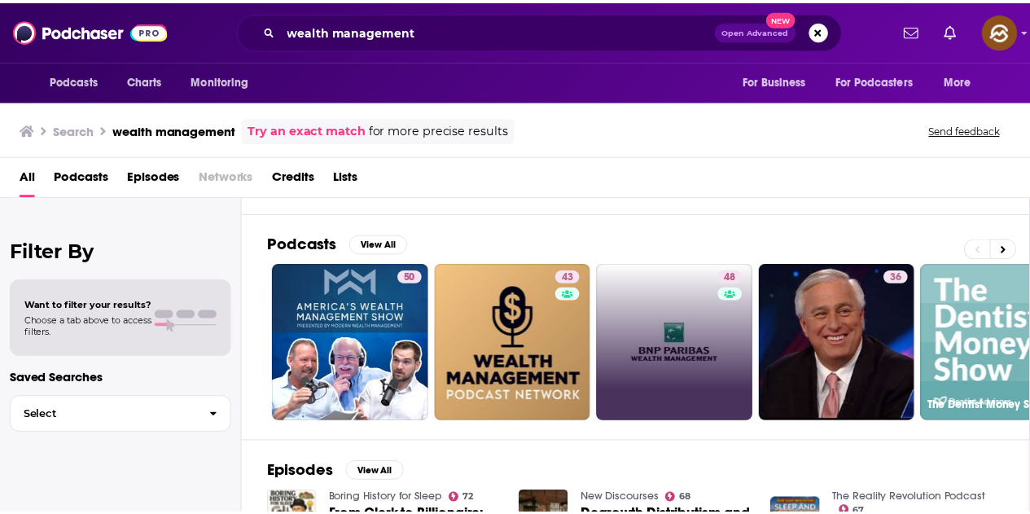
scroll to position [0, 0]
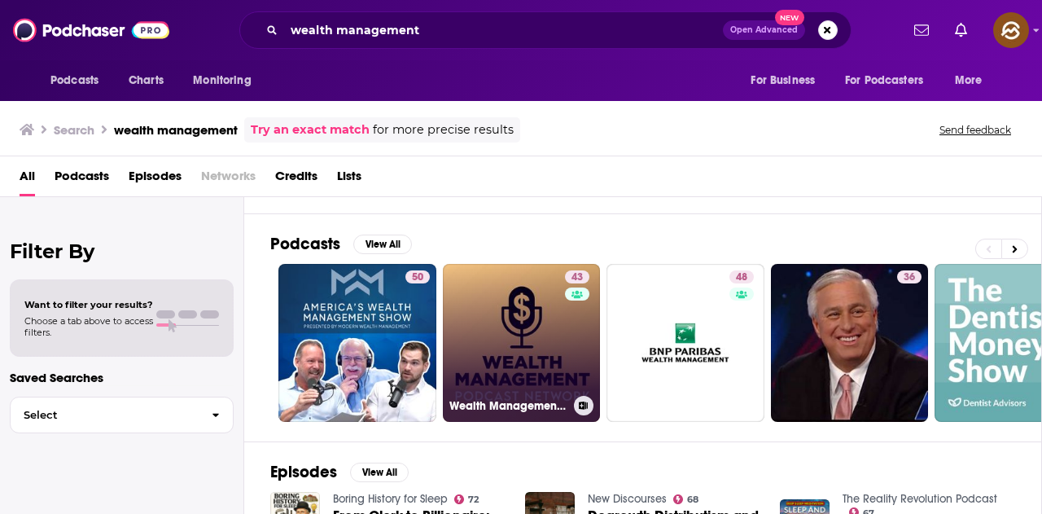
click at [504, 349] on link "43 Wealth Management Podcast Network" at bounding box center [522, 343] width 158 height 158
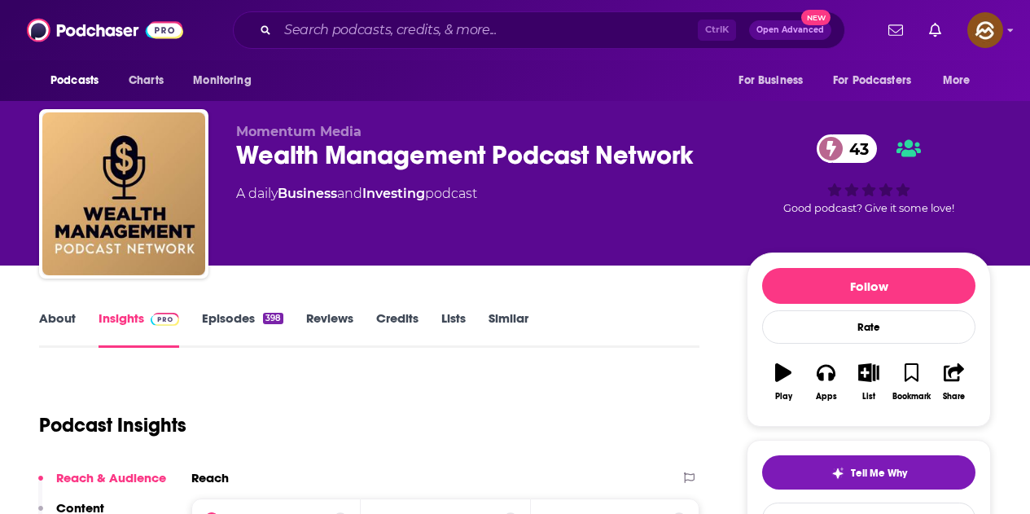
drag, startPoint x: 243, startPoint y: 152, endPoint x: 704, endPoint y: 160, distance: 461.6
click at [704, 160] on div "Wealth Management Podcast Network 43" at bounding box center [478, 155] width 484 height 32
drag, startPoint x: 239, startPoint y: 129, endPoint x: 415, endPoint y: 134, distance: 175.9
click at [415, 134] on p "Momentum Media" at bounding box center [478, 131] width 484 height 15
click at [344, 28] on input "Search podcasts, credits, & more..." at bounding box center [488, 30] width 420 height 26
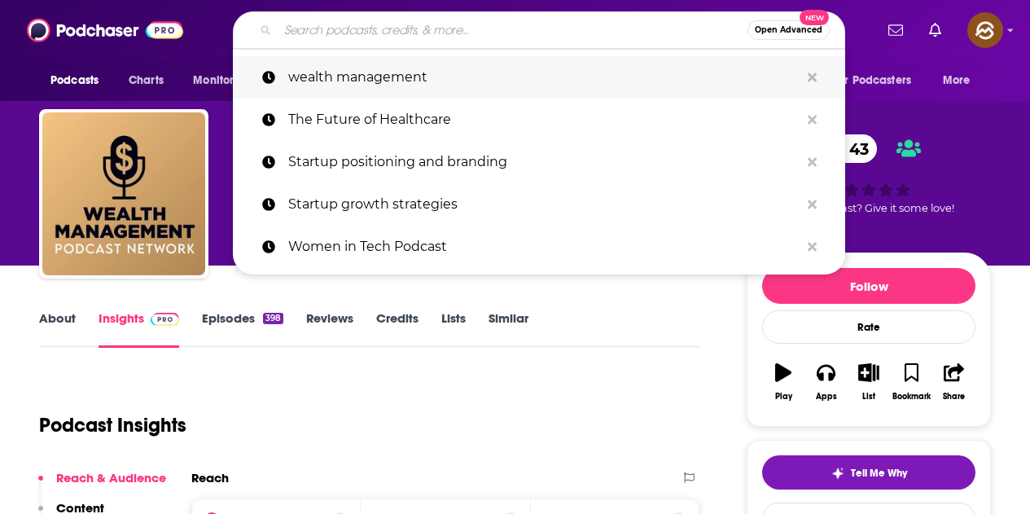
click at [368, 89] on p "wealth management" at bounding box center [543, 77] width 511 height 42
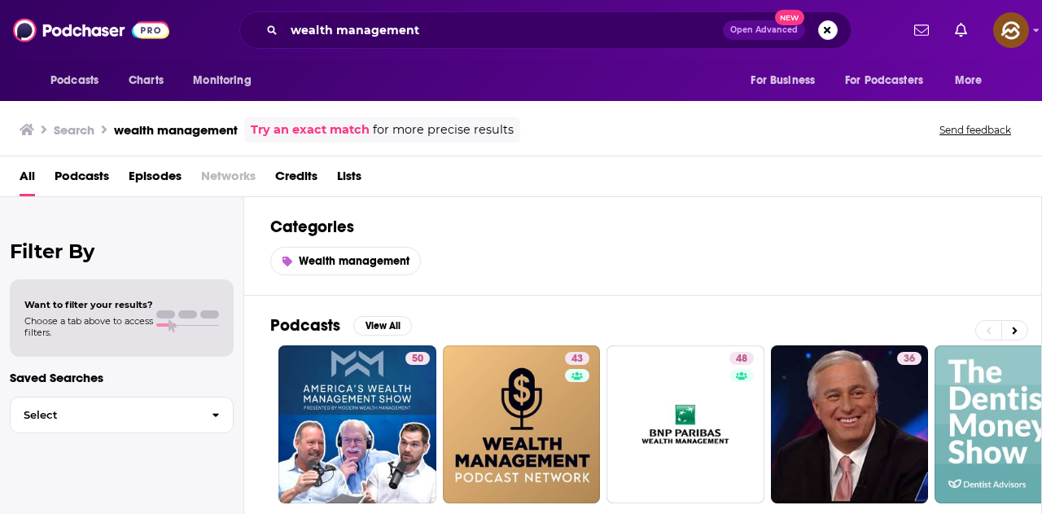
click at [169, 168] on span "Episodes" at bounding box center [155, 179] width 53 height 33
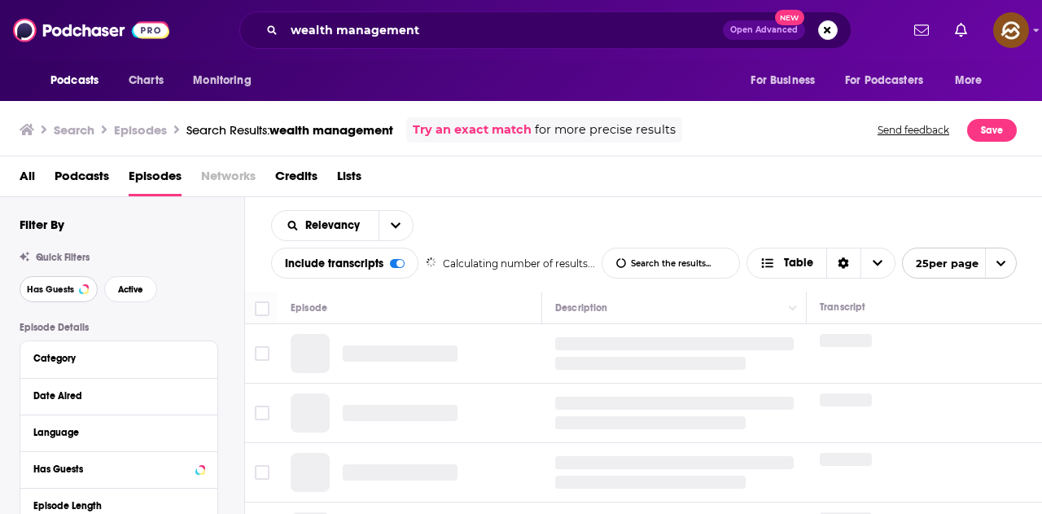
click at [68, 291] on span "Has Guests" at bounding box center [50, 289] width 47 height 9
click at [138, 285] on span "Active" at bounding box center [130, 289] width 25 height 9
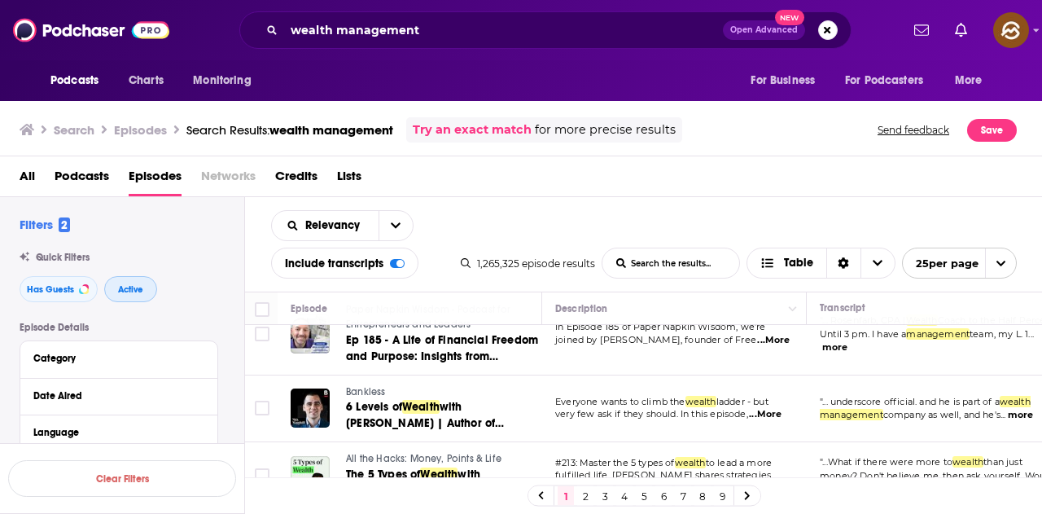
scroll to position [895, 0]
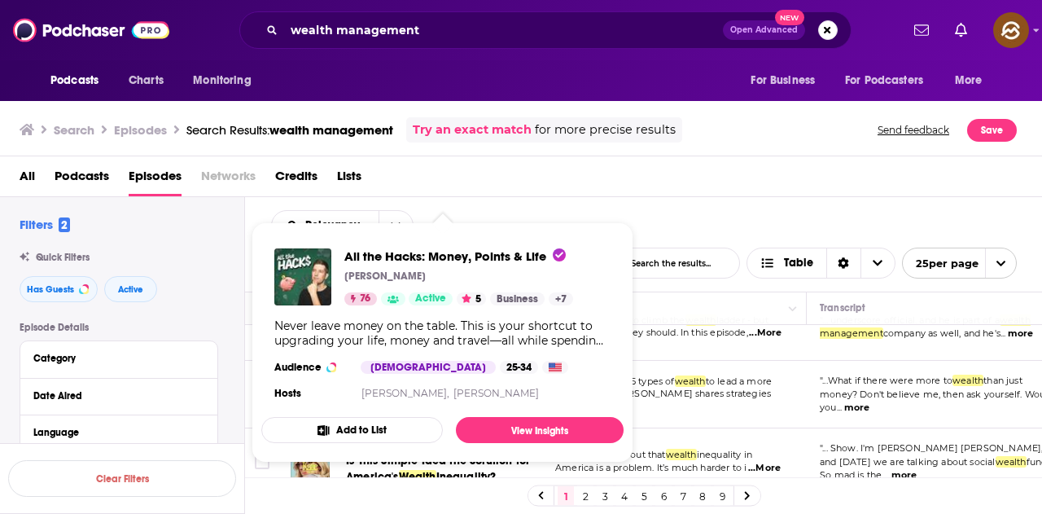
click at [642, 208] on div "Relevancy List Search Input Search the results... Include transcripts Table 1,2…" at bounding box center [644, 244] width 798 height 94
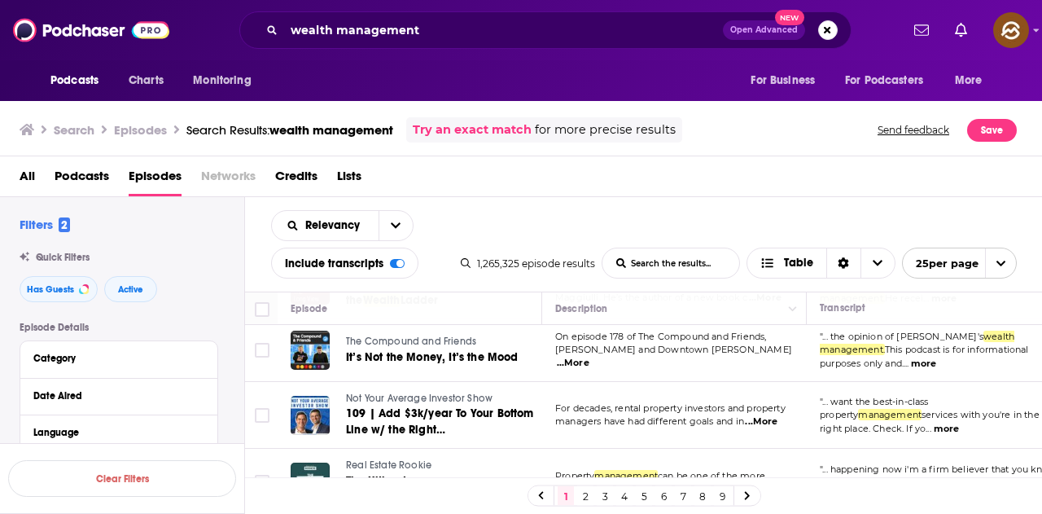
scroll to position [1058, 0]
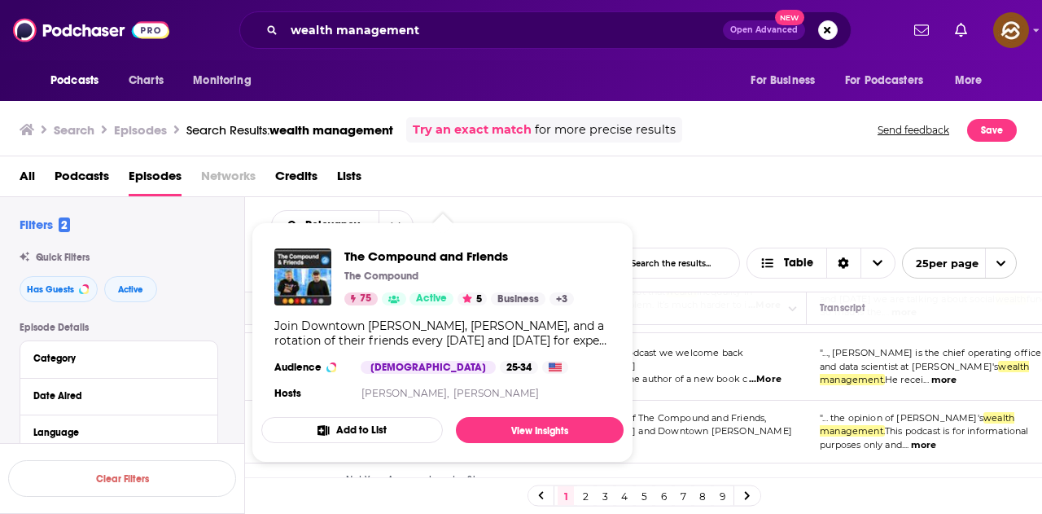
click at [546, 193] on div "All Podcasts Episodes Networks Credits Lists" at bounding box center [525, 179] width 1010 height 33
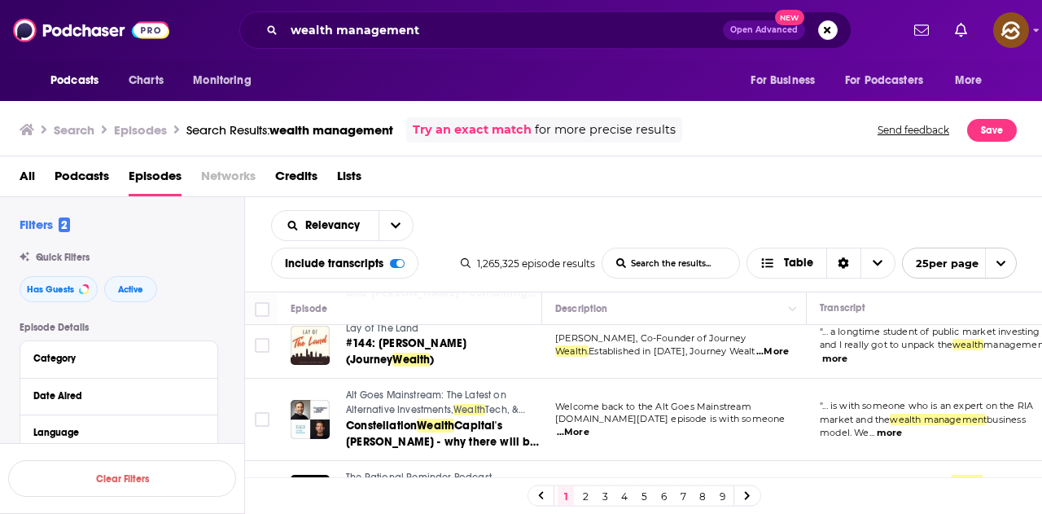
scroll to position [81, 0]
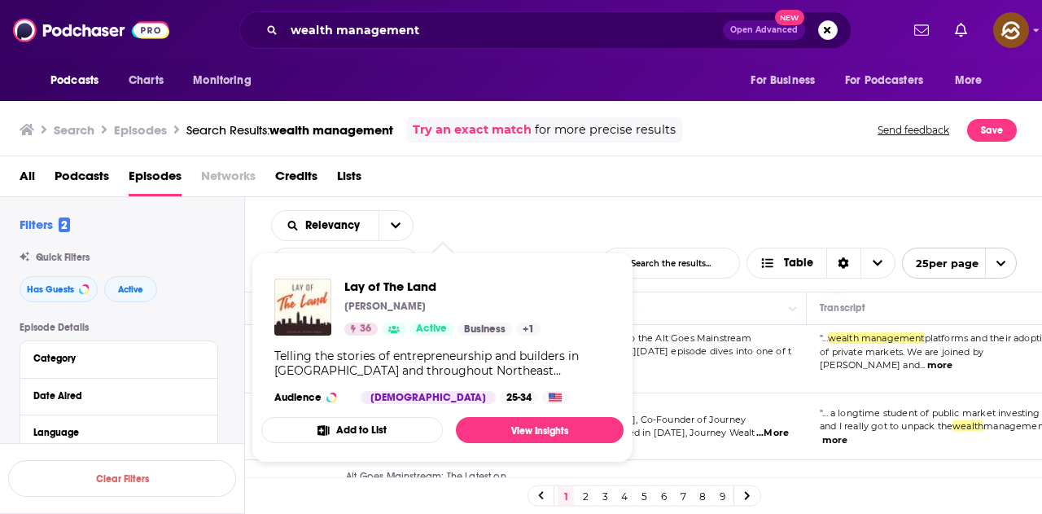
click at [462, 85] on div "Podcasts Charts Monitoring For Business For Podcasters More" at bounding box center [521, 80] width 1042 height 41
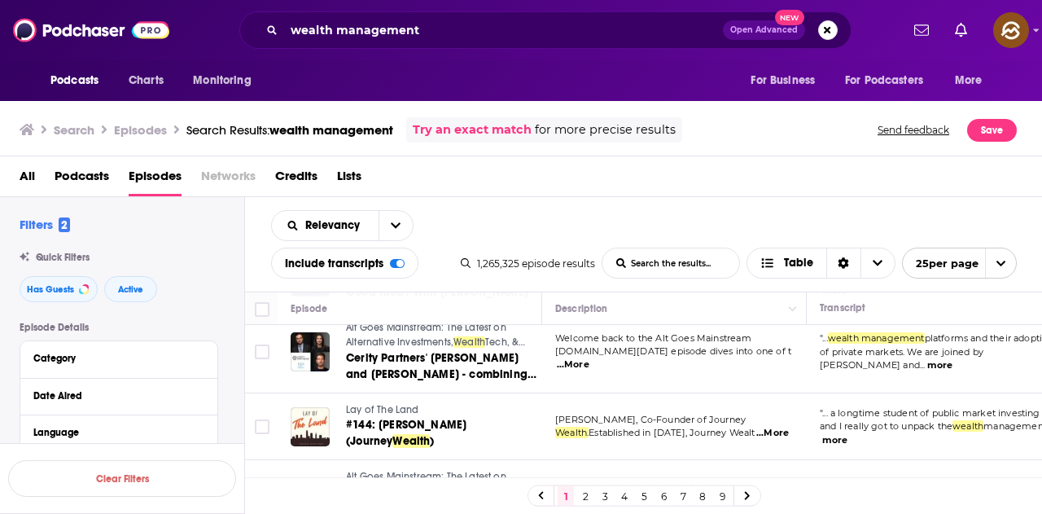
click at [585, 492] on link "2" at bounding box center [585, 496] width 16 height 20
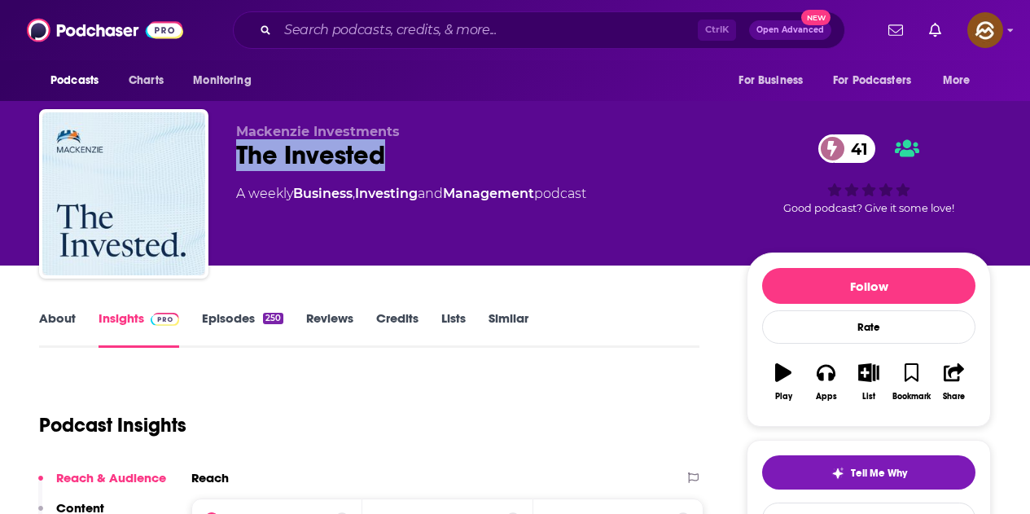
drag, startPoint x: 235, startPoint y: 154, endPoint x: 397, endPoint y: 160, distance: 162.1
click at [397, 160] on div "Mackenzie Investments The Invested 41 A weekly Business , Investing and Managem…" at bounding box center [515, 197] width 952 height 176
click at [830, 379] on icon "button" at bounding box center [825, 373] width 18 height 16
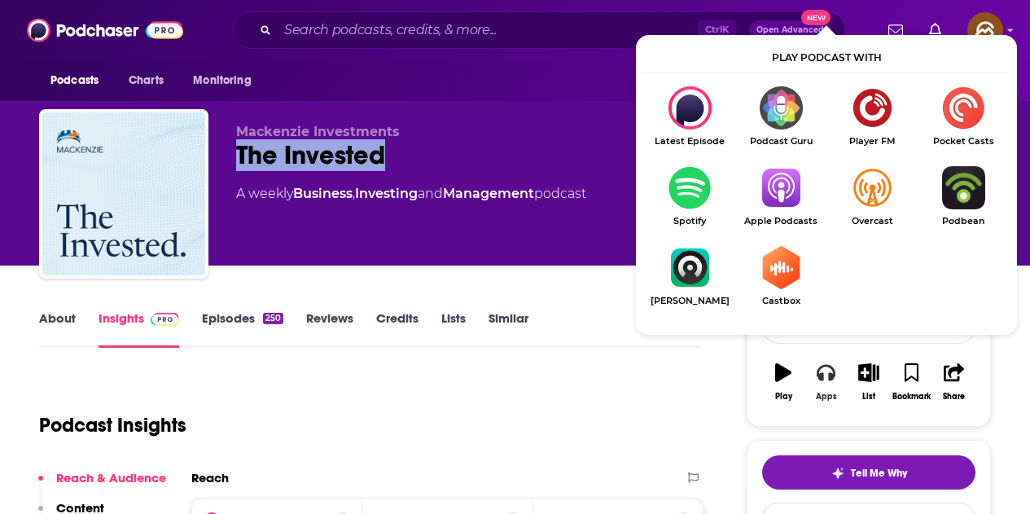
scroll to position [81, 0]
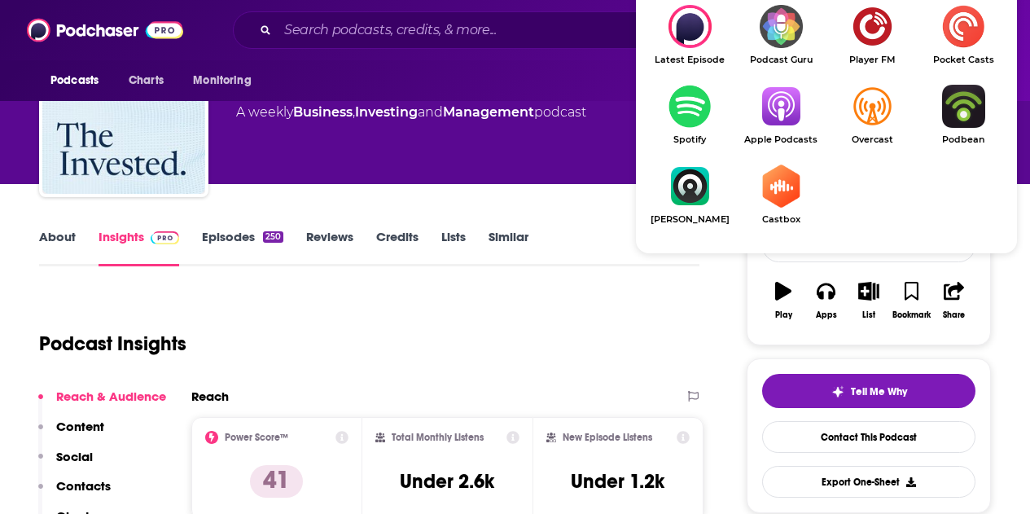
click at [790, 125] on img "Show Listen On dropdown" at bounding box center [780, 106] width 91 height 43
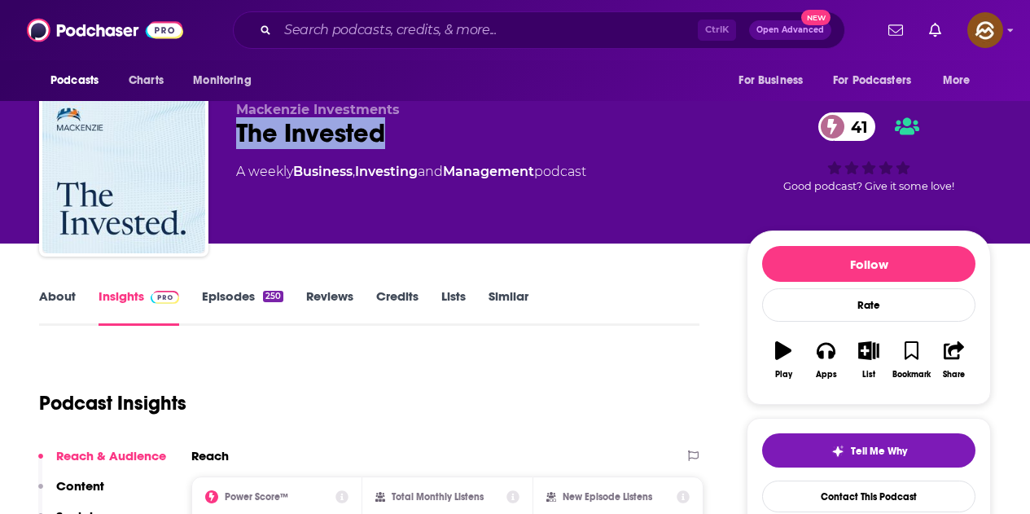
scroll to position [0, 0]
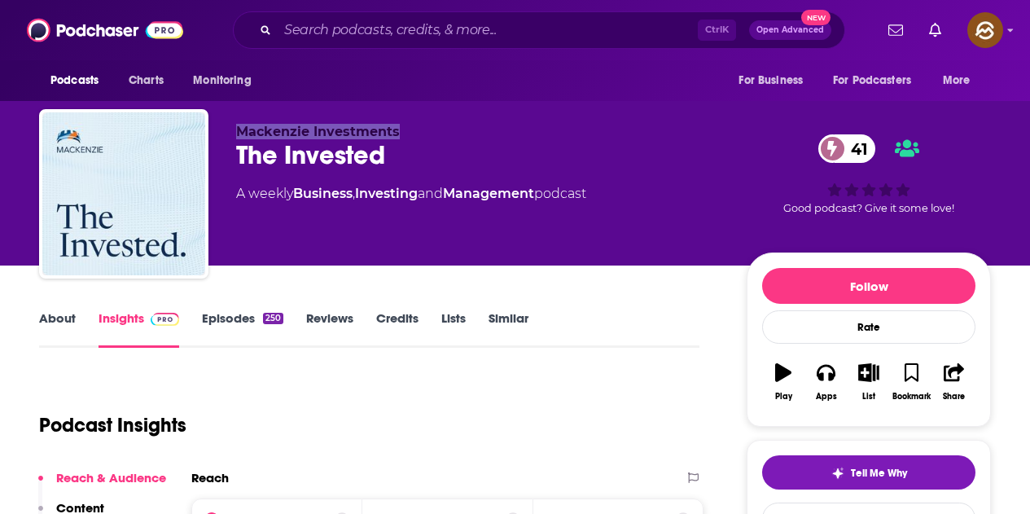
drag, startPoint x: 233, startPoint y: 128, endPoint x: 420, endPoint y: 128, distance: 187.2
click at [420, 128] on div "Mackenzie Investments The Invested 41 A weekly Business , Investing and Managem…" at bounding box center [515, 197] width 952 height 176
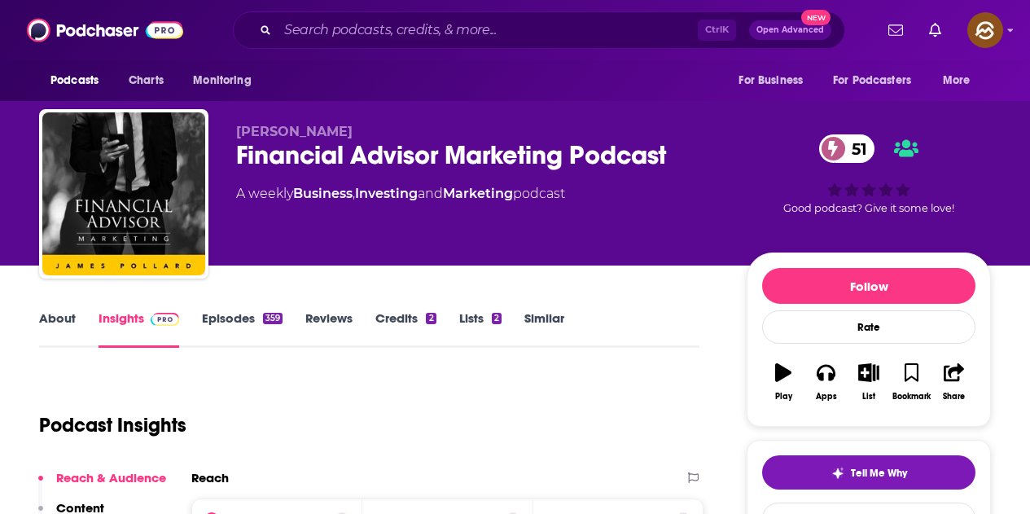
drag, startPoint x: 671, startPoint y: 181, endPoint x: 677, endPoint y: 154, distance: 27.6
click at [677, 154] on div "Financial Advisor Marketing Podcast 51" at bounding box center [478, 155] width 484 height 32
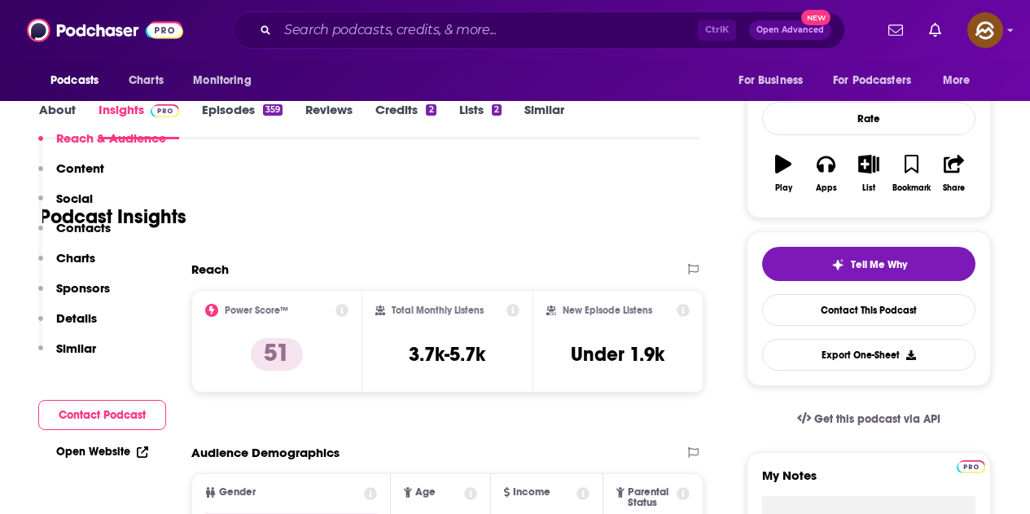
scroll to position [651, 0]
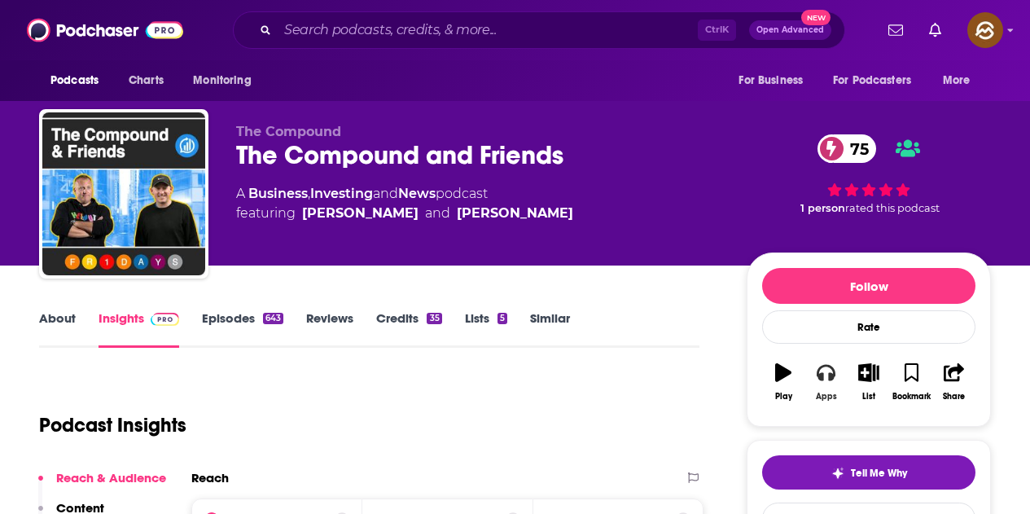
click at [836, 393] on button "Apps" at bounding box center [825, 381] width 42 height 59
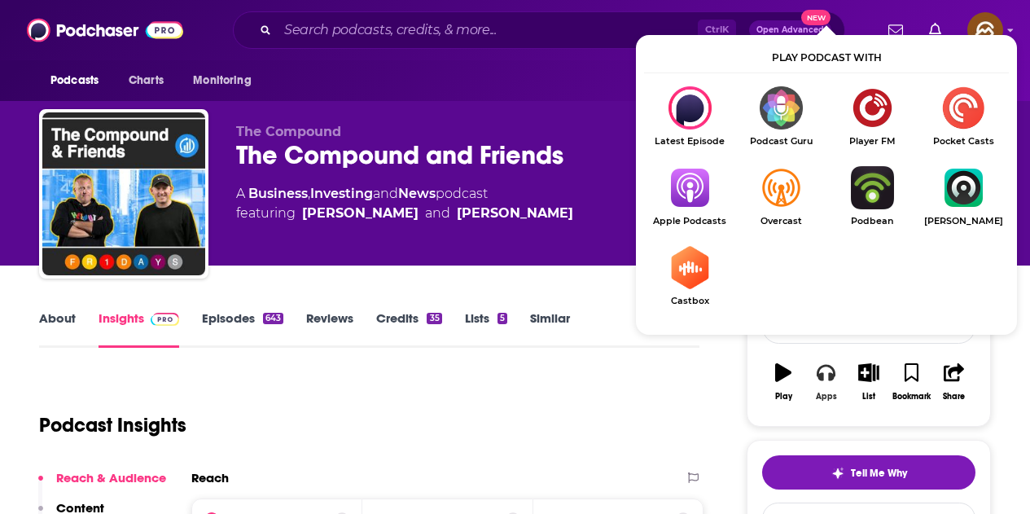
scroll to position [81, 0]
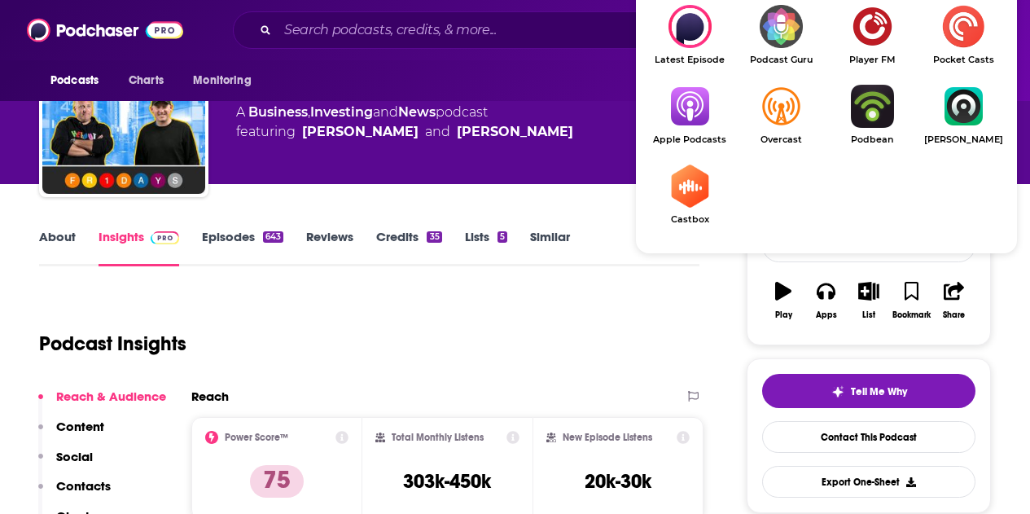
click at [695, 133] on link "Apple Podcasts" at bounding box center [689, 115] width 91 height 60
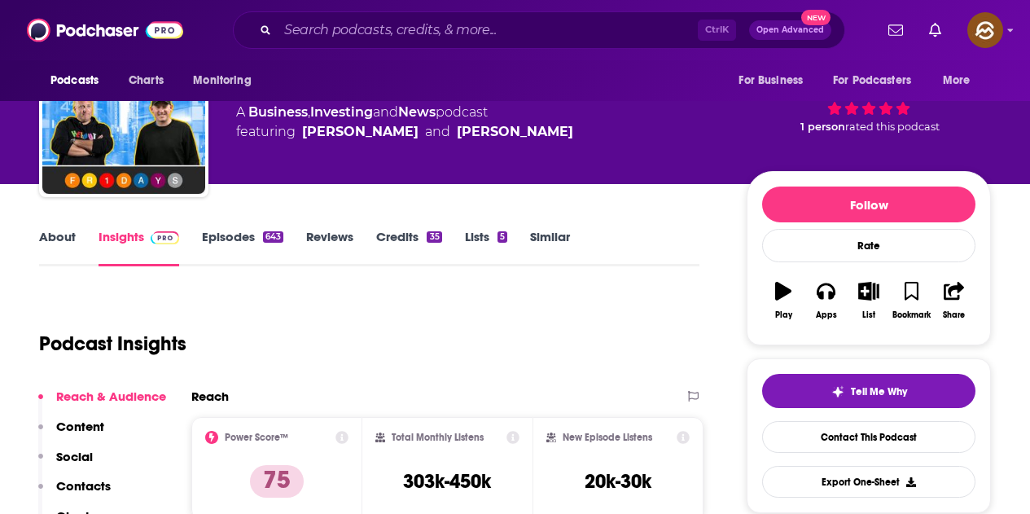
scroll to position [0, 0]
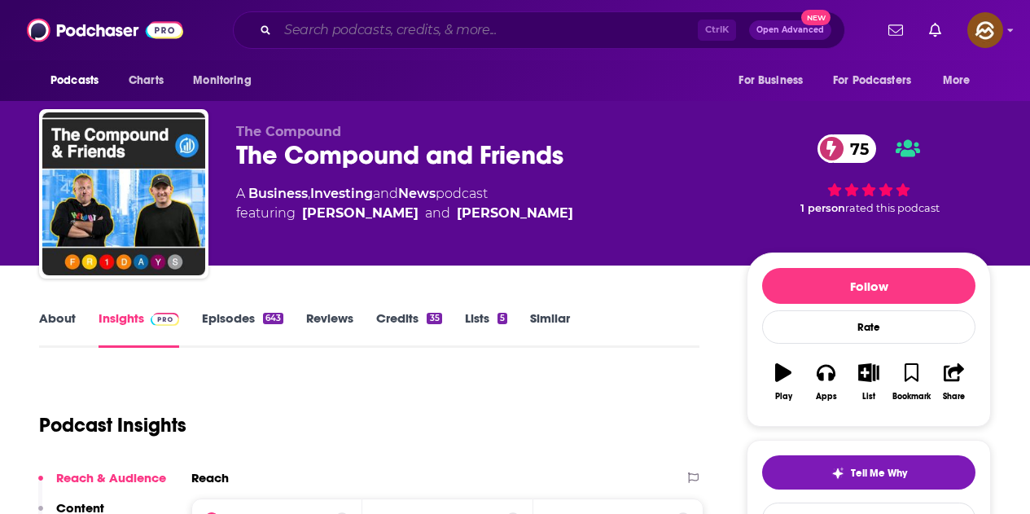
click at [417, 33] on input "Search podcasts, credits, & more..." at bounding box center [488, 30] width 420 height 26
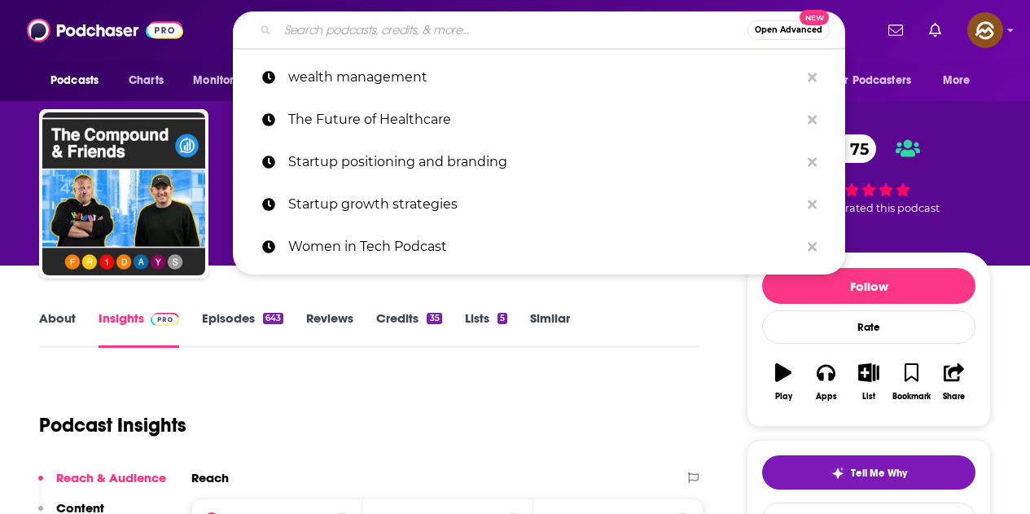
paste input "Retirement Tax Services Podcast Steven Jarvis 4.8 (120) INVESTINGUPDATED SEMIWE…"
type input "Retirement Tax Services Podcast Steven Jarvis 4.8 (120) INVESTINGUPDATED SEMIWE…"
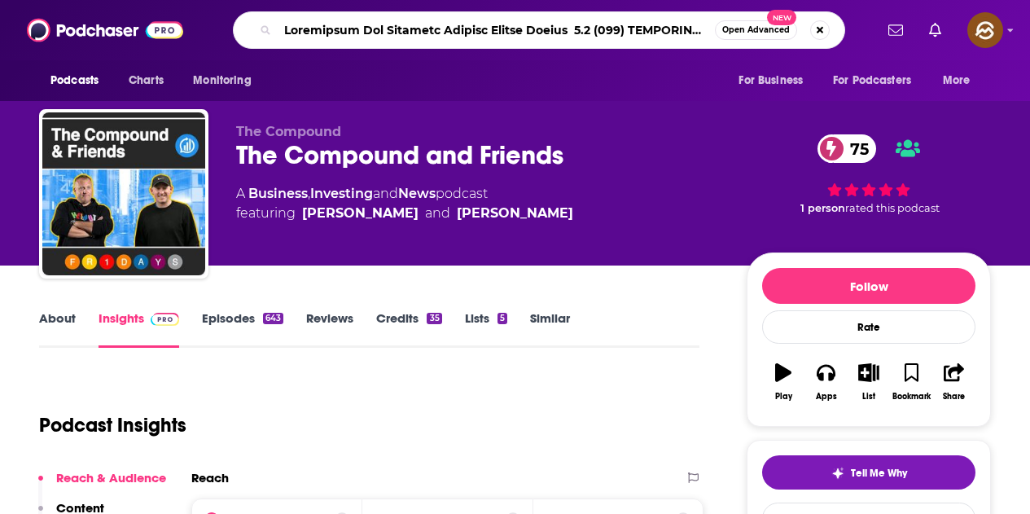
scroll to position [0, 40416]
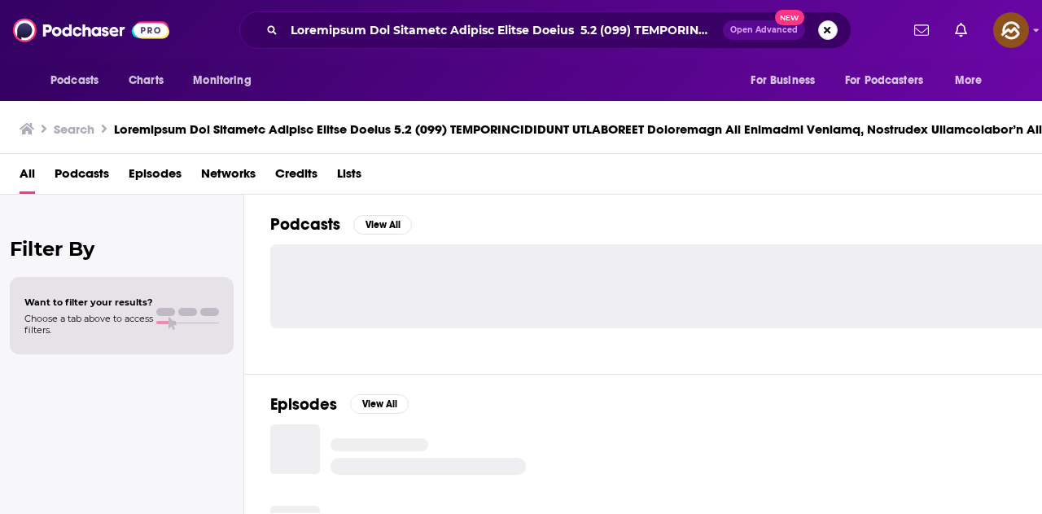
click at [824, 28] on button "Search podcasts, credits, & more..." at bounding box center [828, 30] width 20 height 20
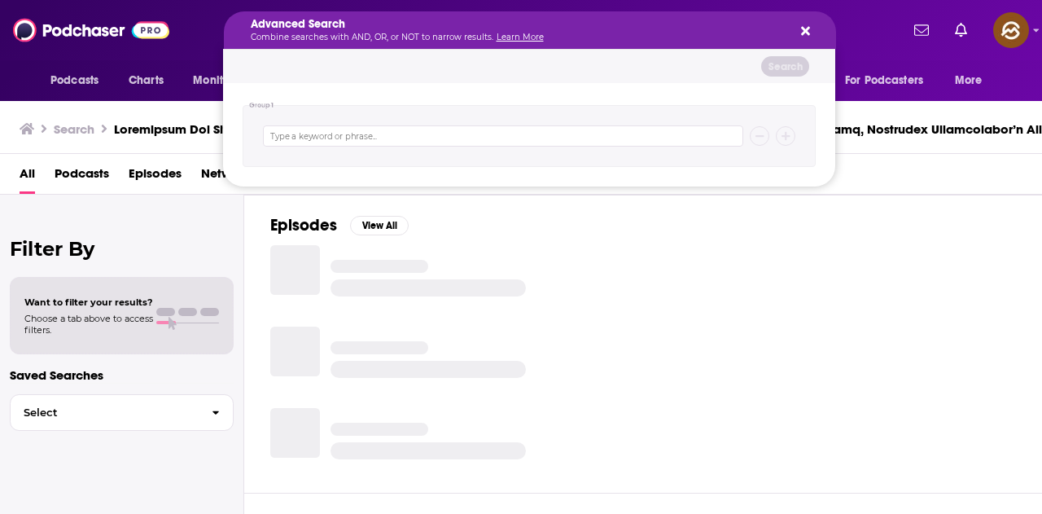
click at [798, 30] on button "Search podcasts, credits, & more..." at bounding box center [802, 30] width 13 height 13
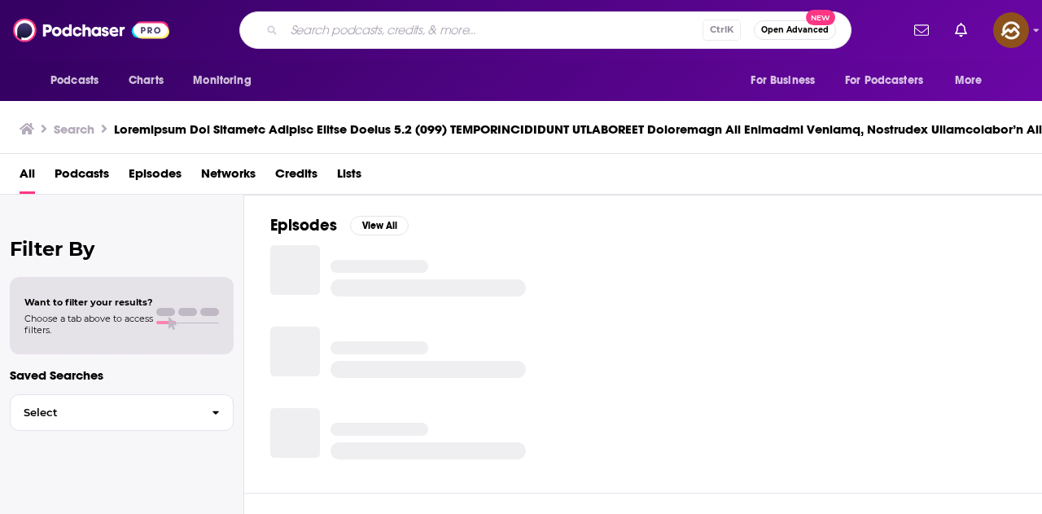
click at [448, 43] on div "Ctrl K Open Advanced New" at bounding box center [545, 29] width 612 height 37
click at [453, 37] on input "Search podcasts, credits, & more..." at bounding box center [493, 30] width 418 height 26
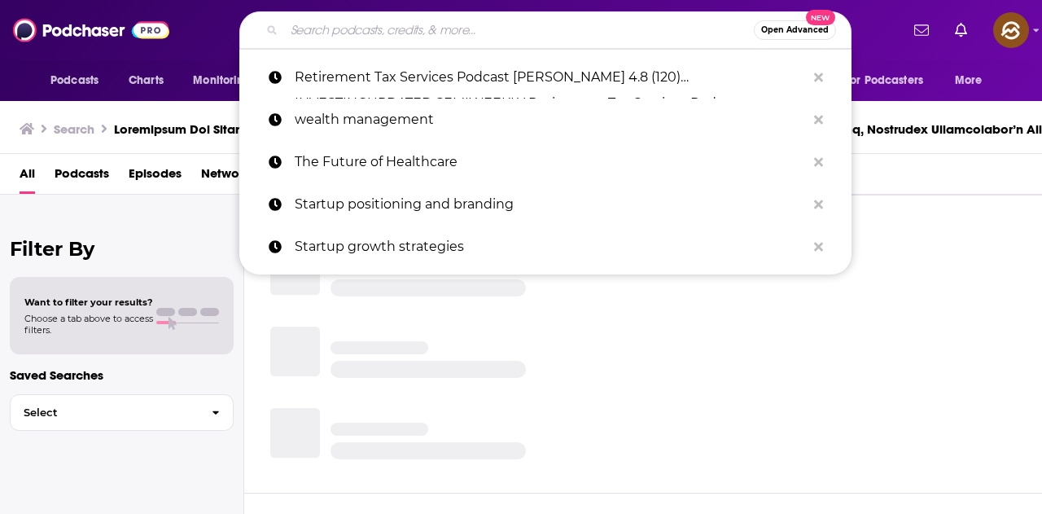
paste input "Retirement Tax Services Podcast"
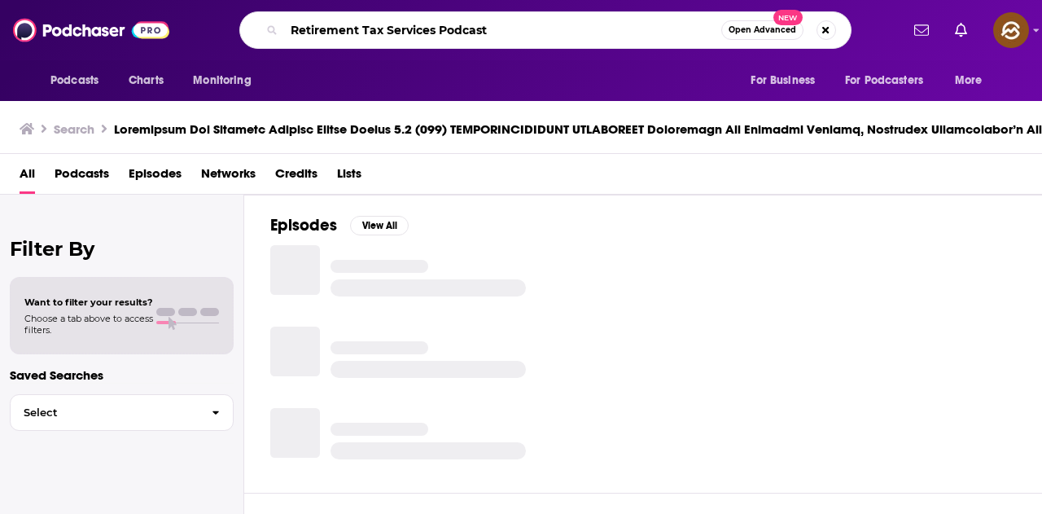
type input "Retirement Tax Services Podcast"
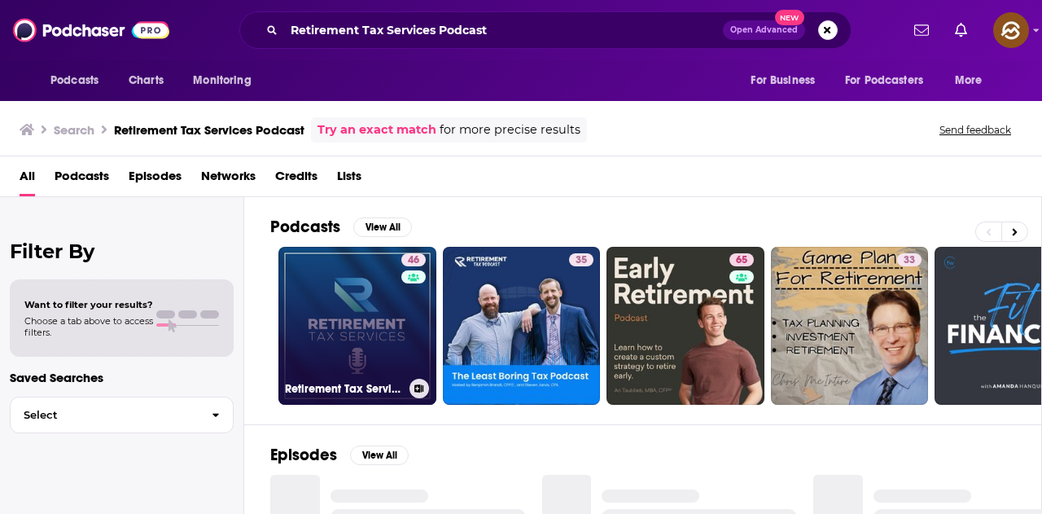
click at [388, 322] on link "46 Retirement Tax Services Podcast" at bounding box center [357, 326] width 158 height 158
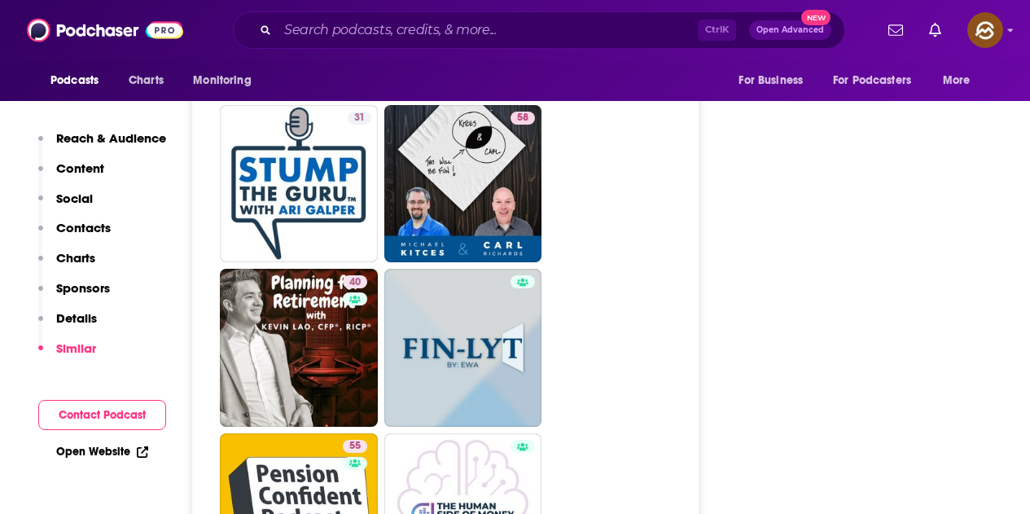
scroll to position [3419, 0]
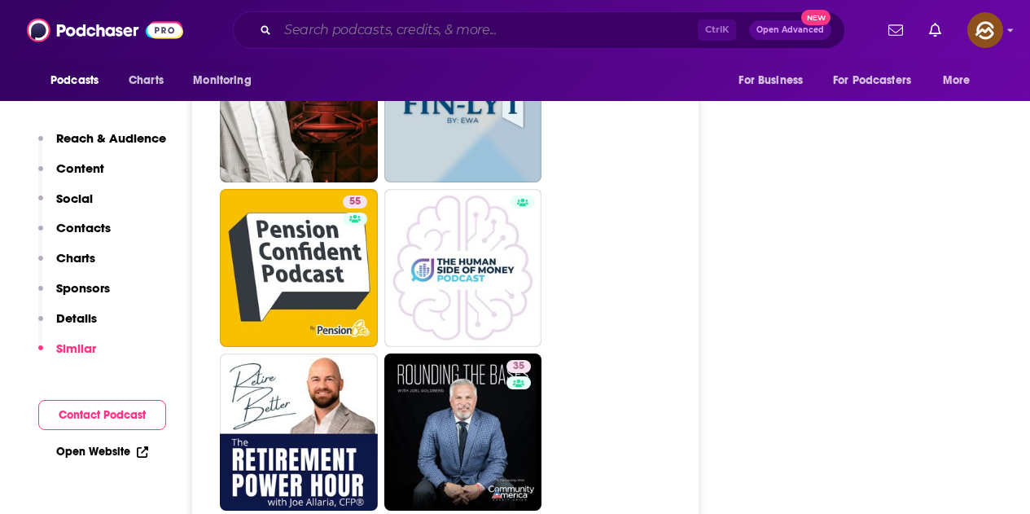
click at [320, 24] on input "Search podcasts, credits, & more..." at bounding box center [488, 30] width 420 height 26
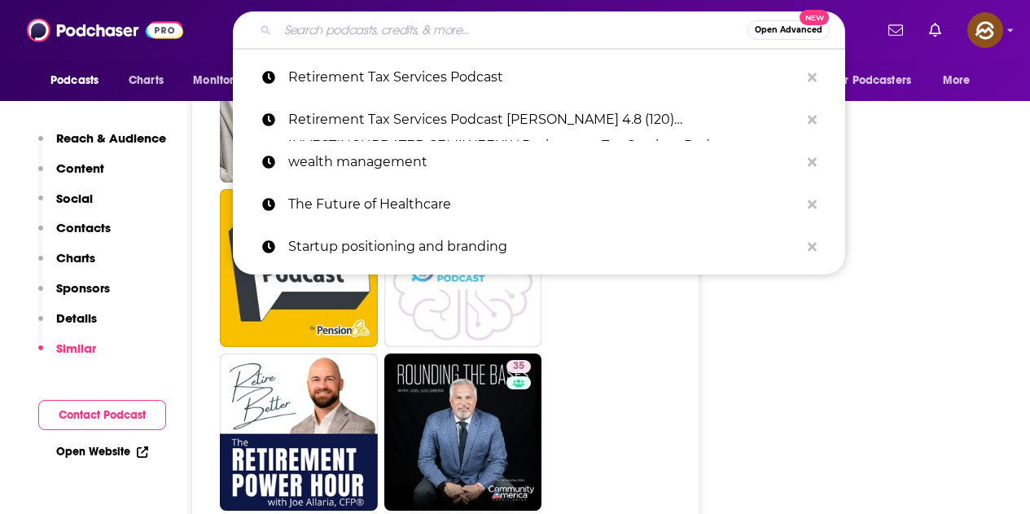
type input "V"
paste input "Capital Ideas Podcast"
type input "Capital Ideas Podcast"
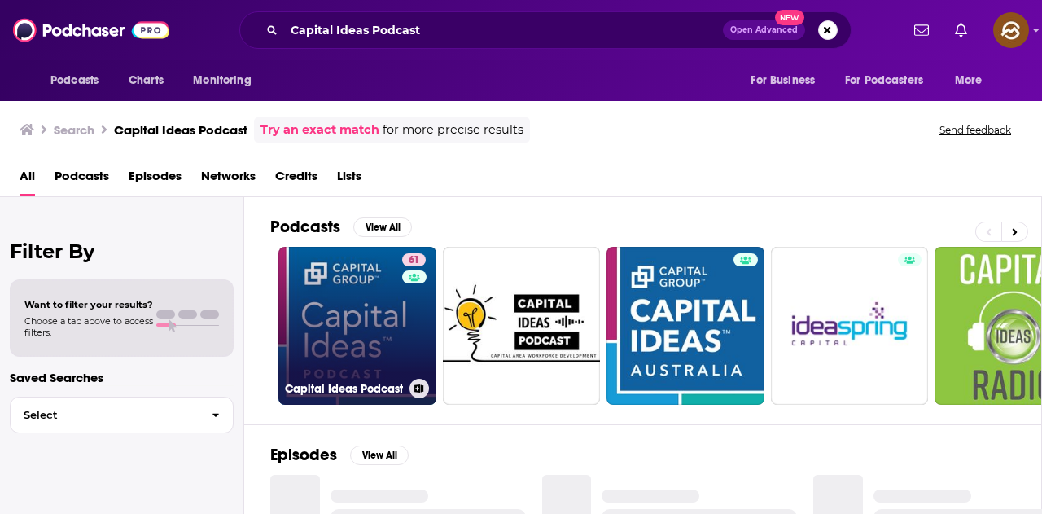
click at [398, 331] on link "61 Capital Ideas Podcast" at bounding box center [357, 326] width 158 height 158
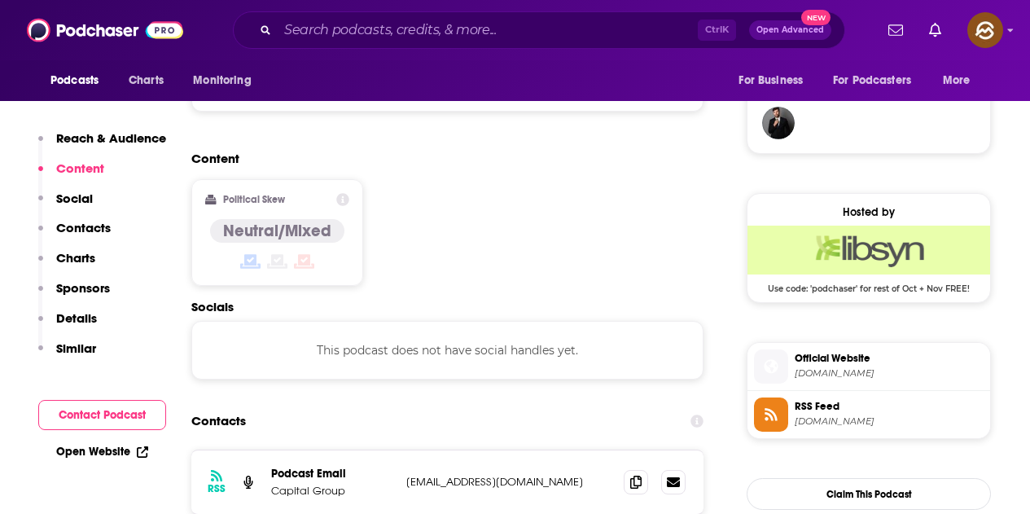
scroll to position [1221, 0]
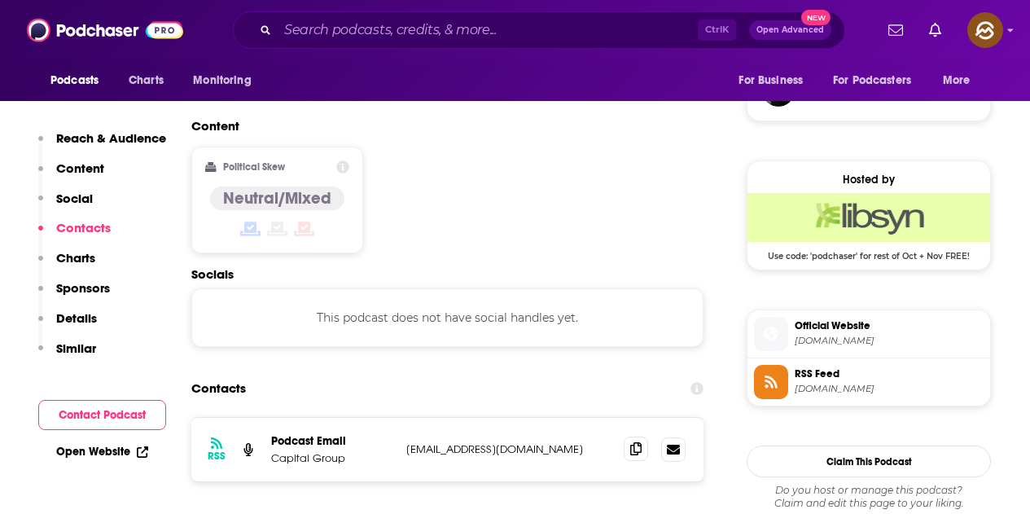
click at [651, 437] on div at bounding box center [655, 449] width 62 height 24
click at [641, 442] on icon at bounding box center [635, 448] width 11 height 13
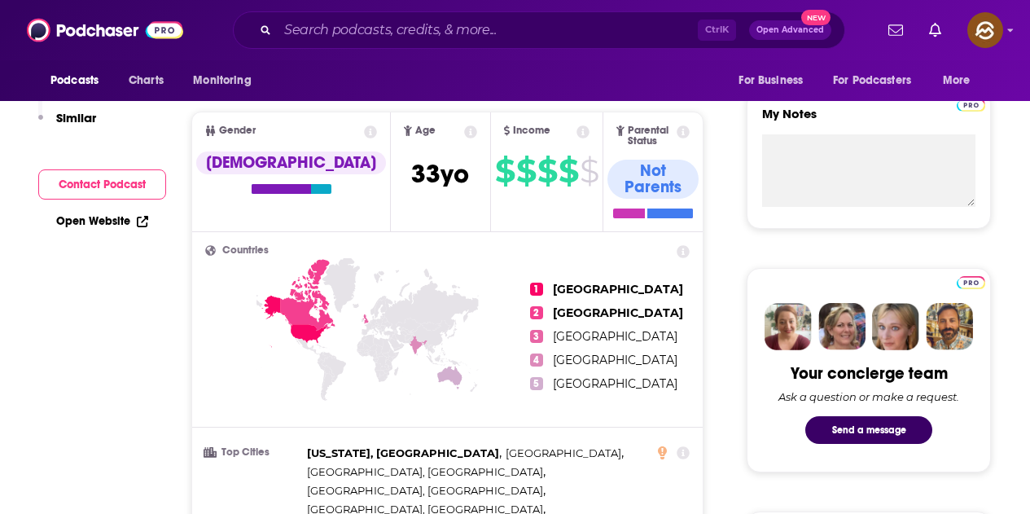
scroll to position [163, 0]
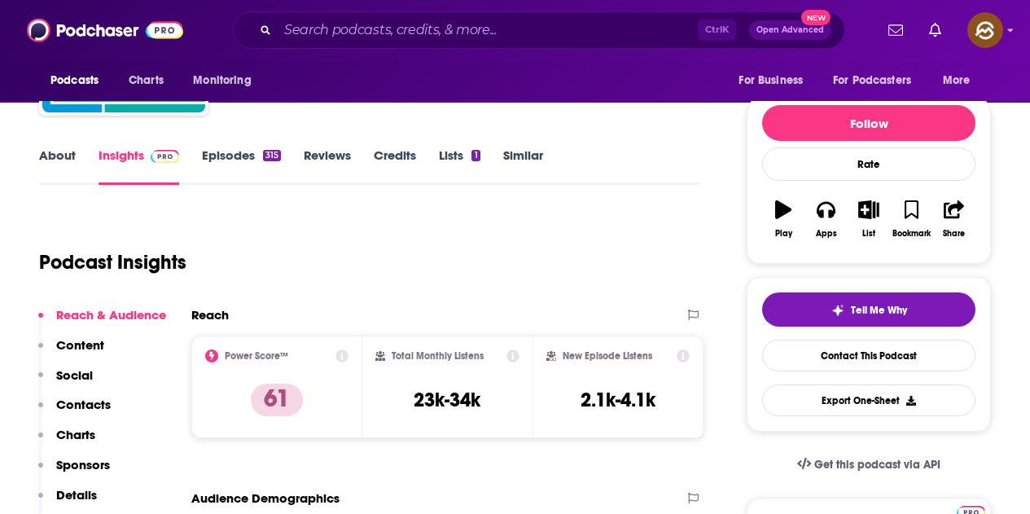
click at [232, 154] on link "Episodes 315" at bounding box center [241, 165] width 79 height 37
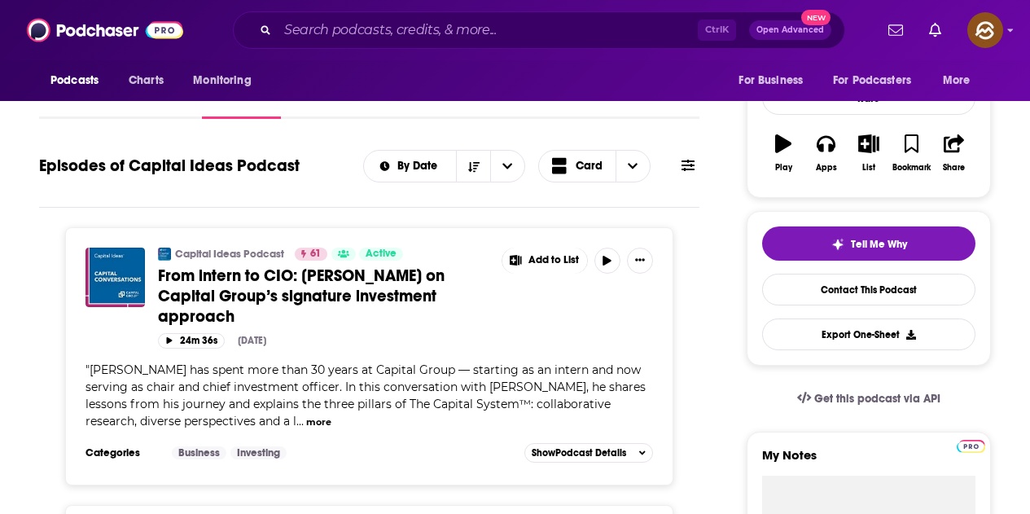
scroll to position [244, 0]
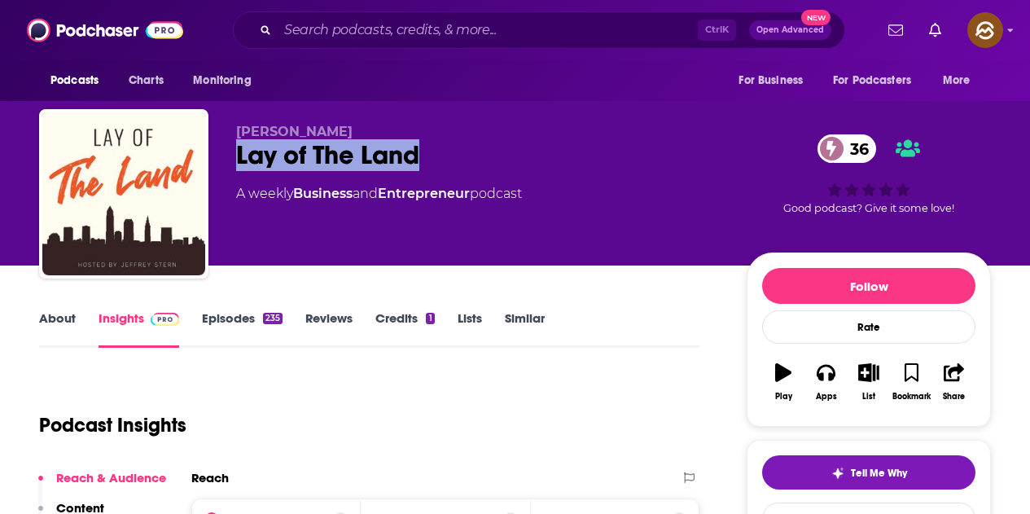
drag, startPoint x: 239, startPoint y: 156, endPoint x: 450, endPoint y: 145, distance: 212.0
click at [450, 145] on div "Lay of The Land 36" at bounding box center [478, 155] width 484 height 32
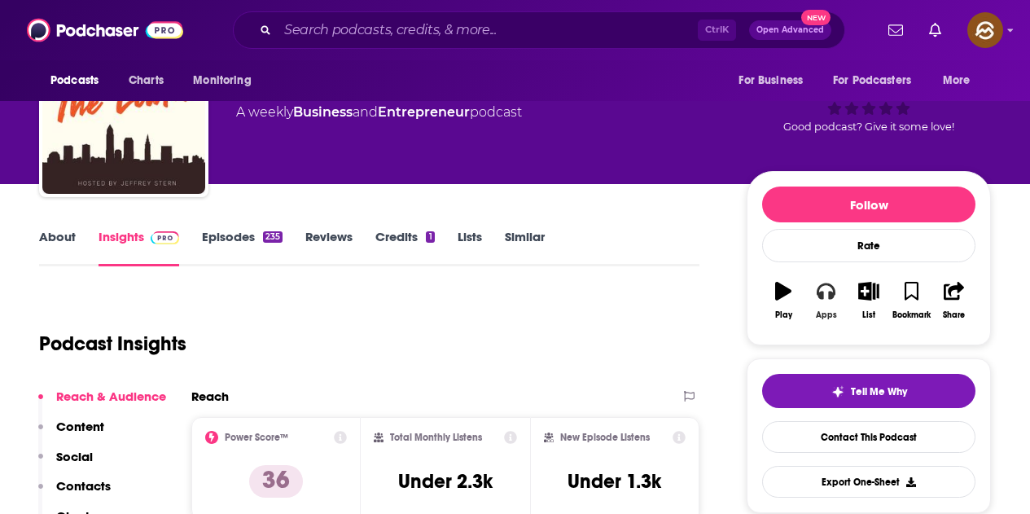
click at [834, 287] on icon "button" at bounding box center [825, 291] width 18 height 18
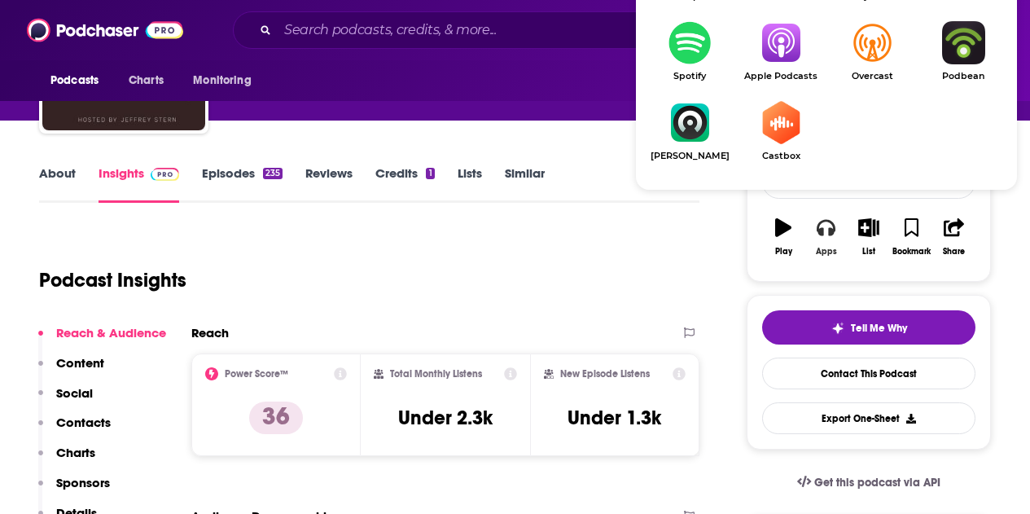
scroll to position [163, 0]
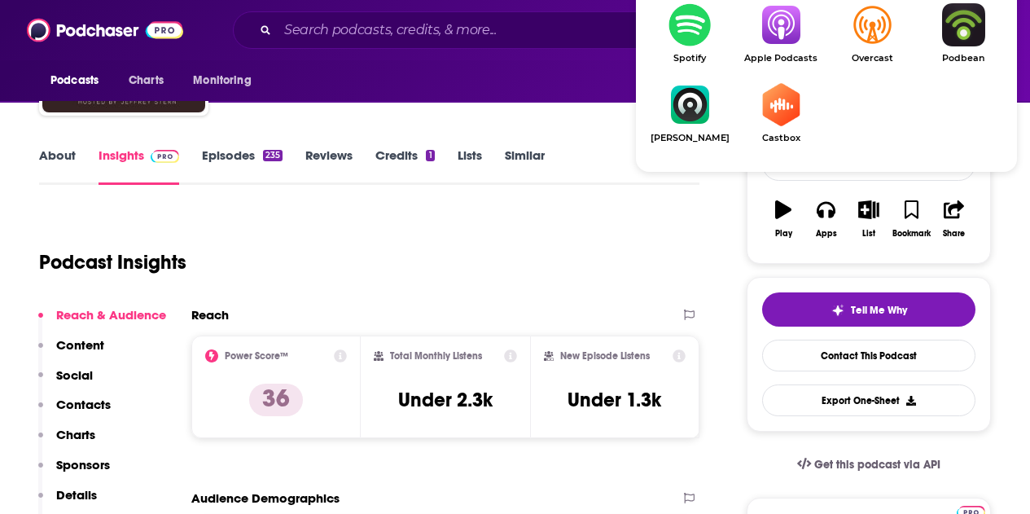
click at [788, 37] on img "Show Listen On dropdown" at bounding box center [780, 24] width 91 height 43
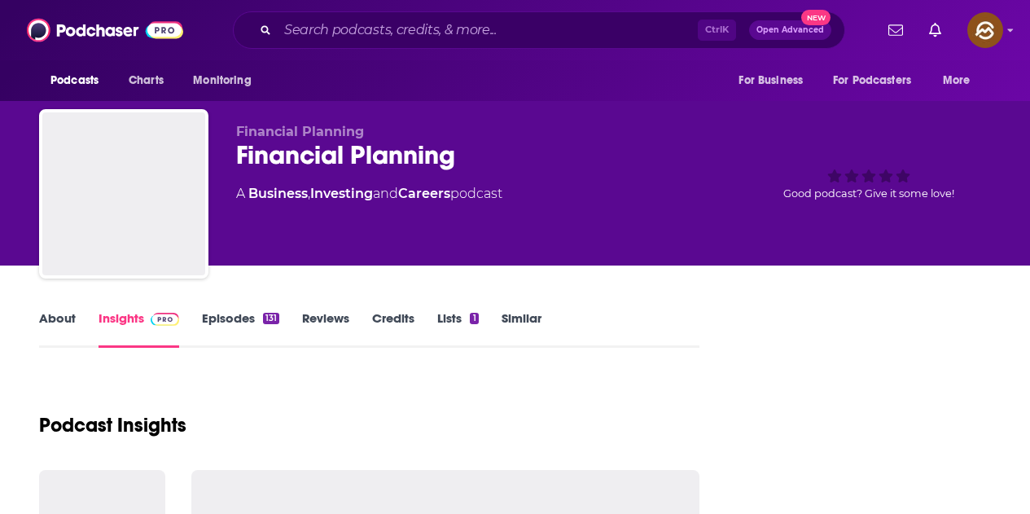
scroll to position [81, 0]
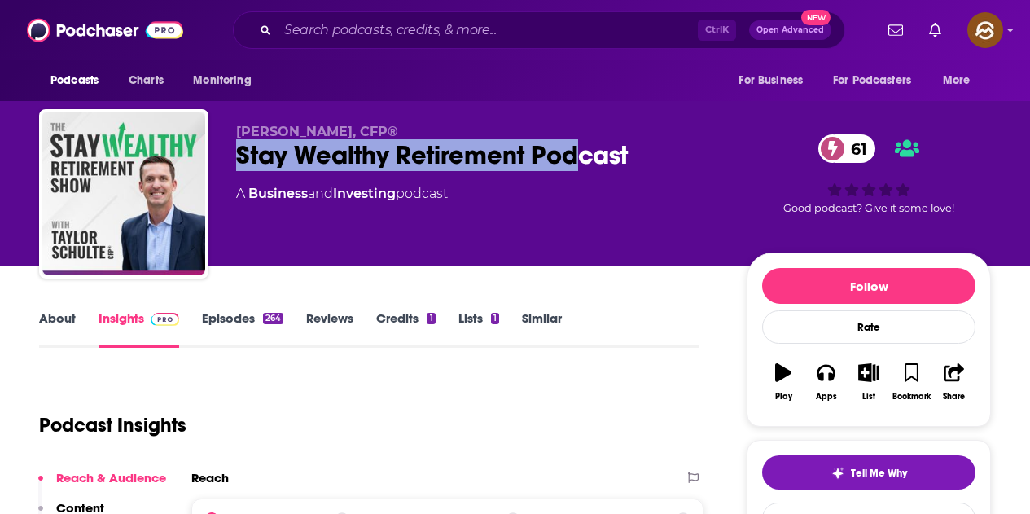
drag, startPoint x: 267, startPoint y: 147, endPoint x: 648, endPoint y: 159, distance: 381.1
click at [648, 159] on div "[PERSON_NAME], CFP® Stay Wealthy Retirement Podcast 61 A Business and Investing…" at bounding box center [515, 197] width 952 height 176
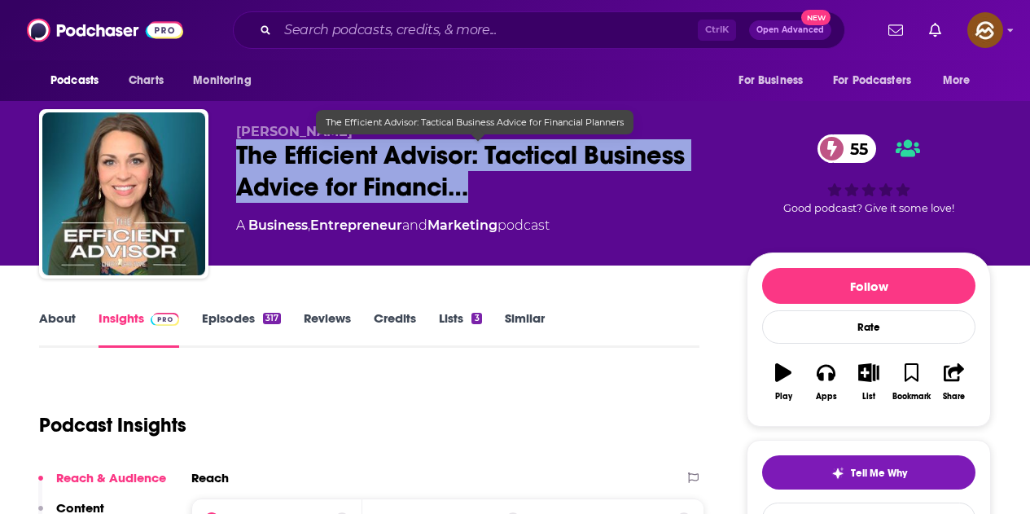
drag, startPoint x: 236, startPoint y: 152, endPoint x: 487, endPoint y: 193, distance: 254.0
click at [487, 193] on span "The Efficient Advisor: Tactical Business Advice for Financi…" at bounding box center [478, 170] width 484 height 63
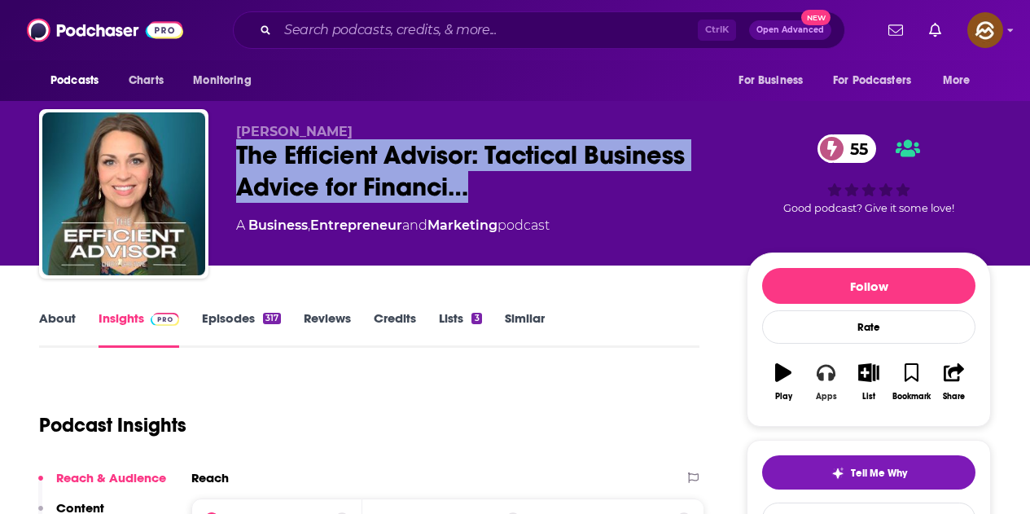
click at [830, 370] on icon "button" at bounding box center [825, 372] width 18 height 18
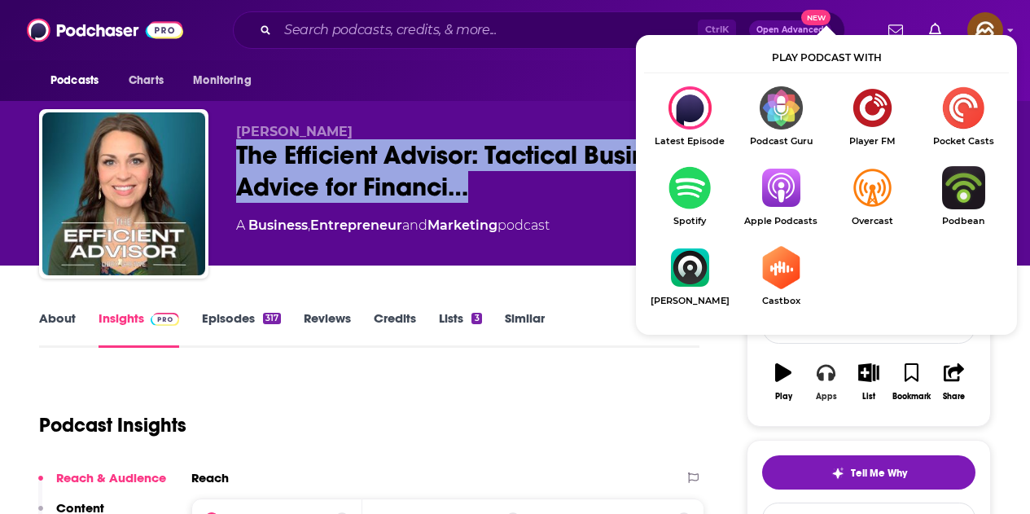
scroll to position [163, 0]
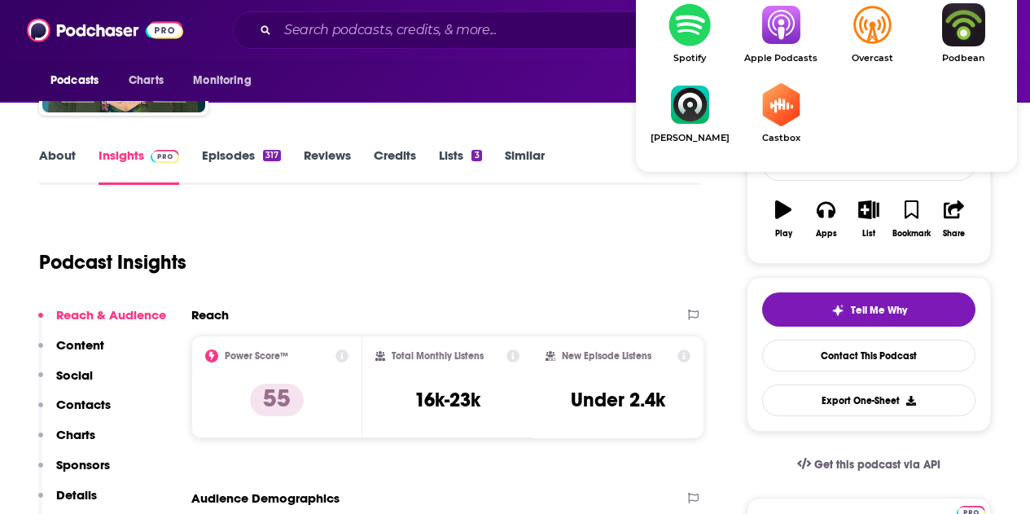
click at [774, 39] on img "Show Listen On dropdown" at bounding box center [780, 24] width 91 height 43
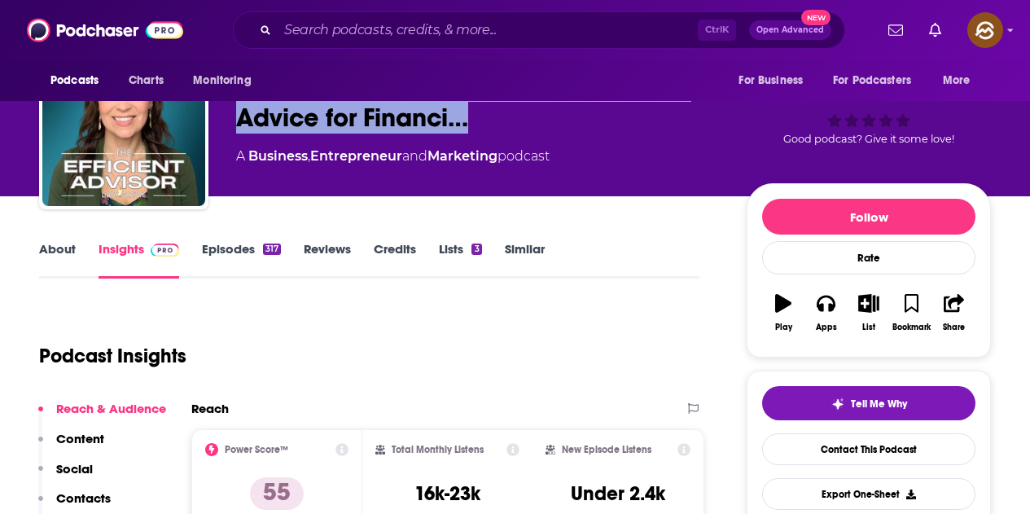
scroll to position [0, 0]
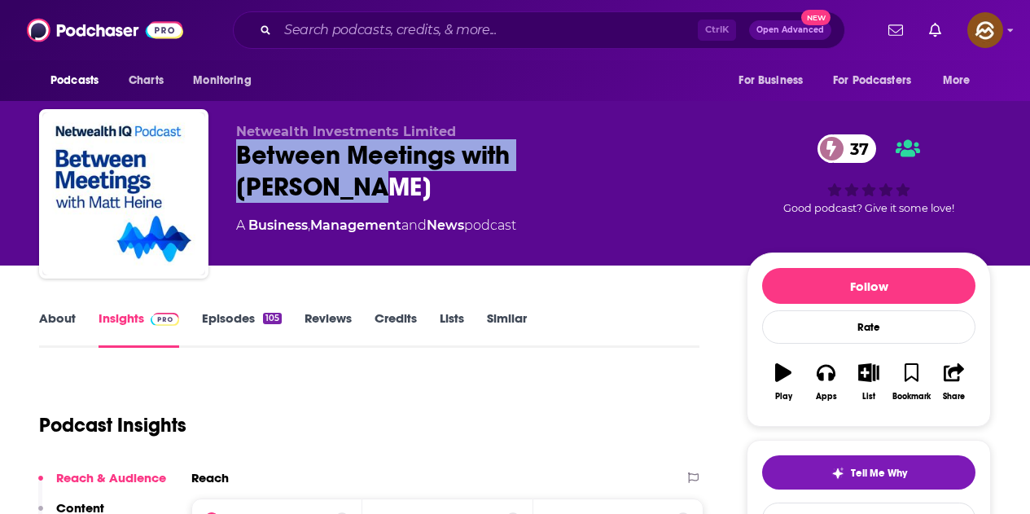
drag, startPoint x: 240, startPoint y: 155, endPoint x: 640, endPoint y: 159, distance: 399.7
click at [640, 159] on div "Between Meetings with [PERSON_NAME] 37" at bounding box center [478, 170] width 484 height 63
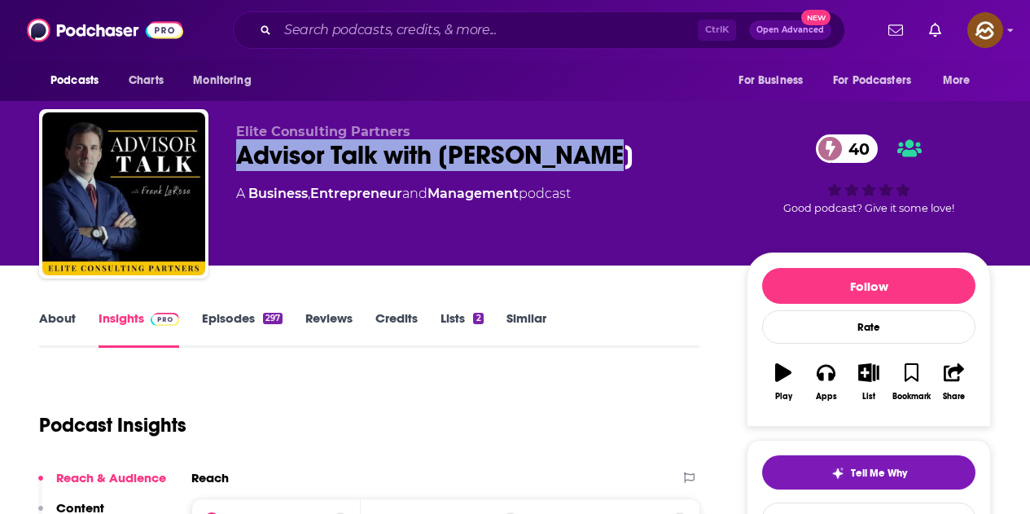
drag, startPoint x: 239, startPoint y: 162, endPoint x: 596, endPoint y: 159, distance: 356.6
click at [596, 159] on div "Advisor Talk with Frank LaRosa 40" at bounding box center [478, 155] width 484 height 32
click at [834, 379] on icon "button" at bounding box center [825, 372] width 18 height 18
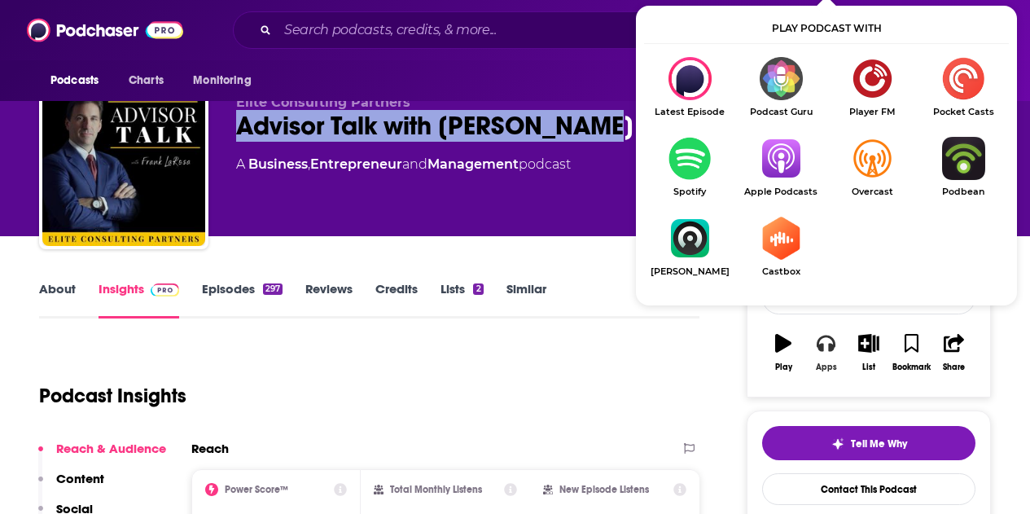
scroll to position [81, 0]
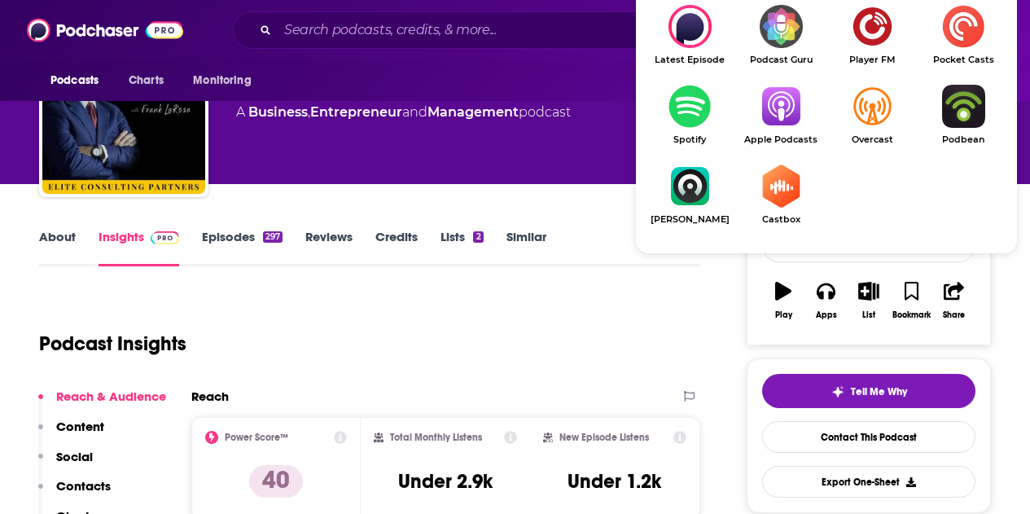
click at [780, 112] on img "Show Listen On dropdown" at bounding box center [780, 106] width 91 height 43
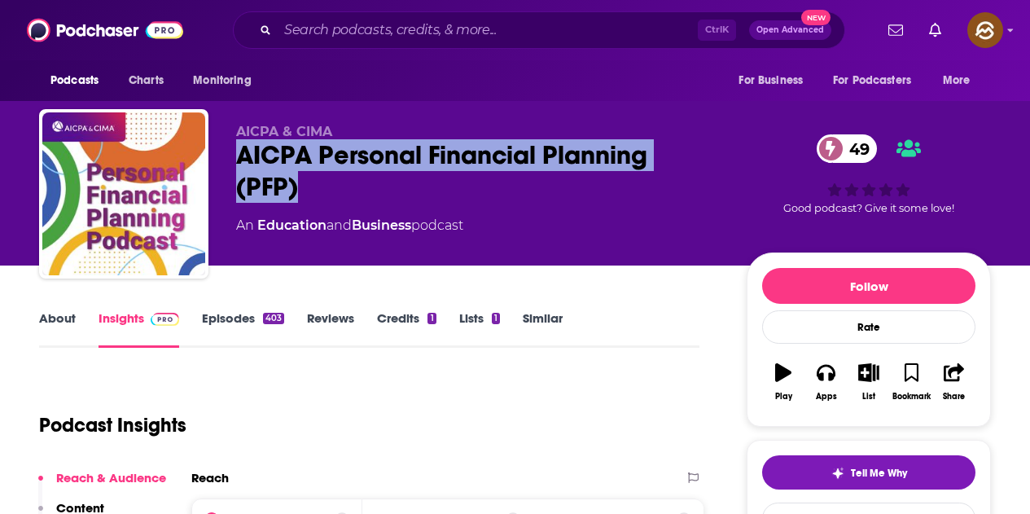
drag, startPoint x: 233, startPoint y: 161, endPoint x: 323, endPoint y: 182, distance: 92.6
click at [323, 182] on div "AICPA & CIMA AICPA Personal Financial Planning (PFP) 49 An Education and Busine…" at bounding box center [515, 197] width 952 height 176
click at [813, 382] on button "Apps" at bounding box center [825, 381] width 42 height 59
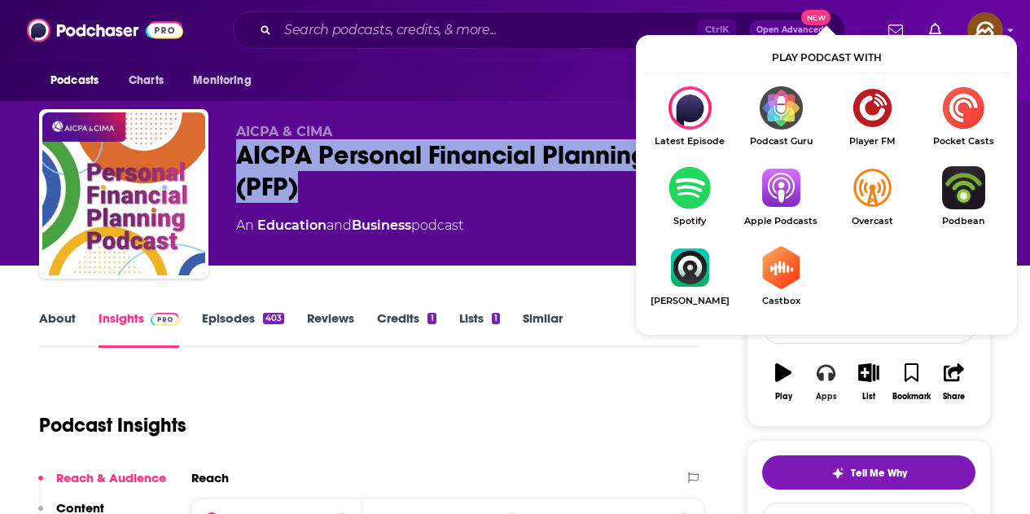
scroll to position [81, 0]
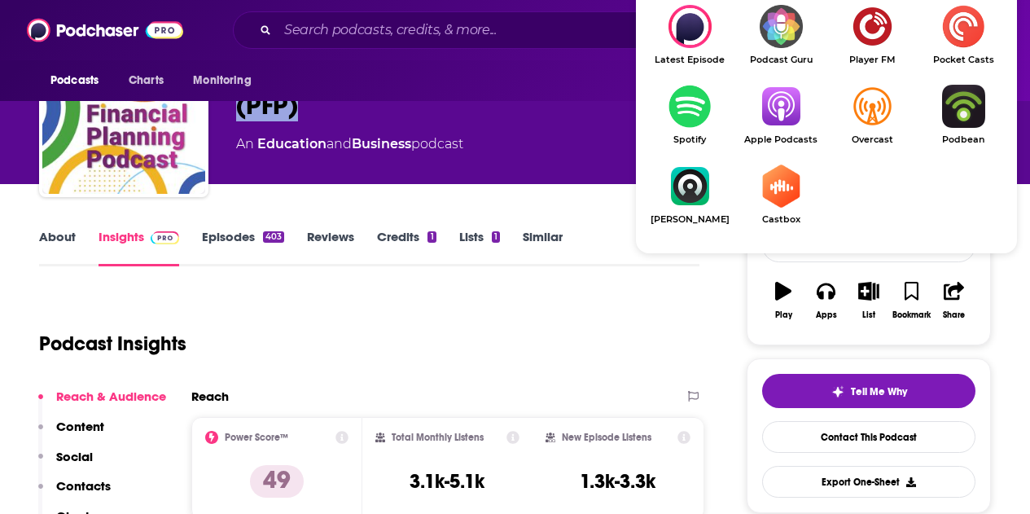
click at [777, 123] on img "Show Listen On dropdown" at bounding box center [780, 106] width 91 height 43
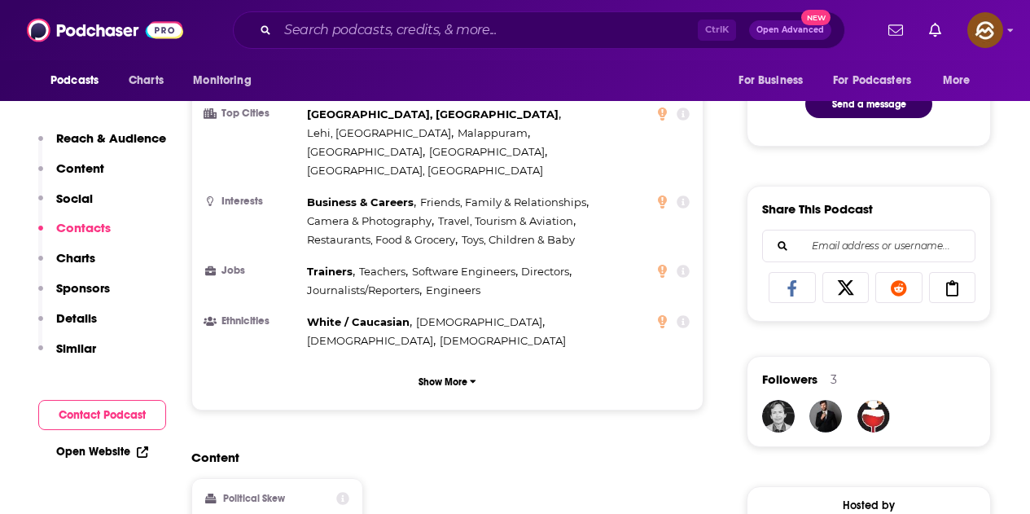
scroll to position [1302, 0]
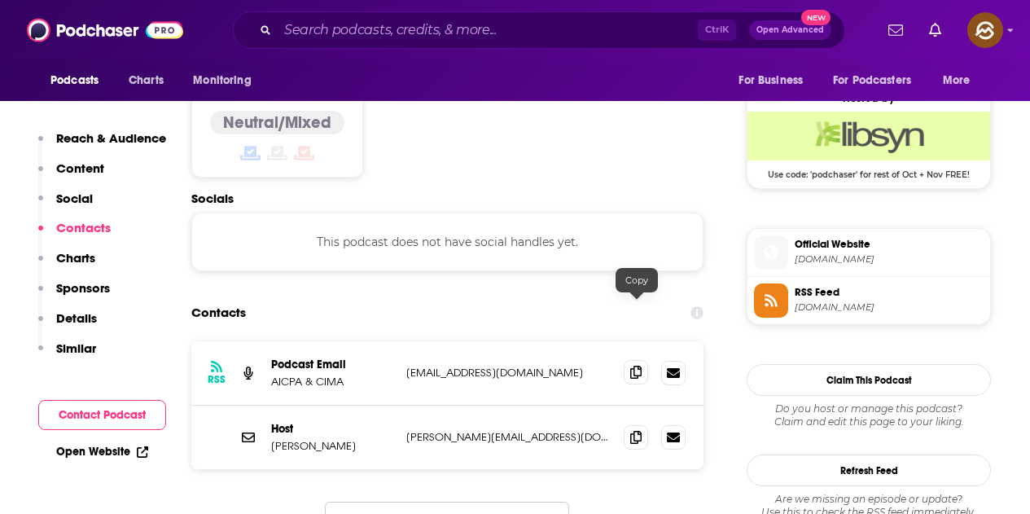
click at [643, 360] on span at bounding box center [636, 372] width 24 height 24
click at [634, 430] on icon at bounding box center [635, 436] width 11 height 13
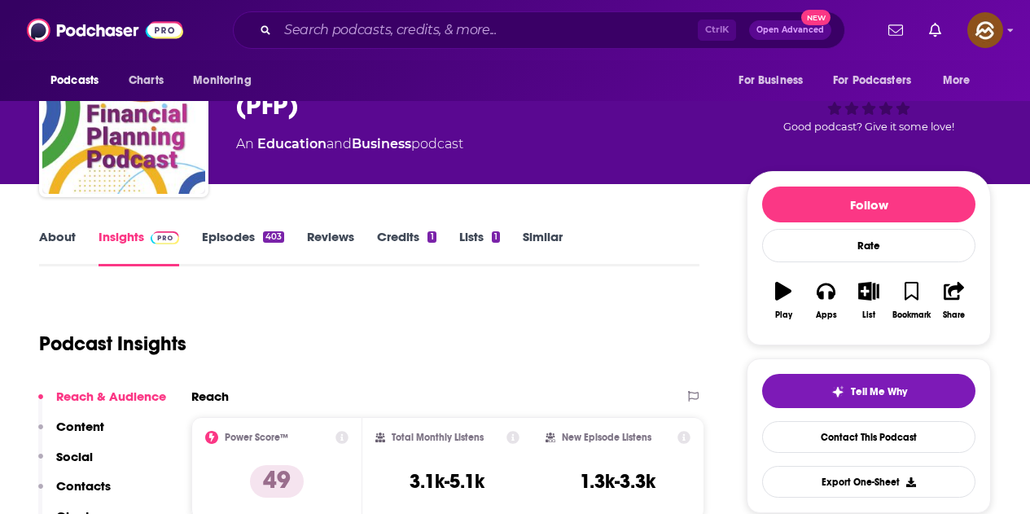
scroll to position [0, 0]
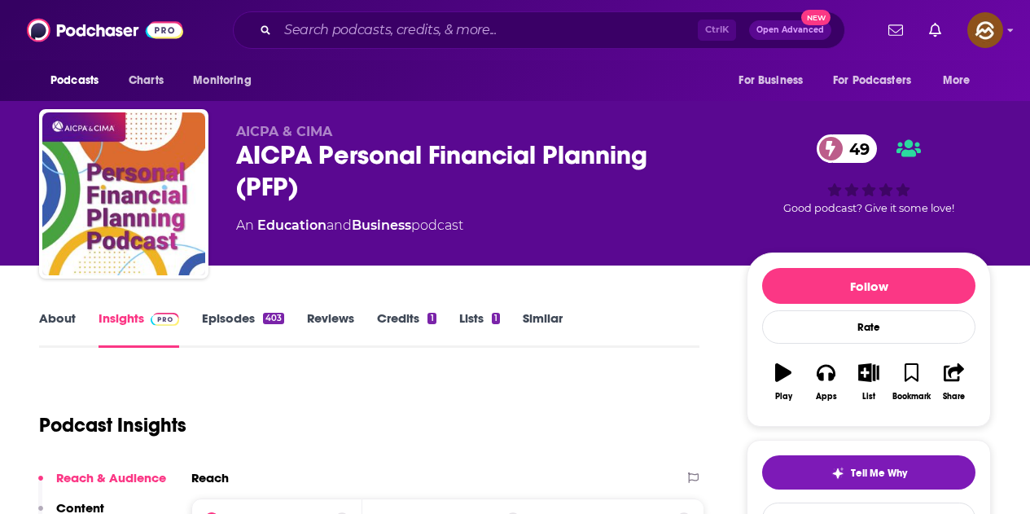
click at [218, 326] on link "Episodes 403" at bounding box center [243, 328] width 82 height 37
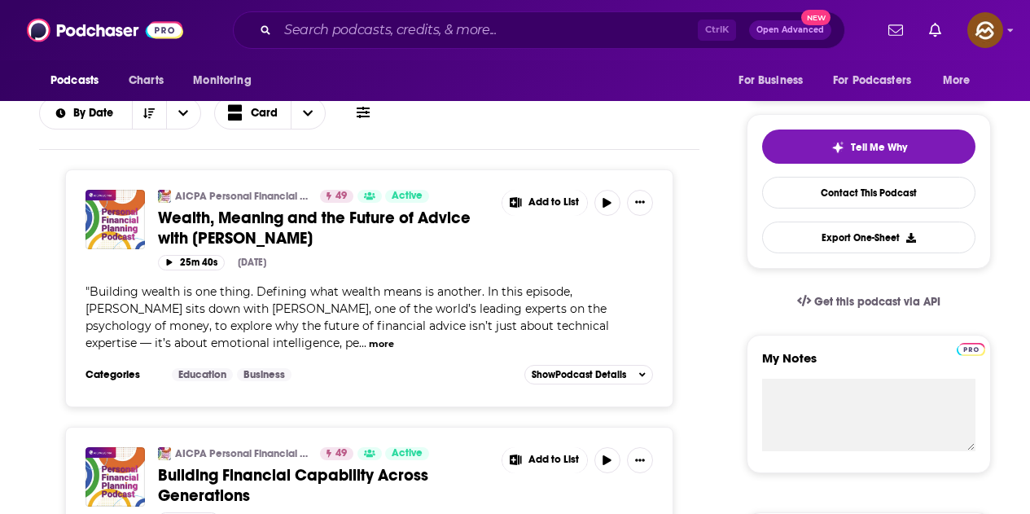
scroll to position [244, 0]
